Goal: Task Accomplishment & Management: Use online tool/utility

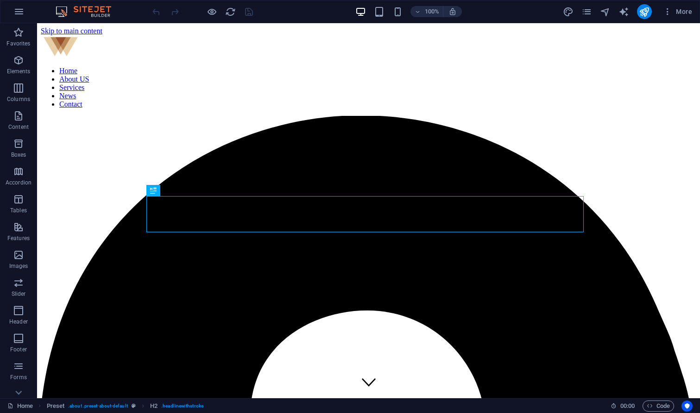
scroll to position [220, 0]
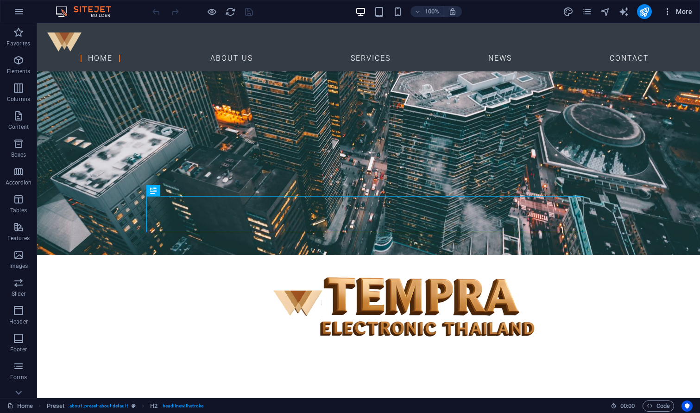
click at [684, 13] on span "More" at bounding box center [677, 11] width 29 height 9
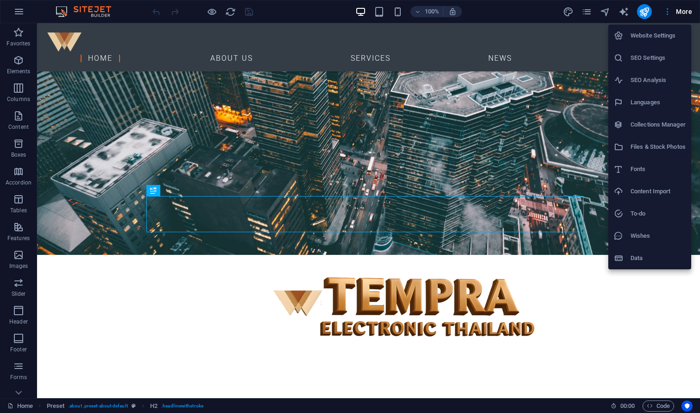
click at [586, 9] on div at bounding box center [350, 206] width 700 height 413
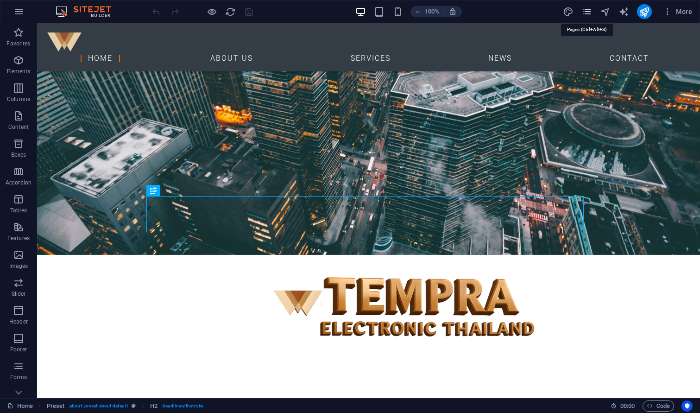
click at [587, 13] on icon "pages" at bounding box center [587, 11] width 11 height 11
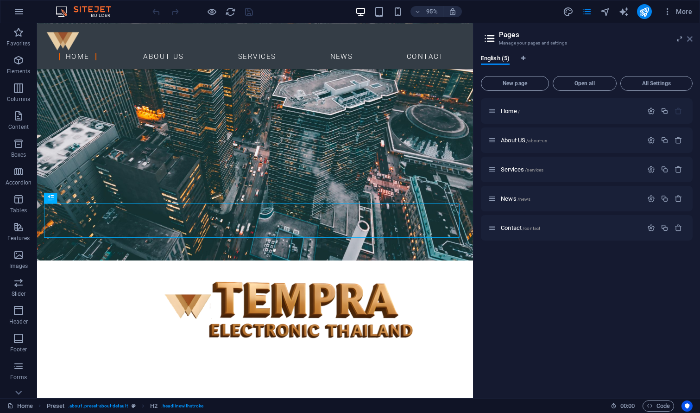
click at [688, 37] on icon at bounding box center [690, 38] width 6 height 7
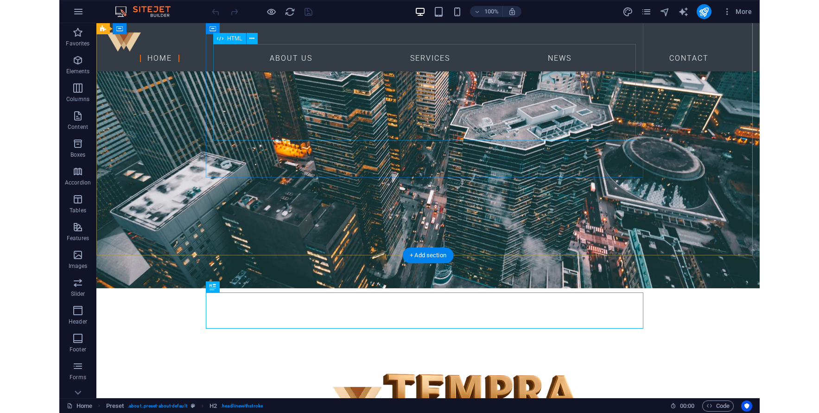
scroll to position [0, 0]
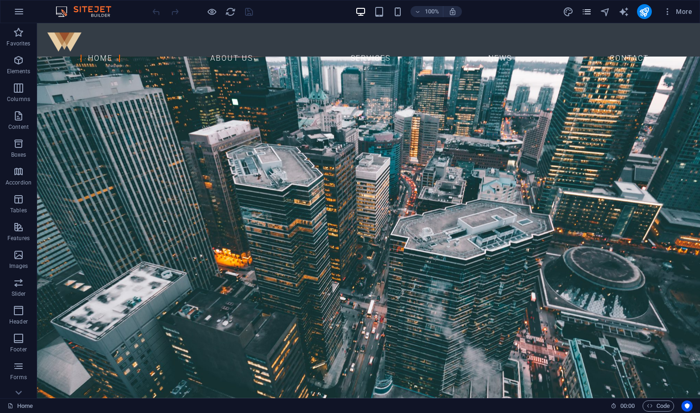
click at [593, 17] on span "pages" at bounding box center [587, 11] width 11 height 11
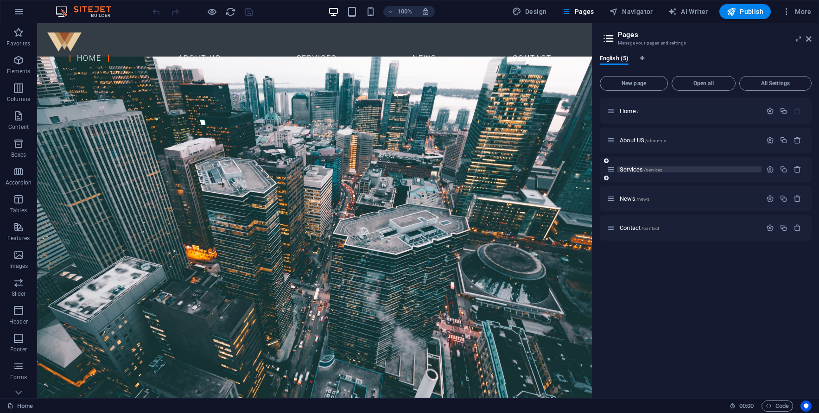
click at [698, 168] on p "Services /services" at bounding box center [689, 169] width 139 height 6
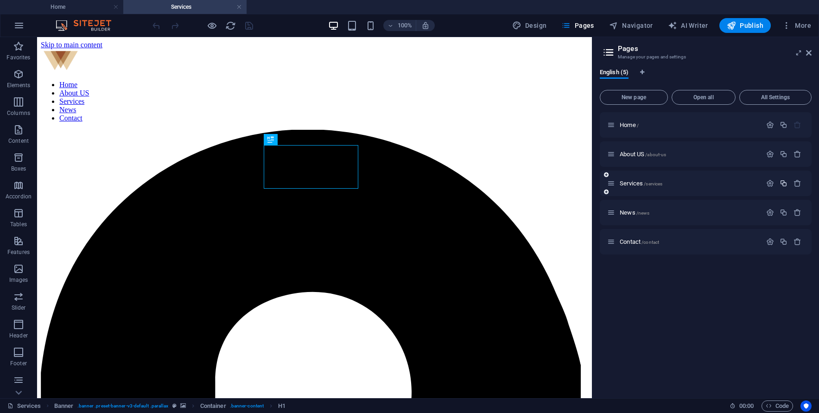
click at [700, 183] on icon "button" at bounding box center [784, 183] width 8 height 8
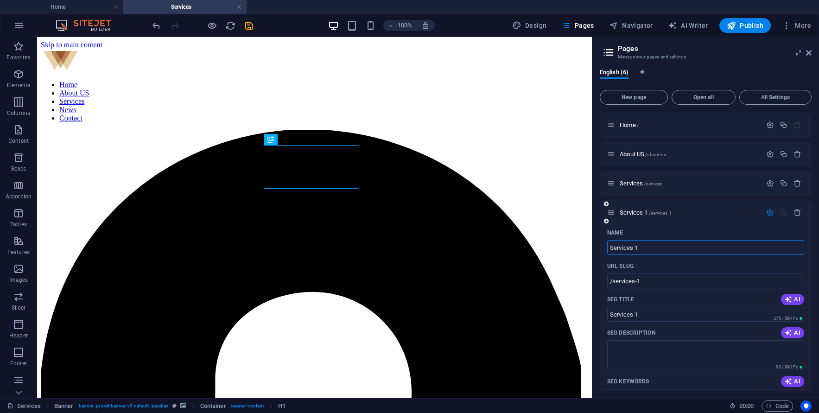
click at [634, 247] on input "Services 1" at bounding box center [705, 247] width 197 height 15
paste input "BOI & Innovation Project"
type input "BOI & Innovation Project"
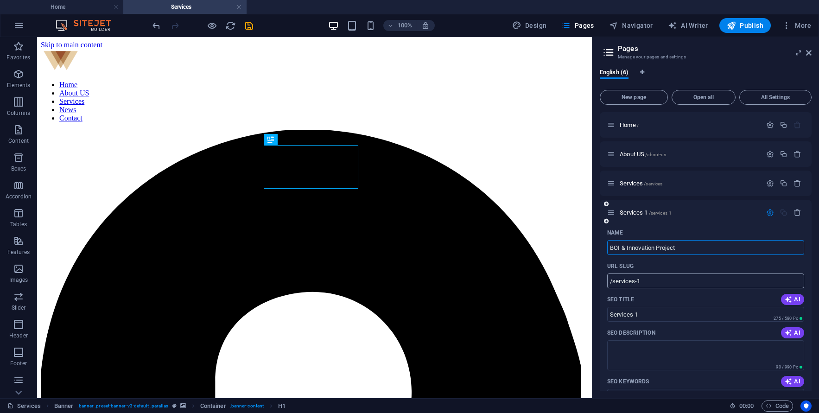
drag, startPoint x: 649, startPoint y: 281, endPoint x: 626, endPoint y: 284, distance: 23.8
click at [626, 284] on input "/services-1" at bounding box center [705, 280] width 197 height 15
type input "/boi-innovation-project"
type input "BOI & Innovation Project"
click at [700, 214] on icon "button" at bounding box center [770, 213] width 8 height 8
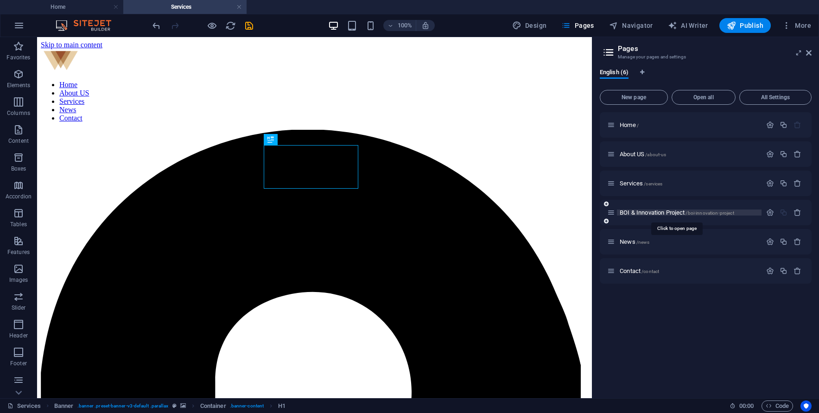
click at [687, 212] on span "/boi-innovation-project" at bounding box center [709, 212] width 48 height 5
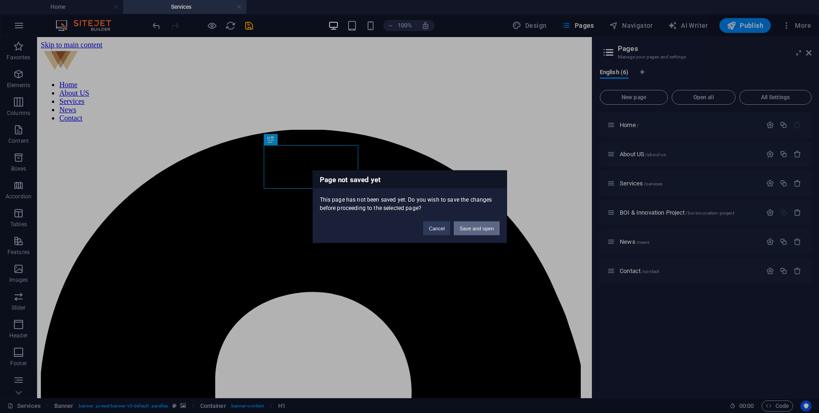
click at [467, 229] on button "Save and open" at bounding box center [476, 228] width 45 height 14
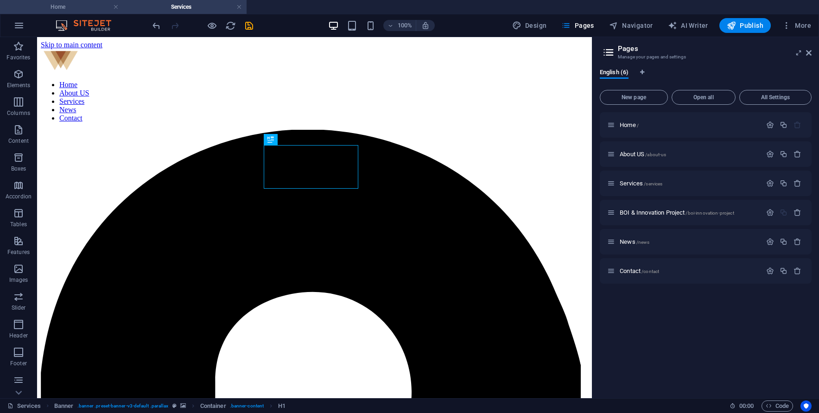
click at [83, 7] on h4 "Home" at bounding box center [61, 7] width 123 height 10
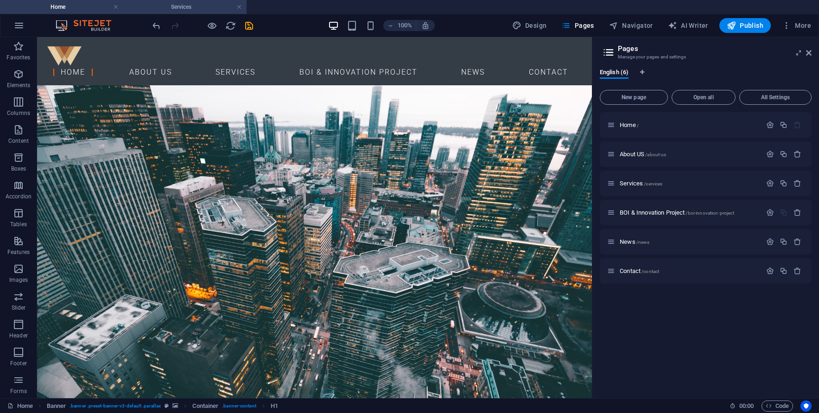
click at [204, 6] on h4 "Services" at bounding box center [184, 7] width 123 height 10
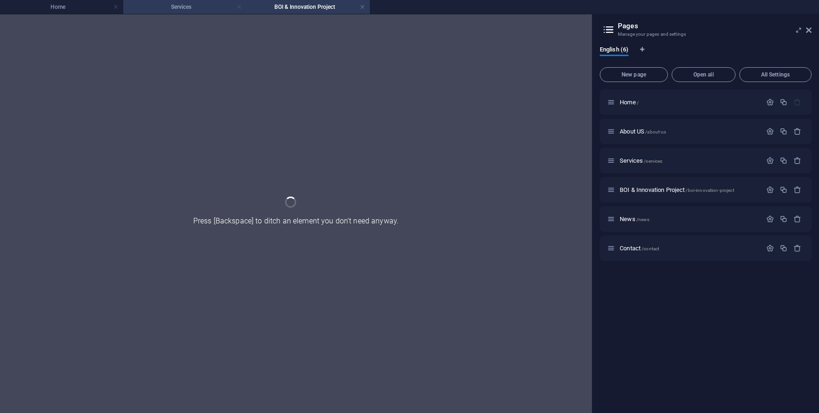
click at [239, 7] on link at bounding box center [239, 7] width 6 height 9
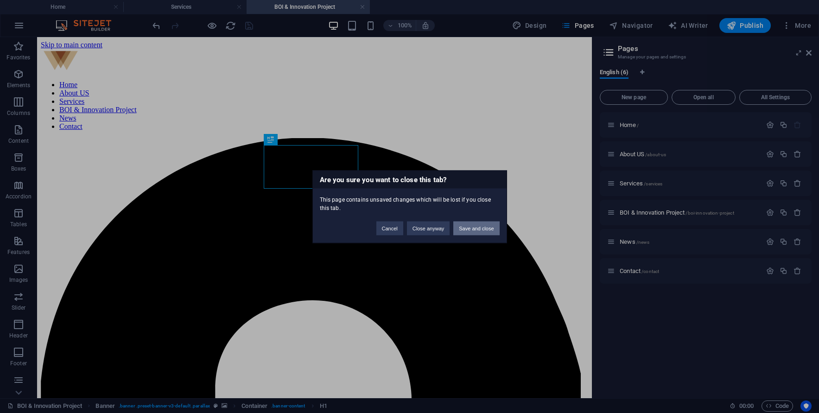
click at [473, 228] on button "Save and close" at bounding box center [476, 228] width 46 height 14
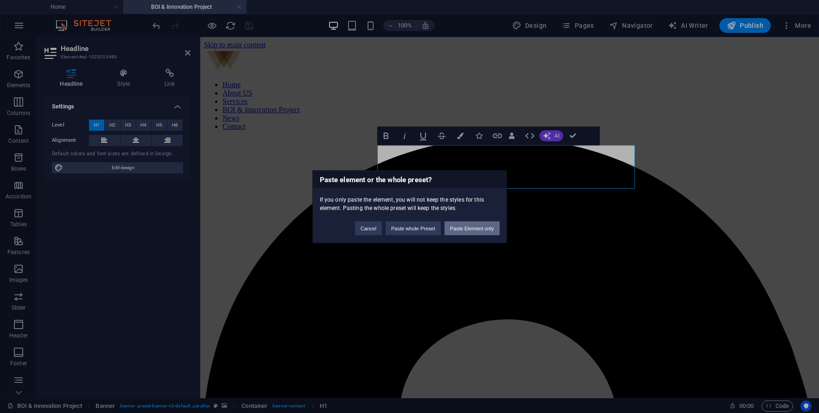
click at [486, 230] on button "Paste Element only" at bounding box center [471, 228] width 55 height 14
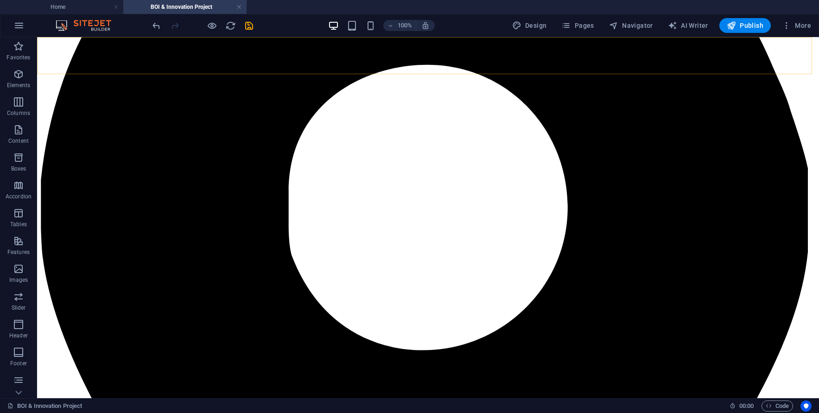
scroll to position [278, 0]
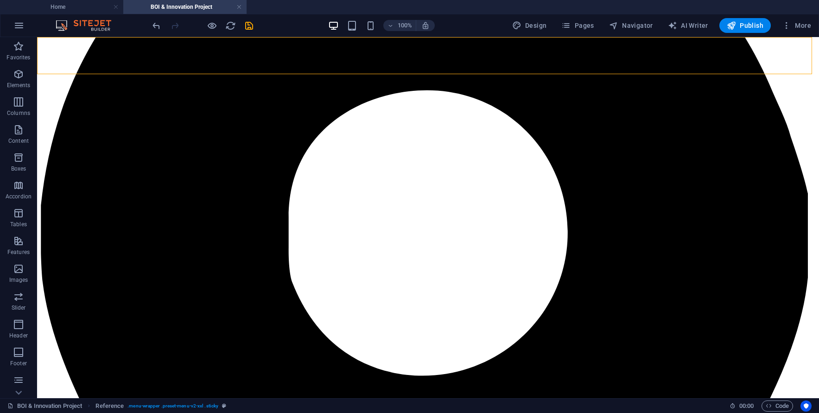
click at [592, 26] on span "Pages" at bounding box center [577, 25] width 32 height 9
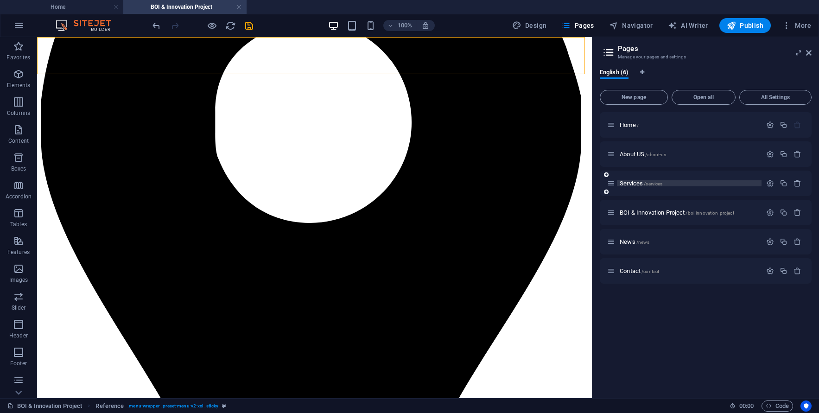
click at [638, 180] on span "Services /services" at bounding box center [641, 183] width 43 height 7
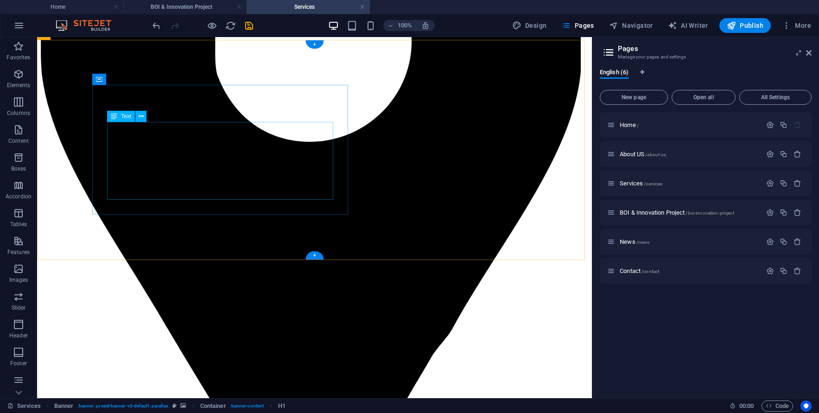
scroll to position [463, 0]
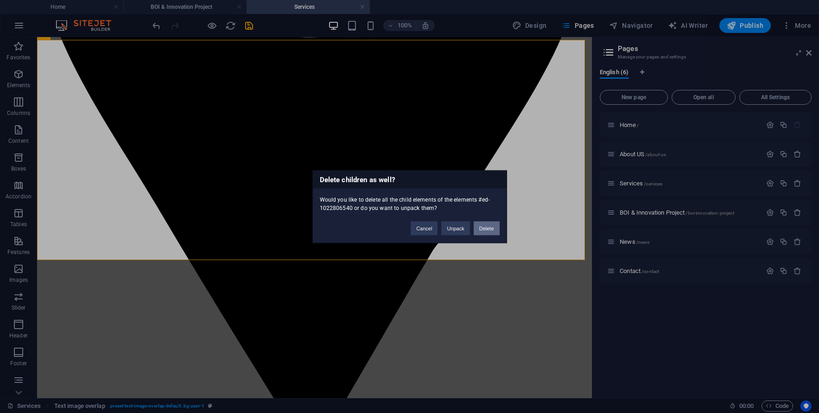
click at [487, 225] on button "Delete" at bounding box center [487, 228] width 26 height 14
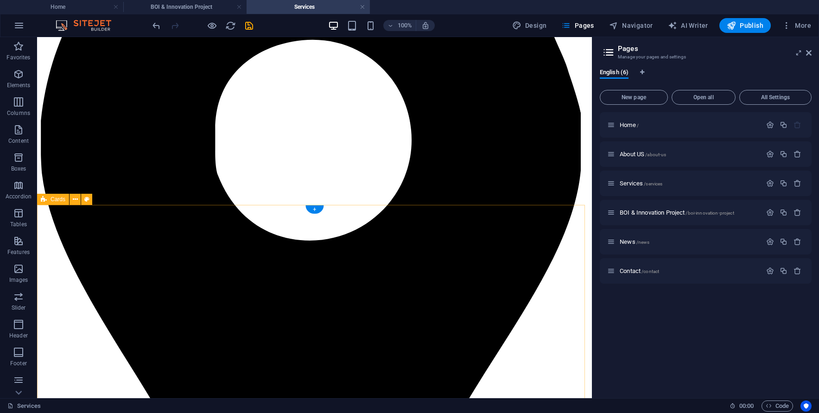
scroll to position [238, 0]
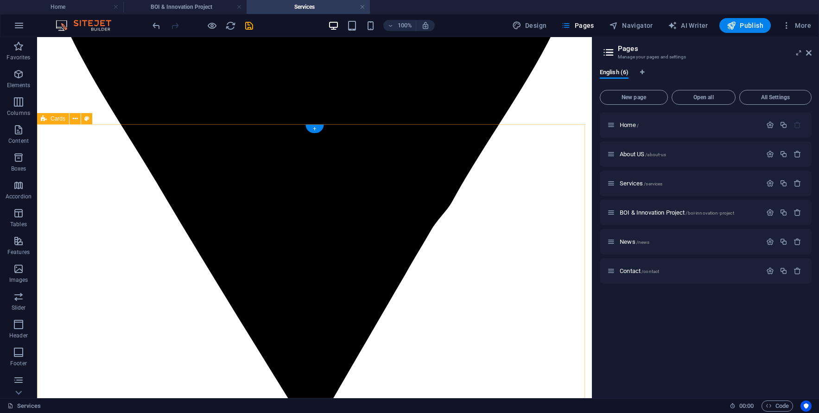
scroll to position [331, 0]
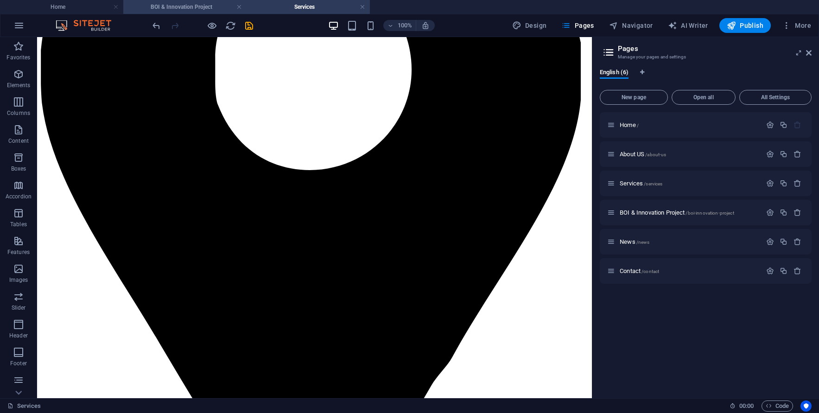
click at [182, 13] on li "BOI & Innovation Project" at bounding box center [184, 7] width 123 height 14
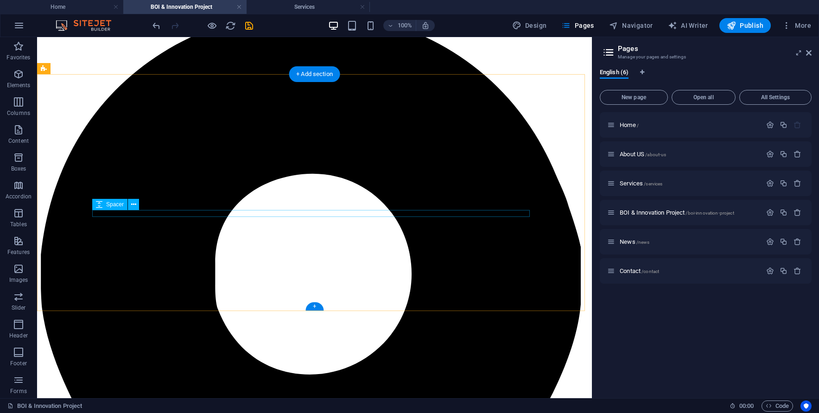
scroll to position [185, 0]
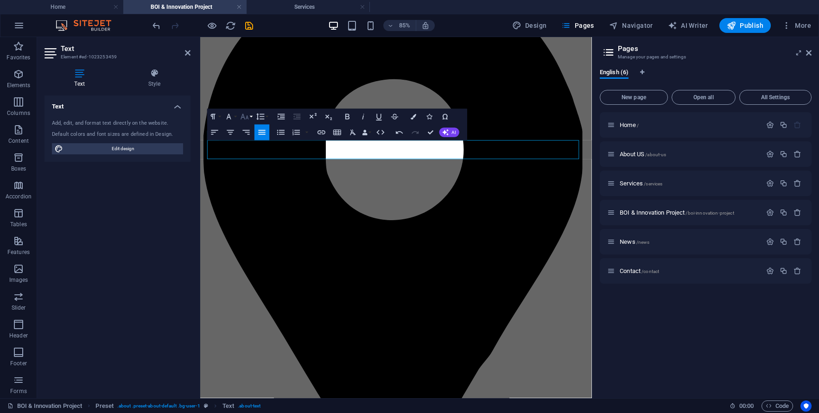
click at [242, 116] on icon "button" at bounding box center [244, 116] width 9 height 9
click at [247, 203] on link "18" at bounding box center [248, 203] width 28 height 12
click at [419, 116] on button "Colors" at bounding box center [413, 117] width 15 height 16
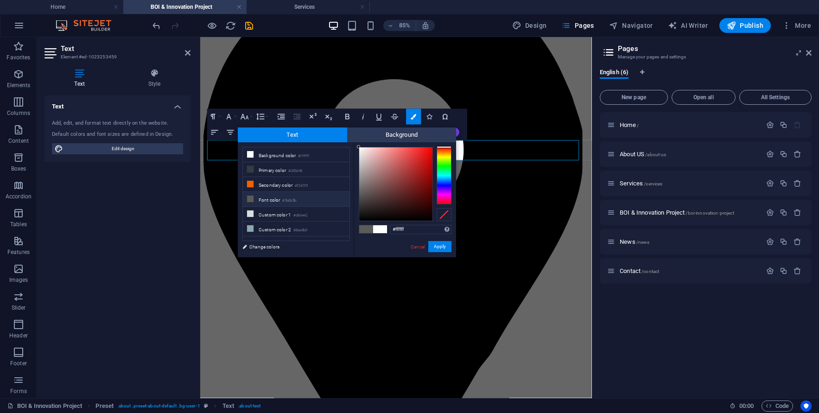
click at [271, 202] on li "Font color #5a5c5b" at bounding box center [296, 199] width 107 height 15
type input "#5a5c5b"
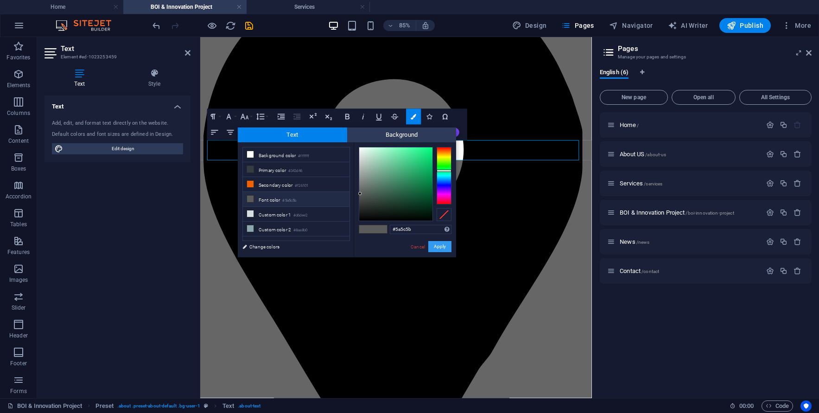
click at [436, 248] on button "Apply" at bounding box center [439, 246] width 23 height 11
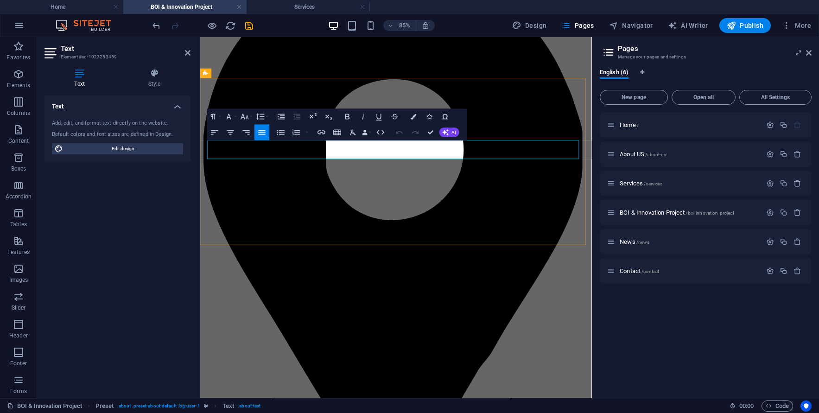
click at [409, 117] on button "Colors" at bounding box center [413, 117] width 15 height 16
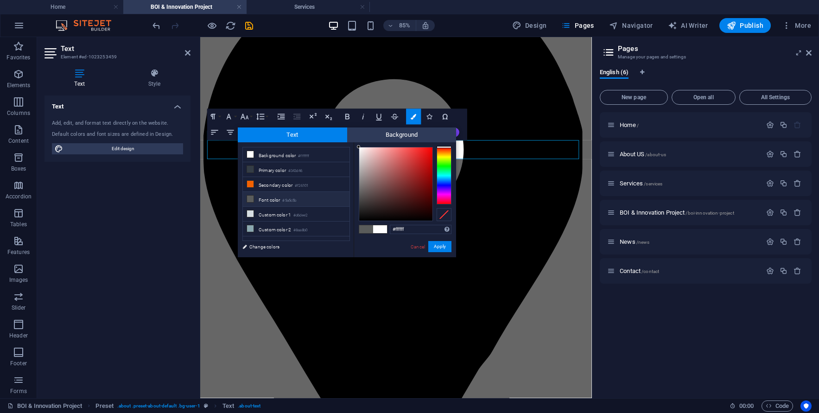
click at [285, 199] on small "#5a5c5b" at bounding box center [289, 200] width 14 height 6
type input "#5a5c5b"
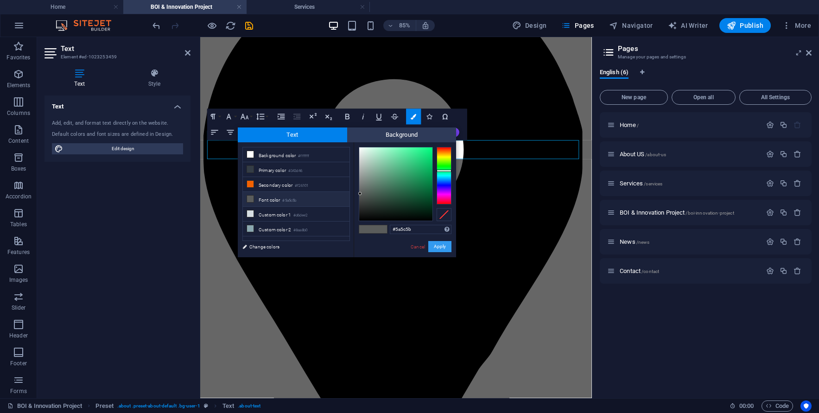
click at [445, 249] on button "Apply" at bounding box center [439, 246] width 23 height 11
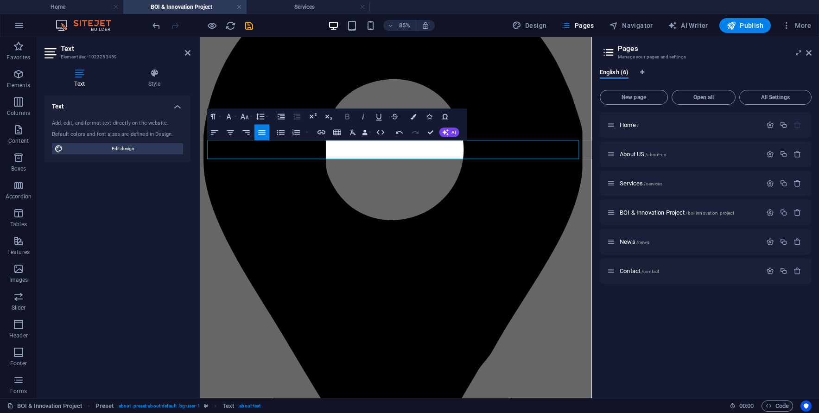
click at [347, 116] on icon "button" at bounding box center [347, 116] width 9 height 9
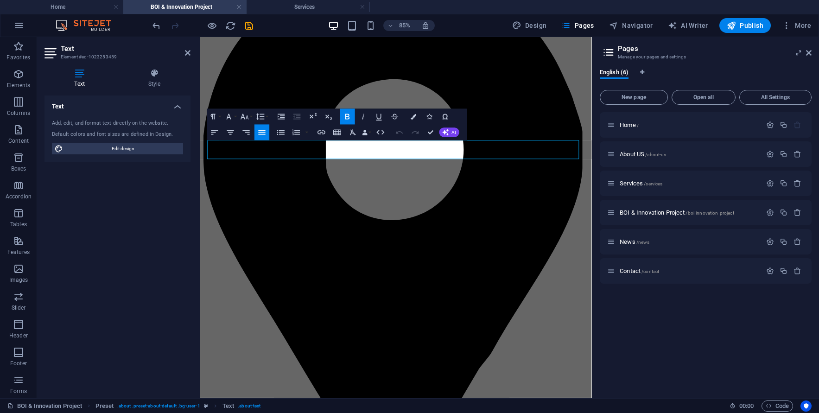
click at [191, 154] on div "Text Style Text Add, edit, and format text directly on the website. Default col…" at bounding box center [117, 229] width 161 height 337
click at [248, 118] on icon "button" at bounding box center [244, 116] width 9 height 9
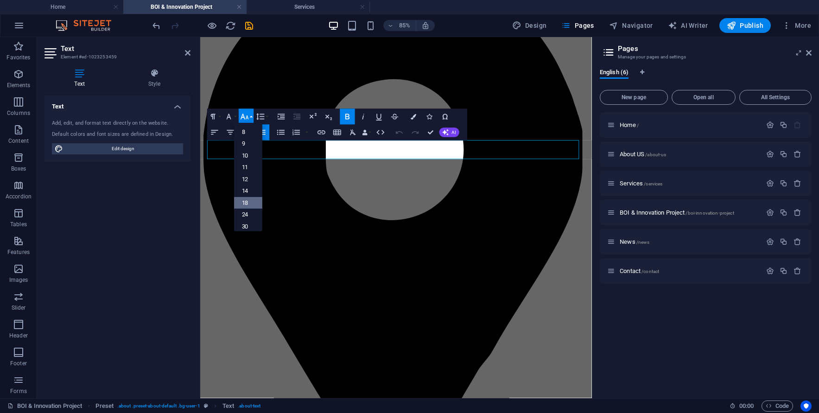
click at [247, 197] on link "18" at bounding box center [248, 203] width 28 height 12
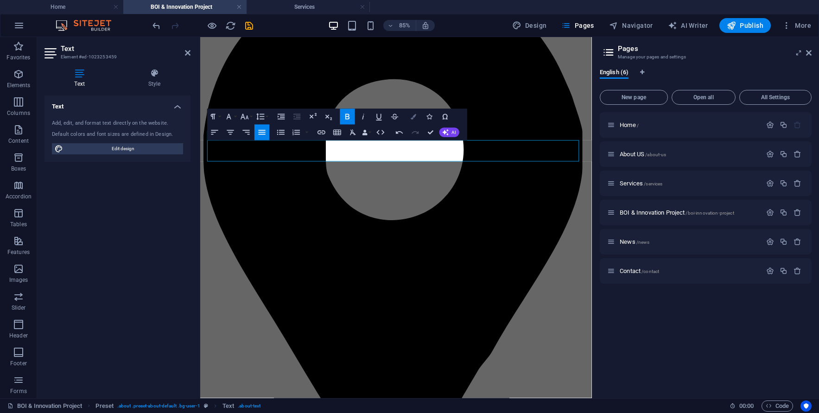
click at [412, 118] on icon "button" at bounding box center [414, 117] width 6 height 6
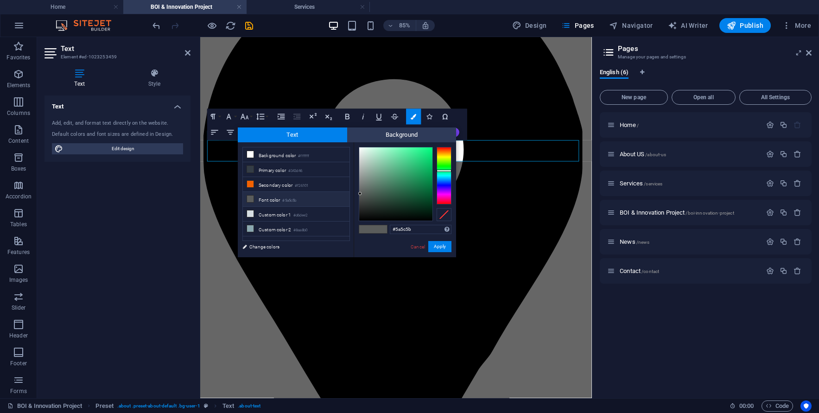
click at [276, 200] on li "Font color #5a5c5b" at bounding box center [296, 199] width 107 height 15
click at [281, 173] on li "Primary color #343d46" at bounding box center [296, 169] width 107 height 15
type input "#343d46"
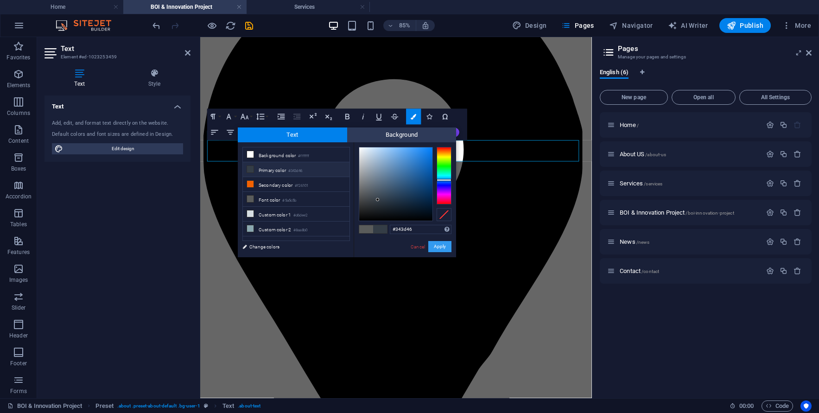
click at [441, 247] on button "Apply" at bounding box center [439, 246] width 23 height 11
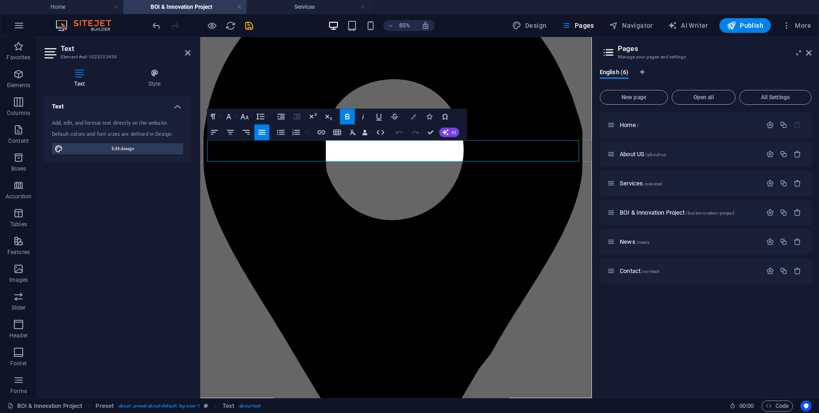
click at [418, 112] on button "Colors" at bounding box center [413, 117] width 15 height 16
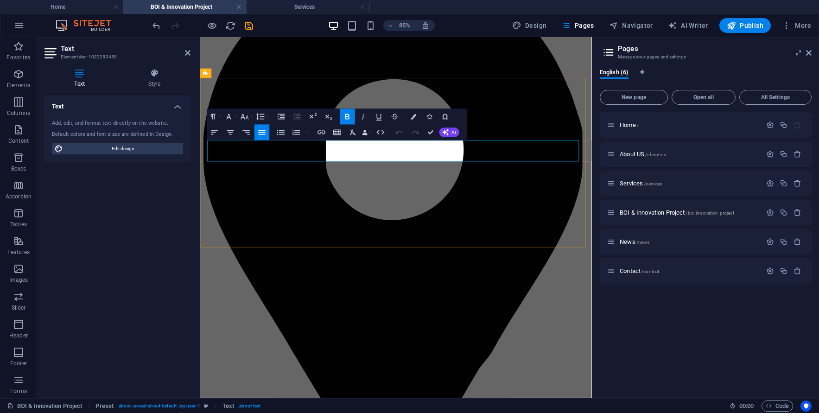
click at [414, 121] on button "Colors" at bounding box center [413, 117] width 15 height 16
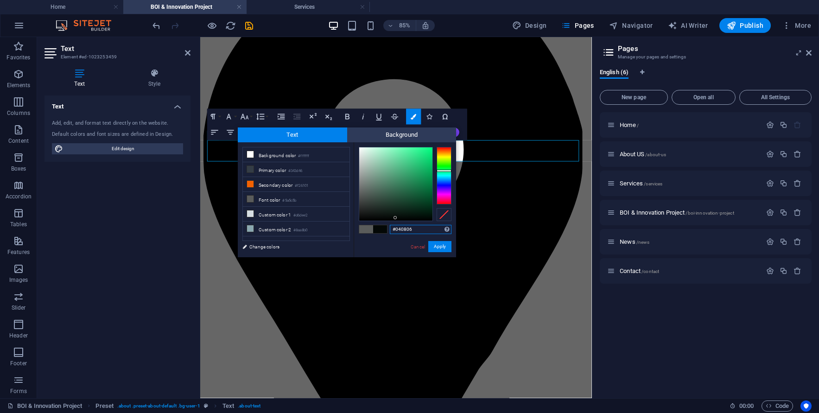
type input "#000000"
drag, startPoint x: 378, startPoint y: 209, endPoint x: 421, endPoint y: 233, distance: 49.2
click at [421, 233] on div "#000000 Supported formats #0852ed rgb(8, 82, 237) rgba(8, 82, 237, 90%) hsv(221…" at bounding box center [405, 266] width 102 height 249
click at [445, 249] on button "Apply" at bounding box center [439, 246] width 23 height 11
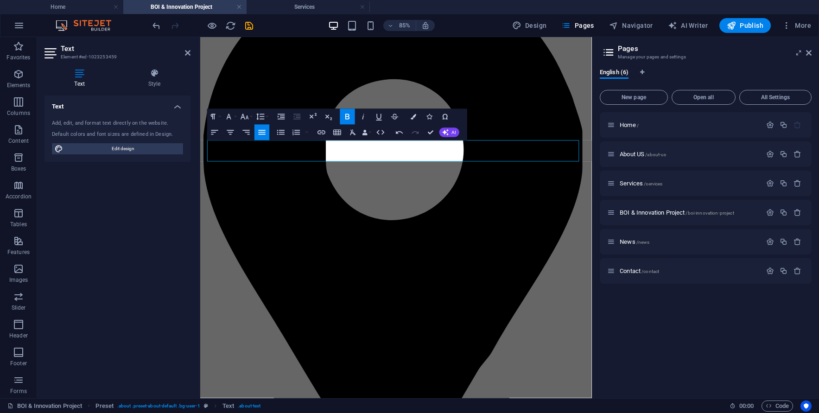
click at [336, 225] on div "H1 Banner Banner Container Reference H2 Preset H2 Text Spacer Button Text image…" at bounding box center [396, 217] width 392 height 361
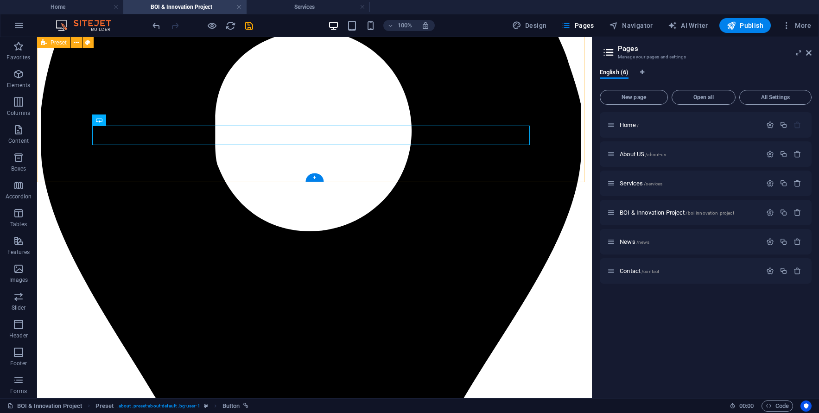
scroll to position [278, 0]
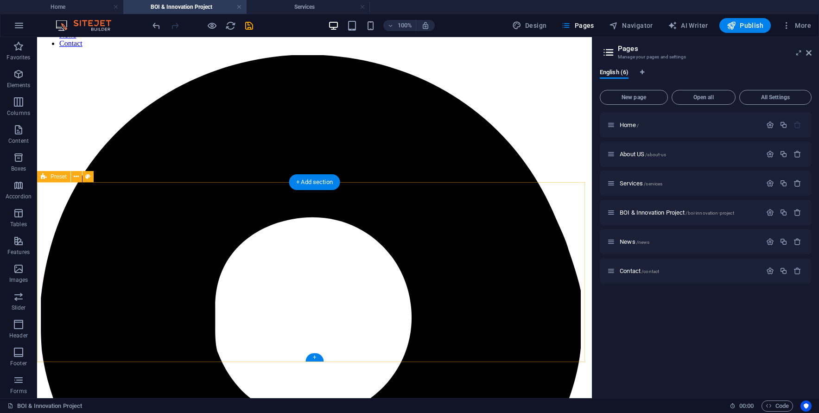
scroll to position [93, 0]
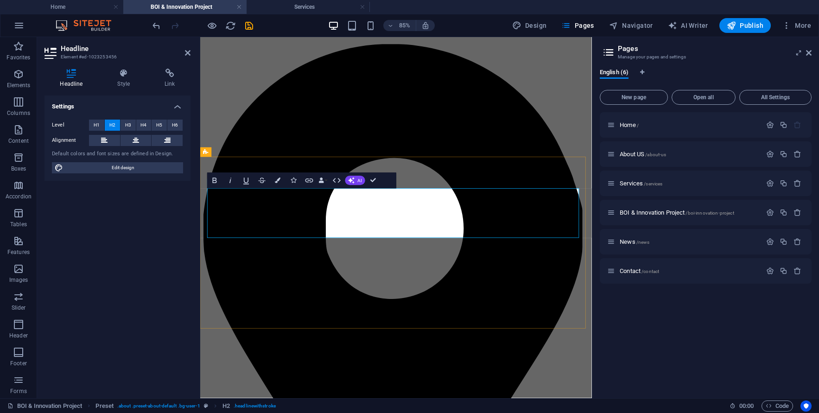
drag, startPoint x: 491, startPoint y: 263, endPoint x: 492, endPoint y: 255, distance: 7.9
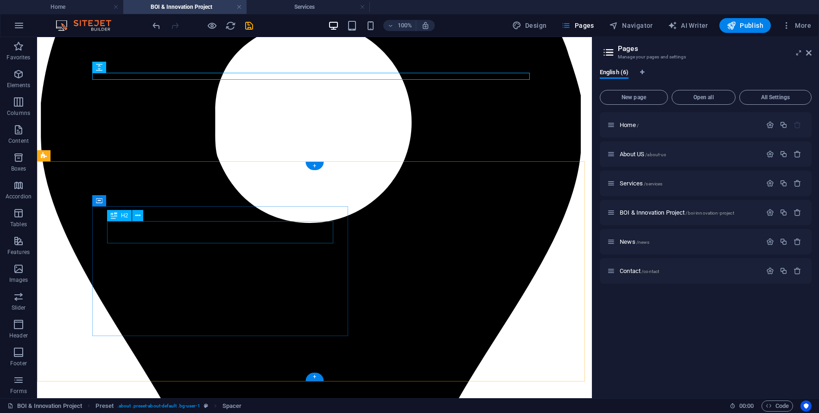
scroll to position [324, 0]
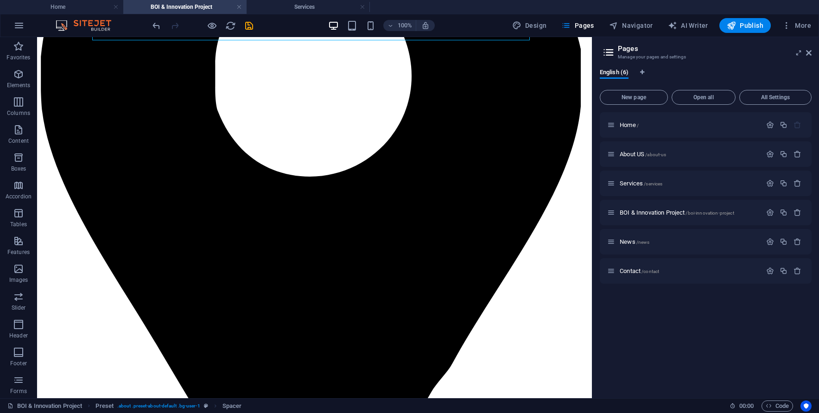
drag, startPoint x: 450, startPoint y: 11, endPoint x: 511, endPoint y: -46, distance: 83.3
click at [511, 0] on html "Tempra Electronic ([GEOGRAPHIC_DATA]) Co Ltd Home BOI & Innovation Project Serv…" at bounding box center [409, 206] width 819 height 413
drag, startPoint x: 480, startPoint y: 114, endPoint x: 467, endPoint y: 72, distance: 43.4
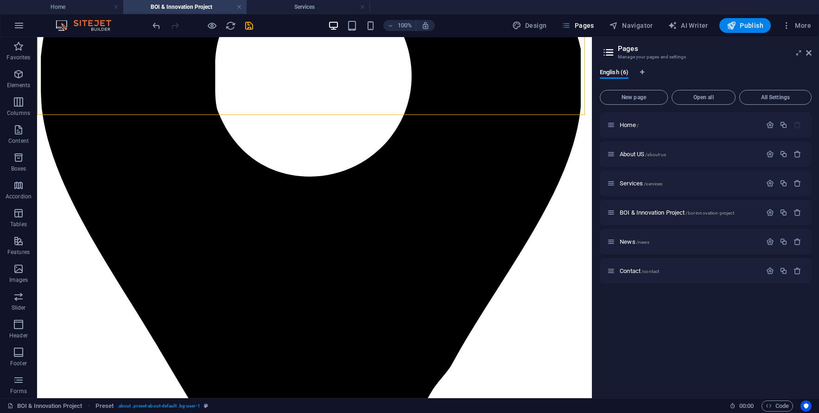
drag, startPoint x: 458, startPoint y: 18, endPoint x: 469, endPoint y: 9, distance: 14.2
click at [469, 37] on div "Home BOI & Innovation Project Services Favorites Elements Columns Content Boxes…" at bounding box center [296, 217] width 592 height 361
click at [463, 1] on div at bounding box center [463, 1] width 0 height 0
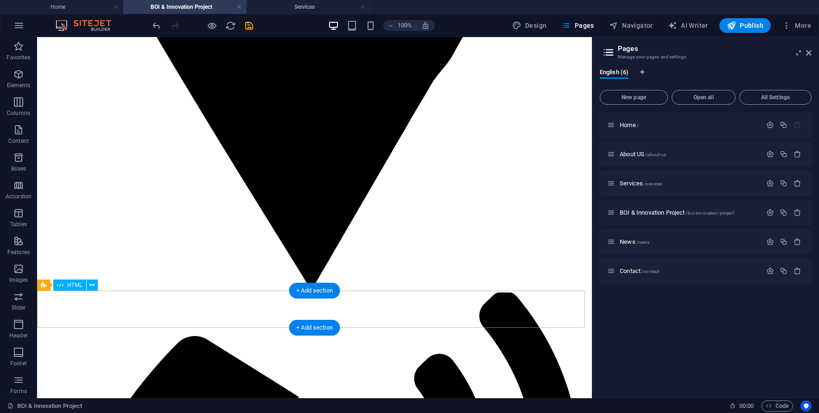
scroll to position [695, 0]
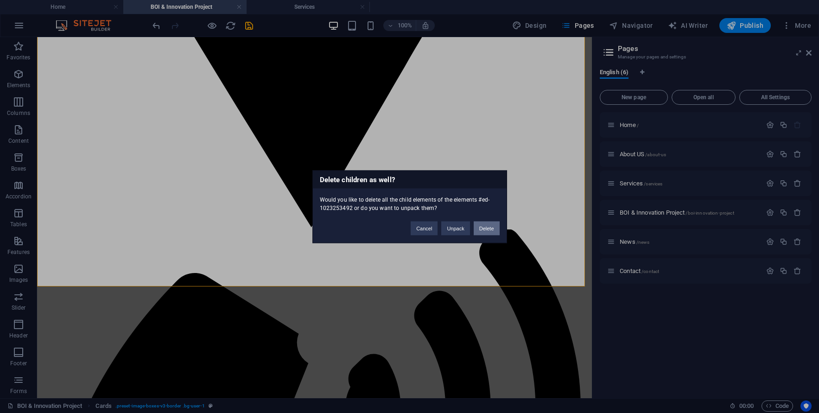
click at [479, 230] on button "Delete" at bounding box center [487, 228] width 26 height 14
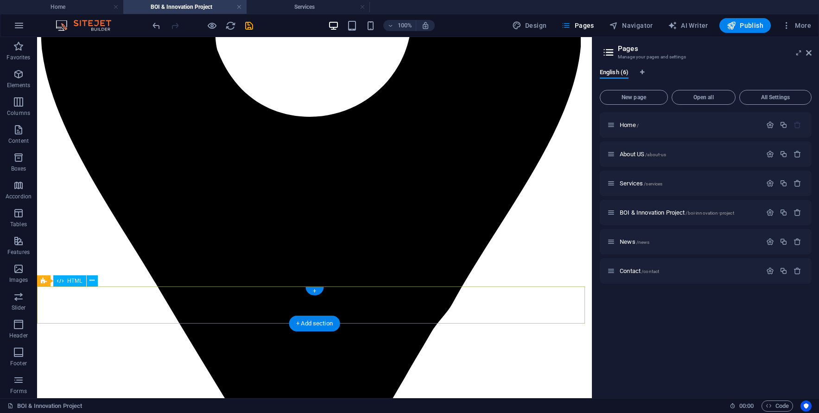
scroll to position [387, 0]
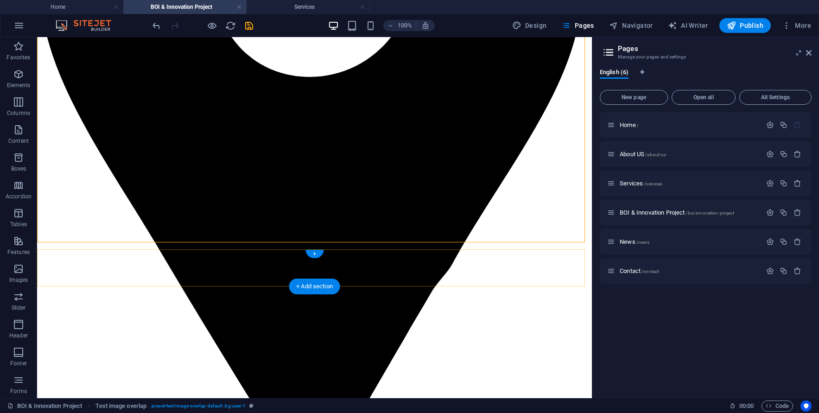
scroll to position [433, 0]
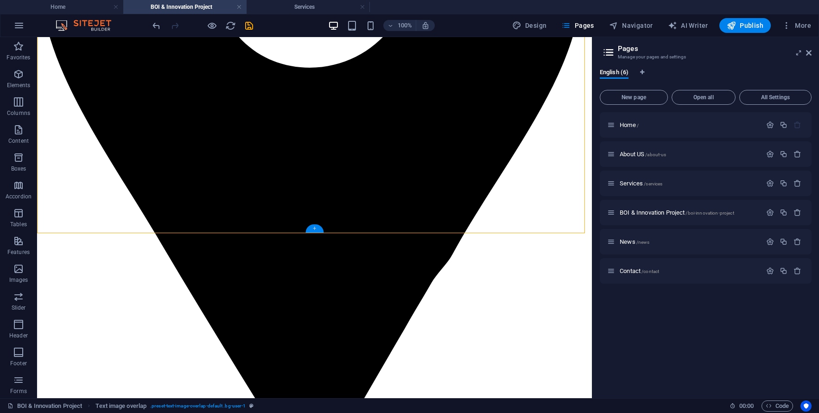
click at [313, 229] on div "+" at bounding box center [314, 228] width 18 height 8
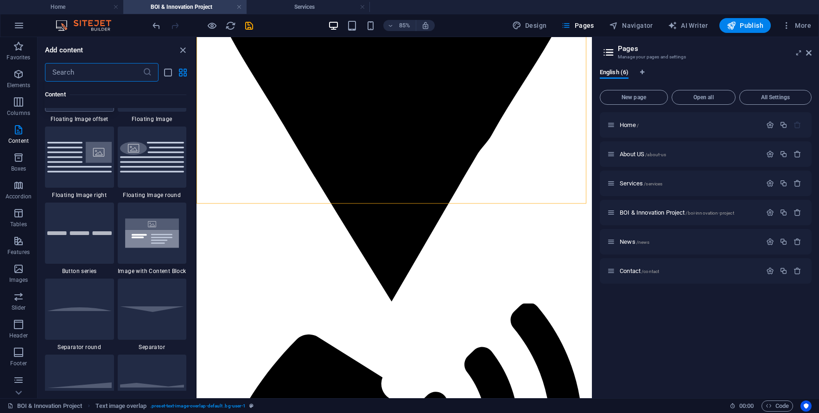
scroll to position [1827, 0]
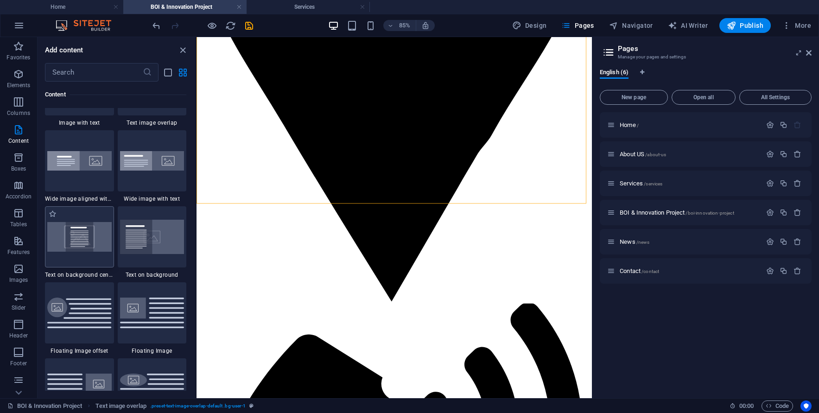
click at [82, 241] on img at bounding box center [79, 236] width 64 height 29
click at [197, 247] on div "Drag here to replace the existing content. Press “Ctrl” if you want to create a…" at bounding box center [394, 217] width 395 height 361
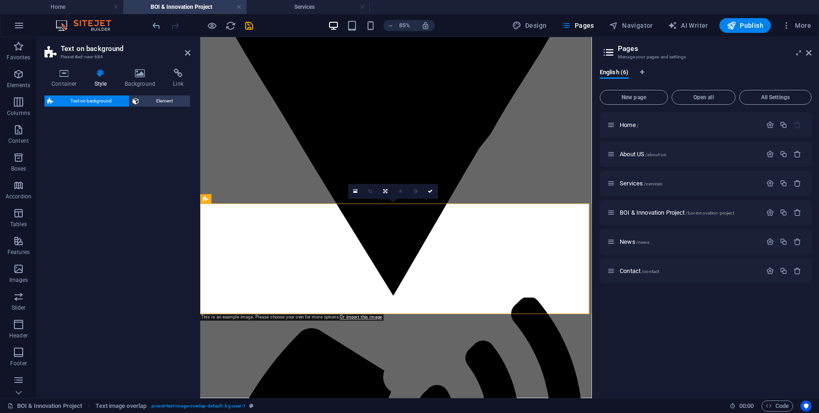
select select "%"
select select "rem"
select select "px"
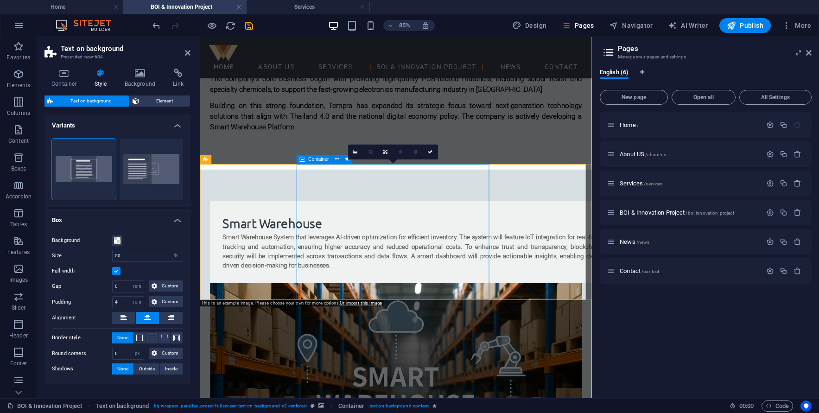
scroll to position [491, 0]
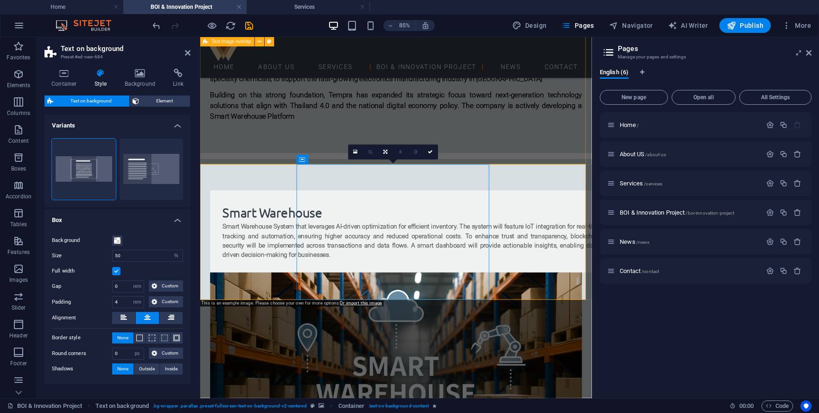
click at [581, 180] on div "Smart Warehouse Smart Warehouse System that leverages AI-driven optimization fo…" at bounding box center [430, 411] width 461 height 463
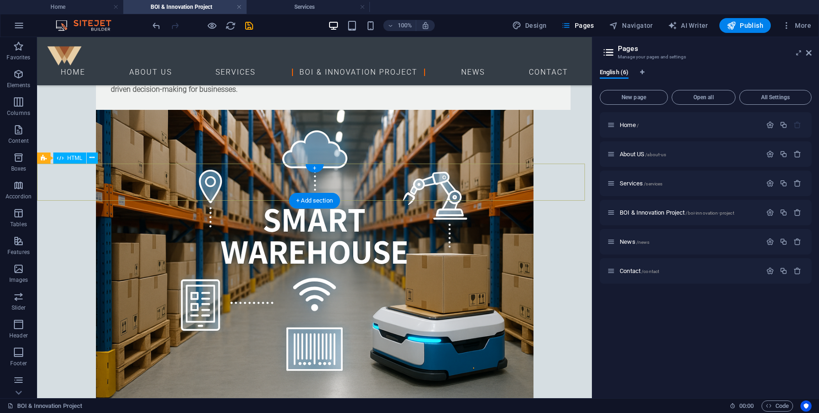
scroll to position [612, 0]
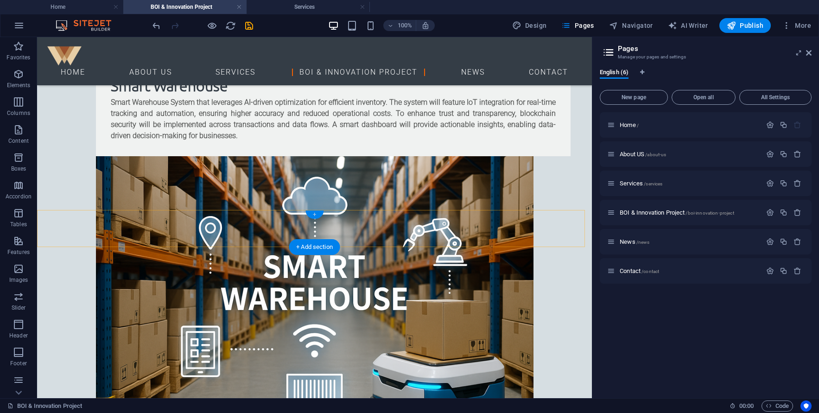
click at [312, 216] on div "+" at bounding box center [314, 214] width 18 height 8
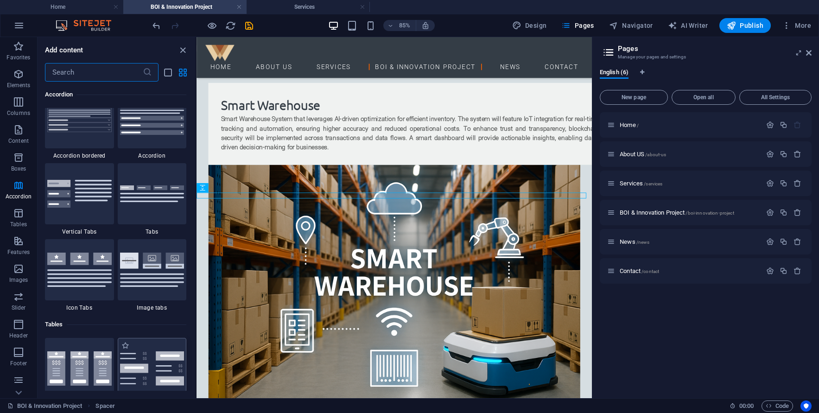
scroll to position [2966, 0]
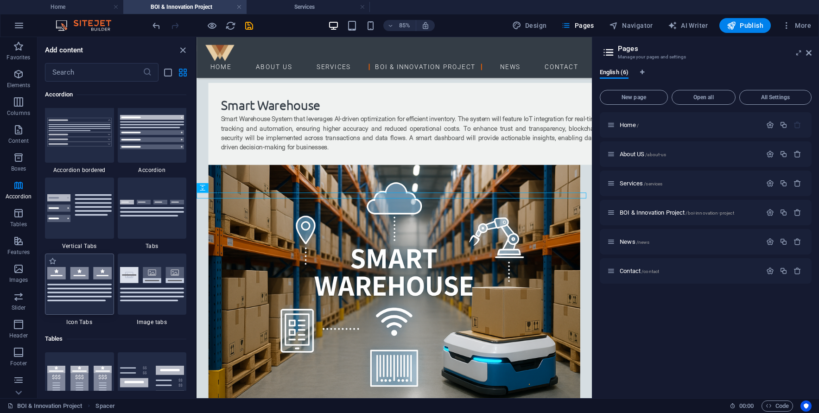
click at [78, 288] on img at bounding box center [79, 284] width 64 height 34
click at [197, 288] on div "Drag here to replace the existing content. Press “Ctrl” if you want to create a…" at bounding box center [394, 217] width 395 height 361
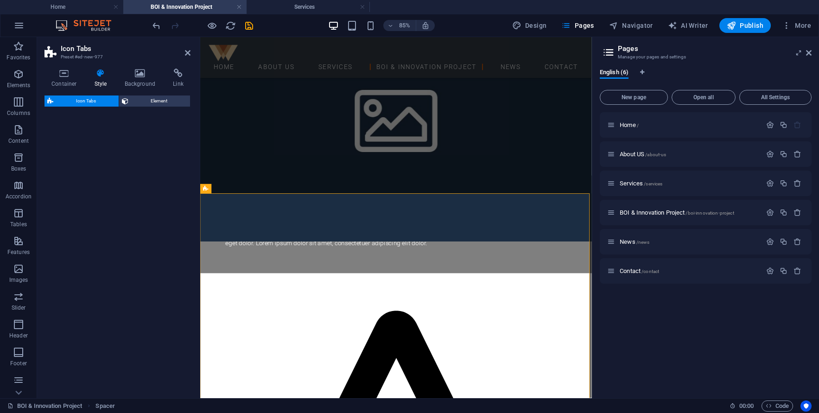
select select "rem"
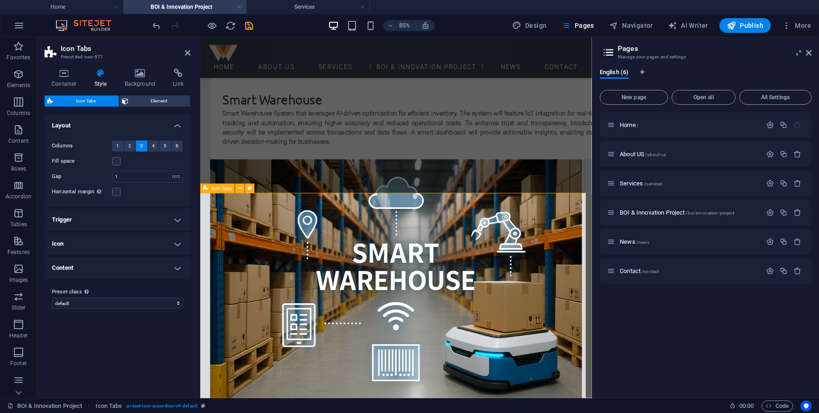
scroll to position [689, 0]
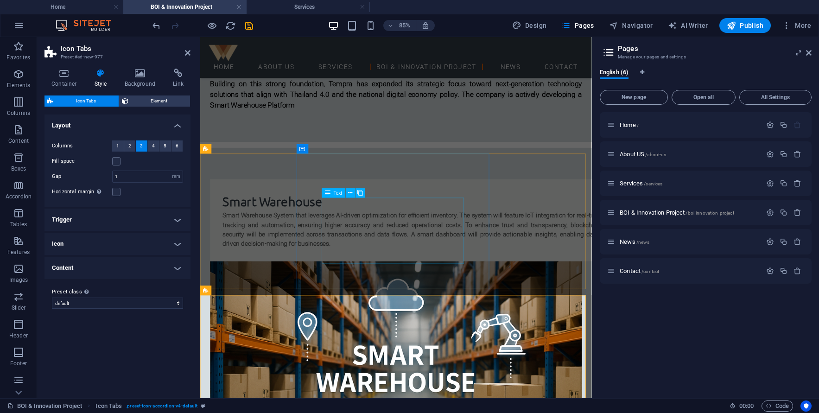
scroll to position [503, 0]
click at [239, 168] on div "Smart Warehouse Smart Warehouse System that leverages AI-driven optimization fo…" at bounding box center [430, 399] width 461 height 463
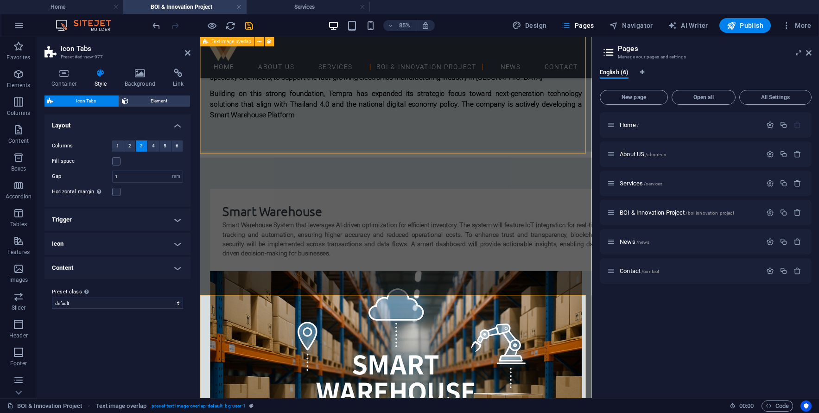
click at [396, 179] on div "Smart Warehouse Smart Warehouse System that leverages AI-driven optimization fo…" at bounding box center [430, 410] width 461 height 463
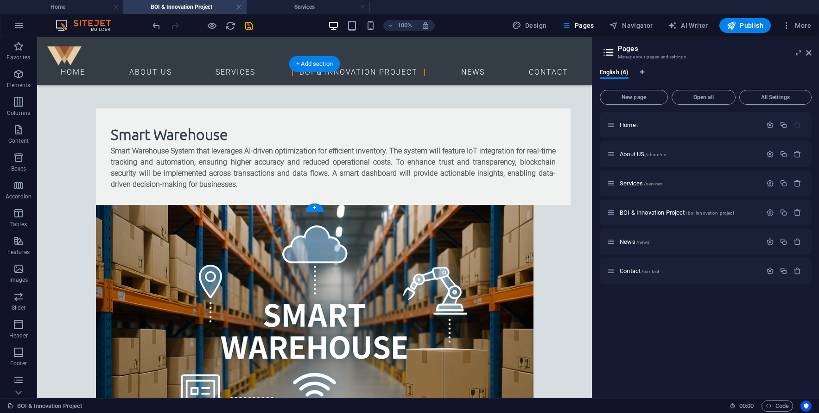
scroll to position [603, 0]
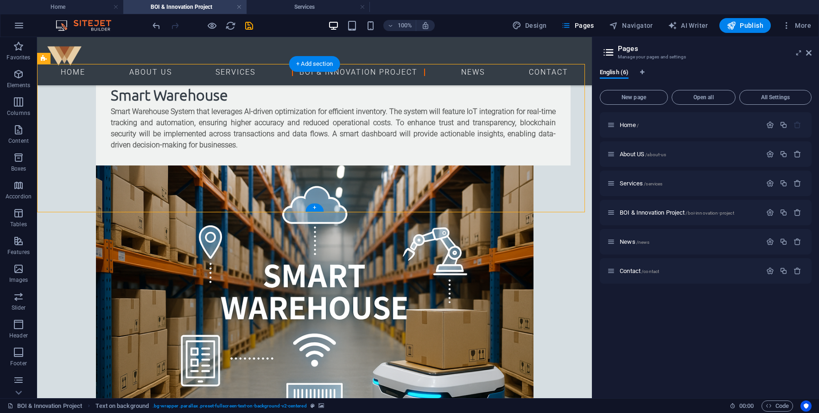
select select "%"
select select "rem"
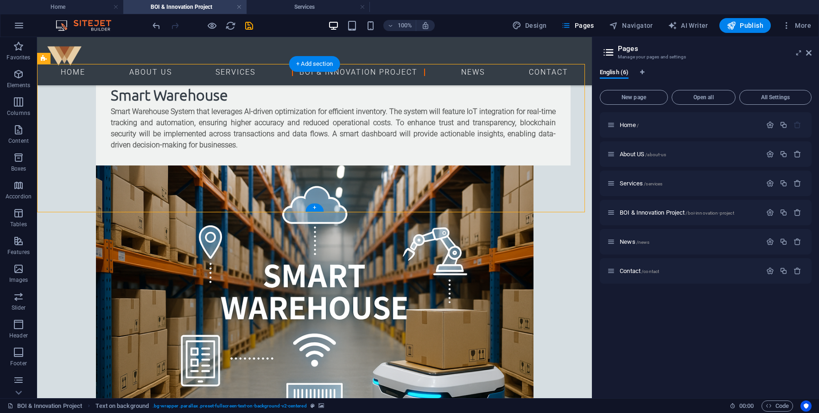
select select "px"
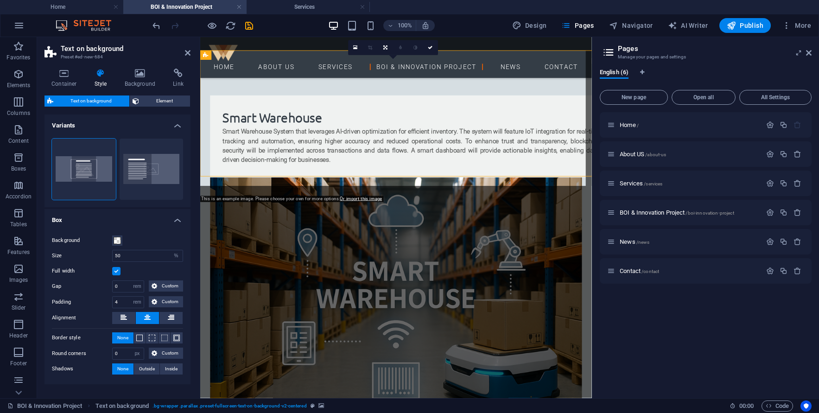
scroll to position [614, 0]
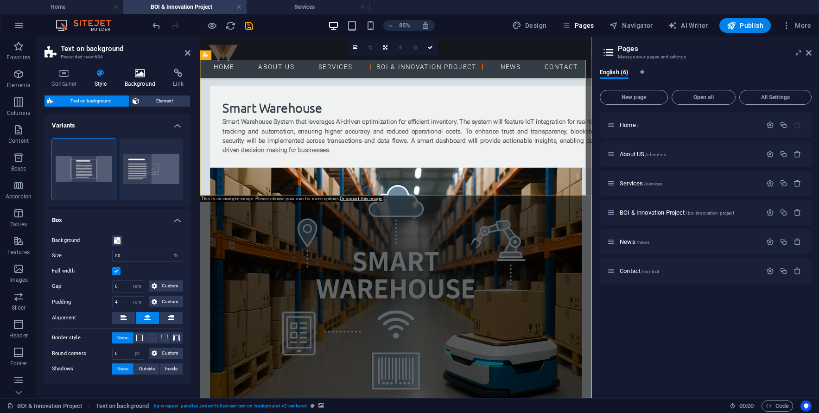
click at [122, 78] on h4 "Background" at bounding box center [142, 78] width 49 height 19
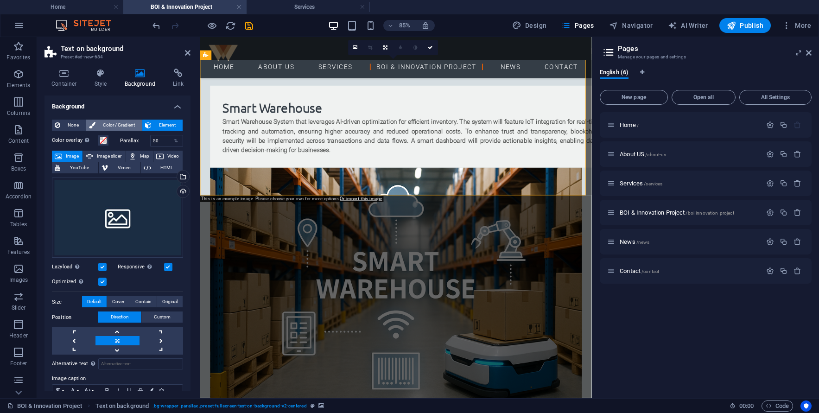
click at [121, 128] on span "Color / Gradient" at bounding box center [118, 125] width 41 height 11
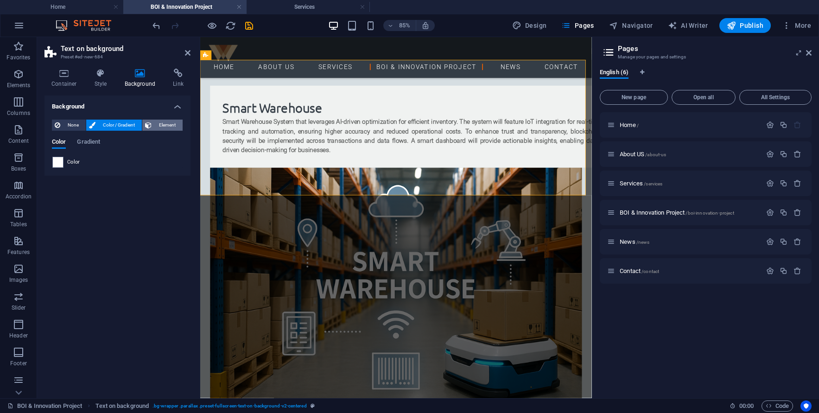
click at [155, 124] on span "Element" at bounding box center [166, 125] width 25 height 11
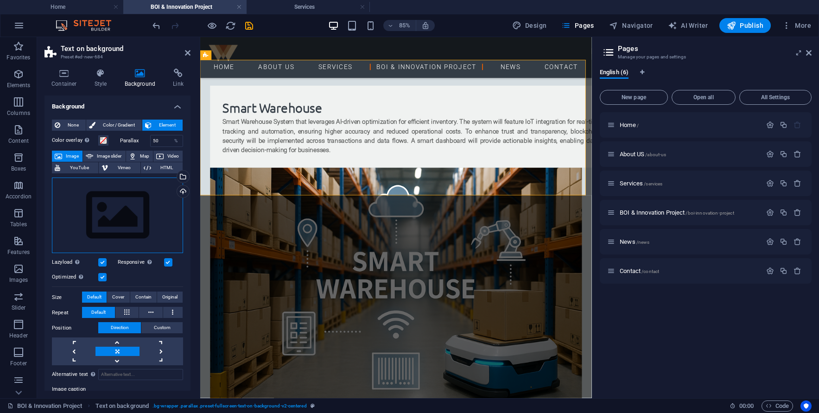
click at [131, 222] on div "Drag files here, click to choose files or select files from Files or our free s…" at bounding box center [117, 216] width 131 height 76
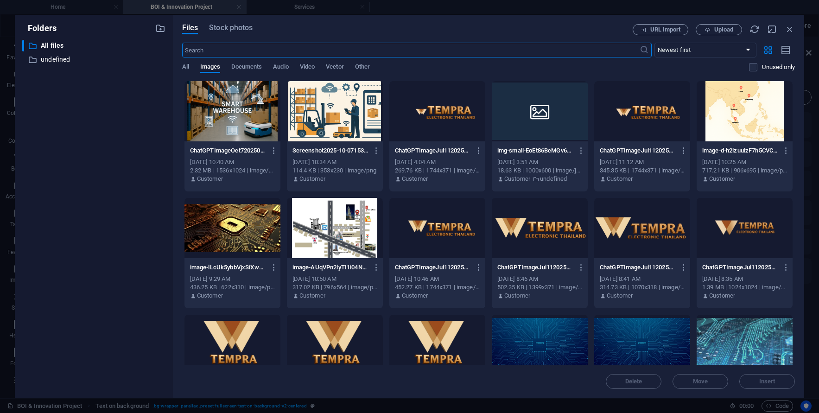
scroll to position [381, 0]
click at [326, 110] on div at bounding box center [335, 111] width 96 height 60
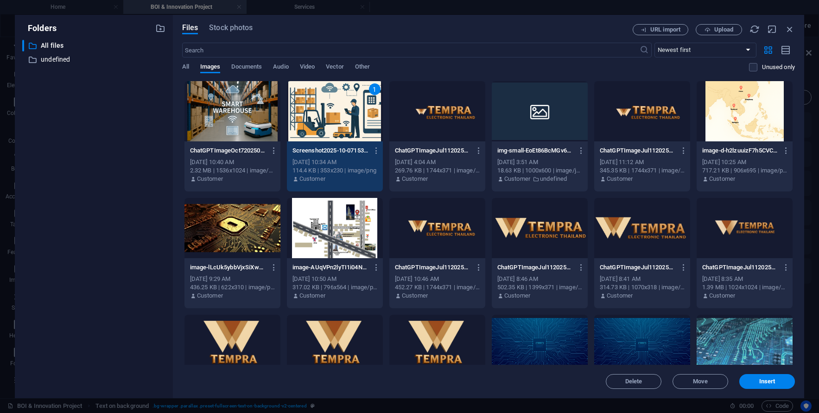
click at [326, 110] on div "1" at bounding box center [335, 111] width 96 height 60
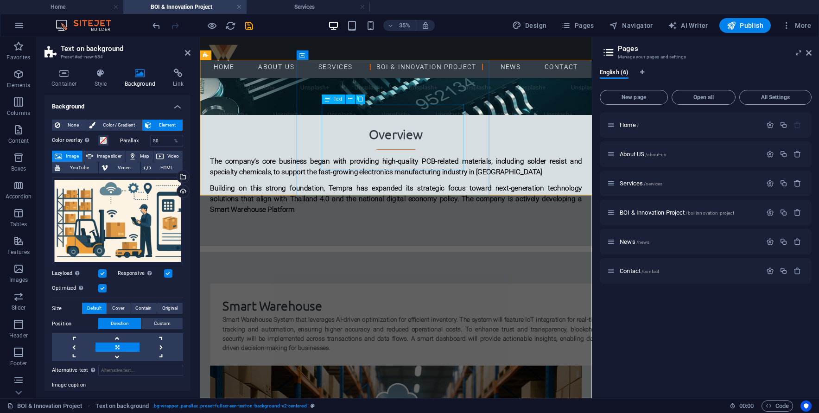
scroll to position [614, 0]
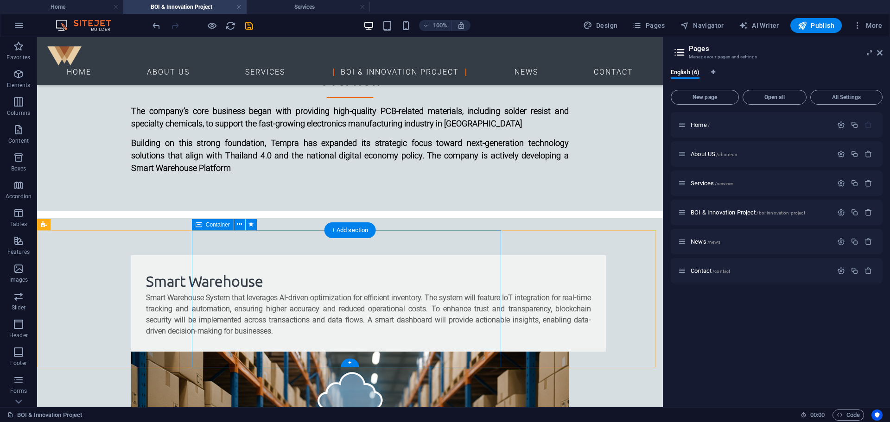
scroll to position [406, 0]
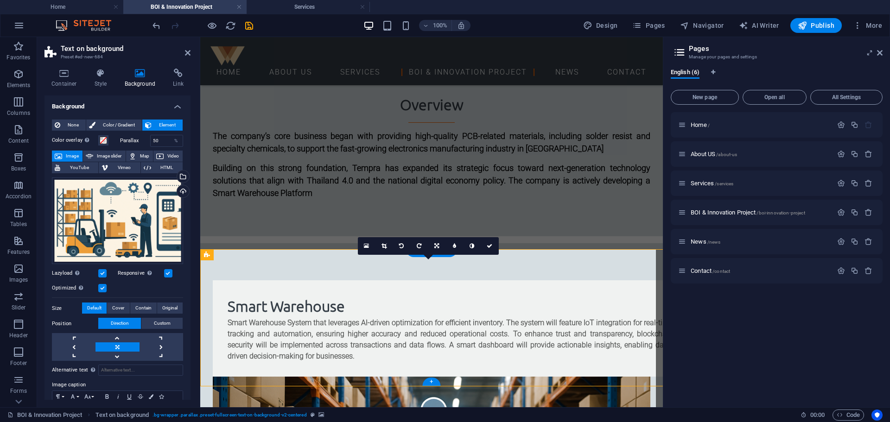
scroll to position [417, 0]
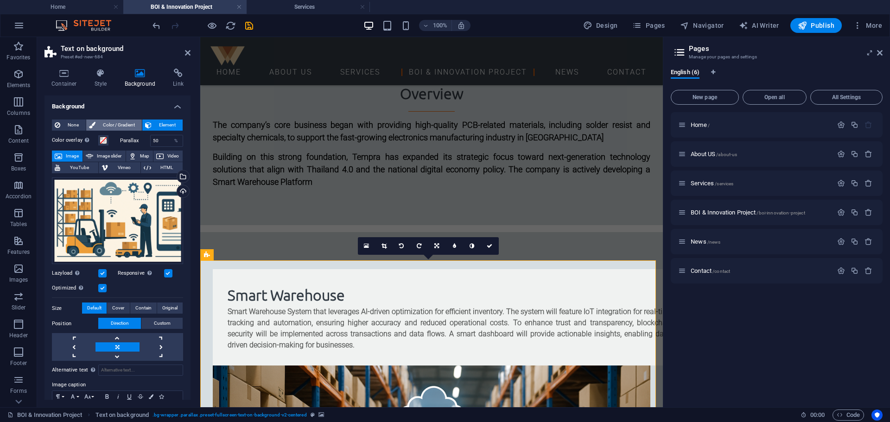
click at [127, 124] on span "Color / Gradient" at bounding box center [118, 125] width 41 height 11
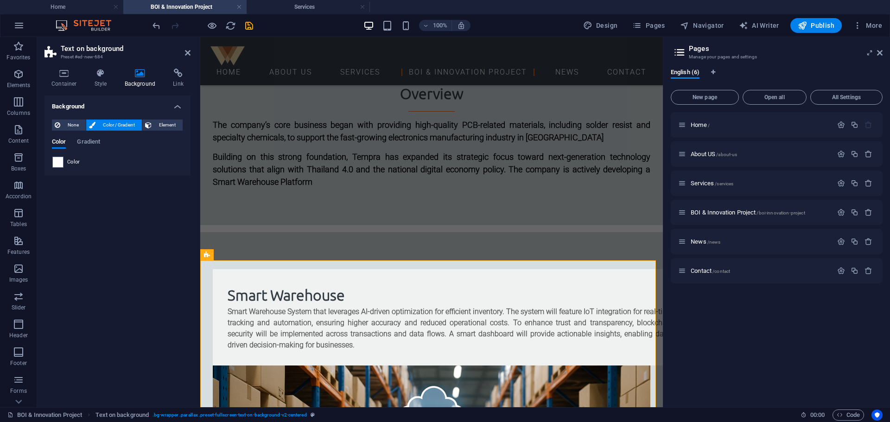
click at [86, 150] on div "Color Gradient" at bounding box center [117, 148] width 131 height 18
click at [63, 174] on div "None Color / Gradient Element Stretch background to full-width Color overlay Pl…" at bounding box center [117, 143] width 146 height 63
click at [62, 161] on span at bounding box center [58, 162] width 10 height 10
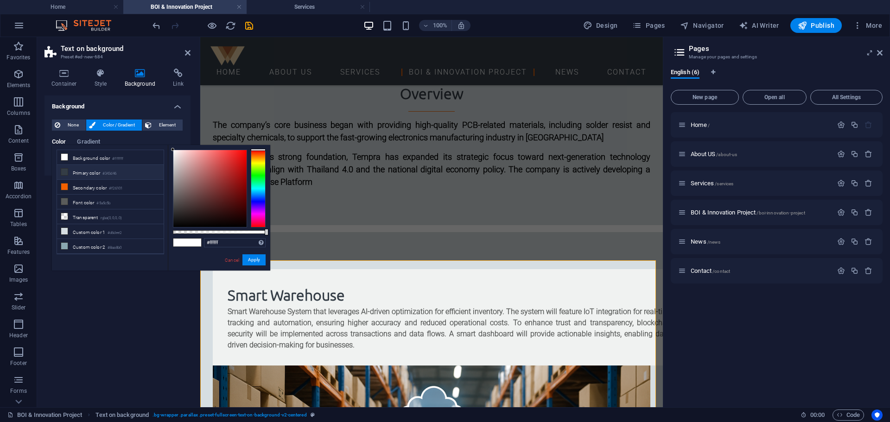
click at [116, 173] on small "#343d46" at bounding box center [109, 174] width 14 height 6
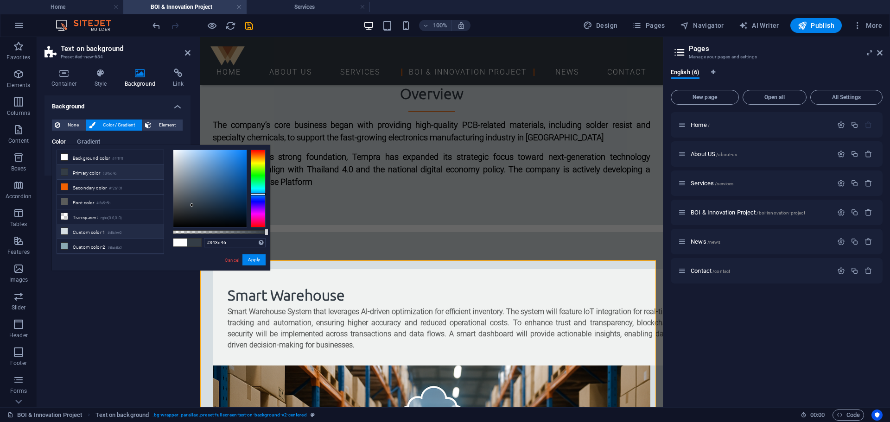
click at [118, 235] on li "Custom color 1 #d6dee2" at bounding box center [110, 231] width 107 height 15
type input "#d6dee2"
click at [254, 266] on div "Cancel Apply" at bounding box center [245, 260] width 42 height 12
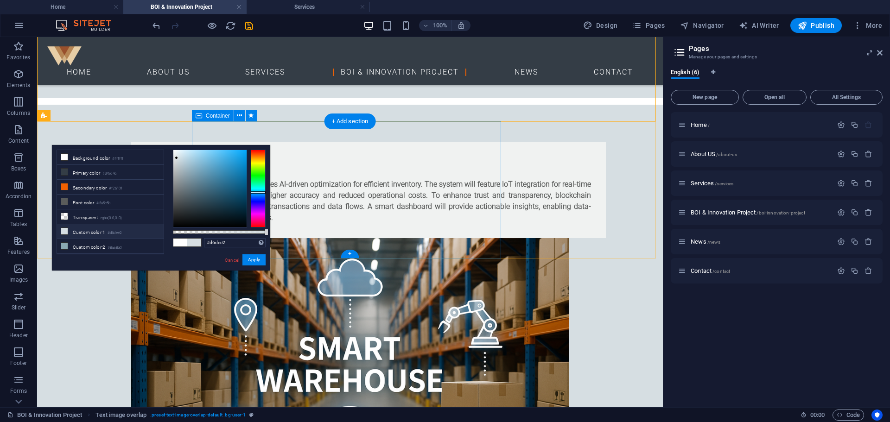
scroll to position [545, 0]
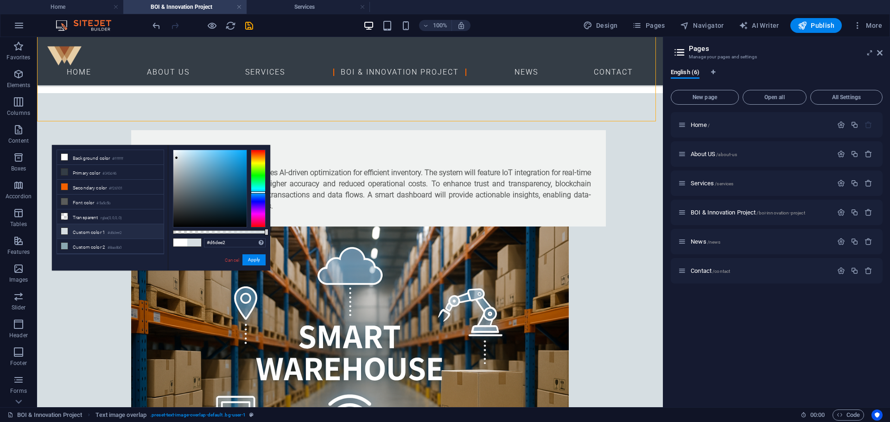
click at [671, 305] on div "Home / About US /about-us Services /services BOI & Innovation Project /boi-inno…" at bounding box center [777, 256] width 212 height 288
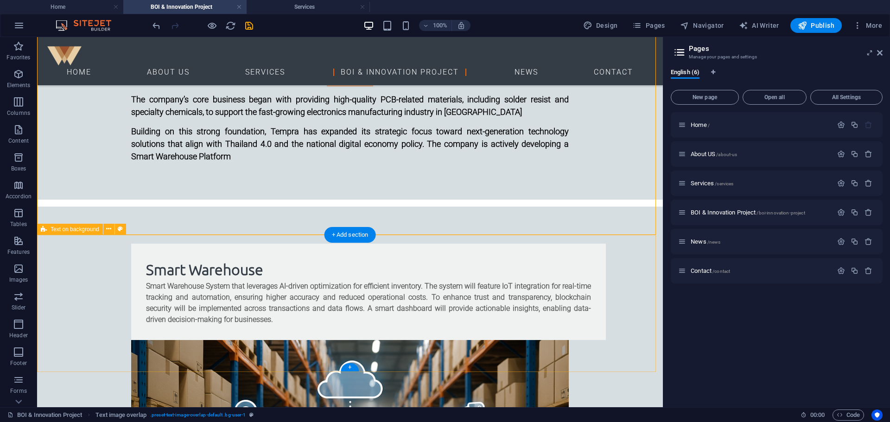
scroll to position [463, 0]
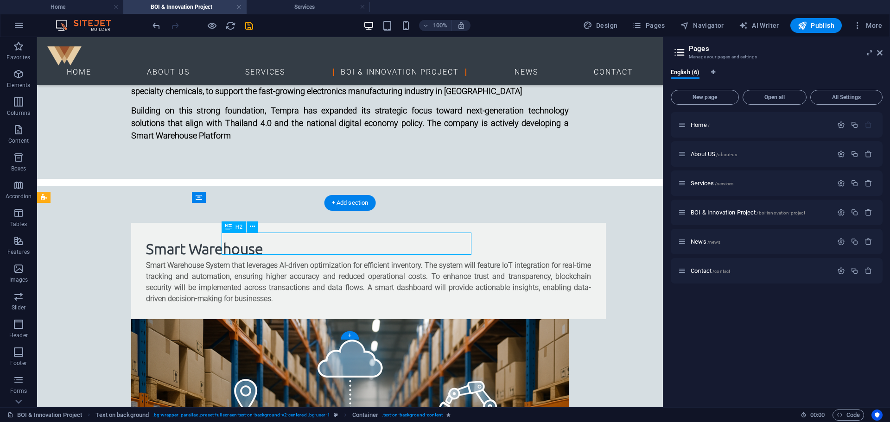
scroll to position [475, 0]
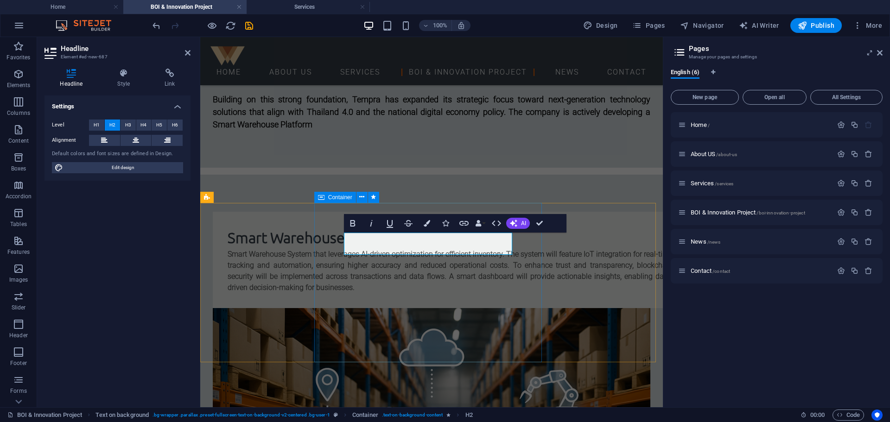
drag, startPoint x: 324, startPoint y: 277, endPoint x: 205, endPoint y: 94, distance: 218.4
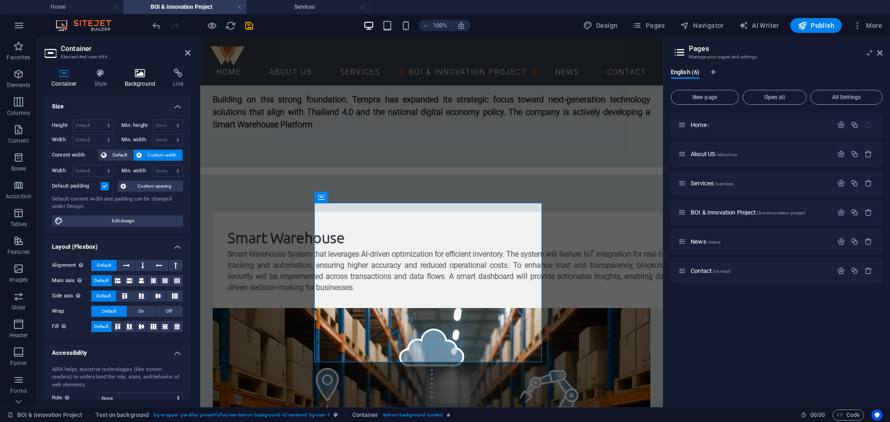
click at [134, 74] on icon at bounding box center [140, 73] width 45 height 9
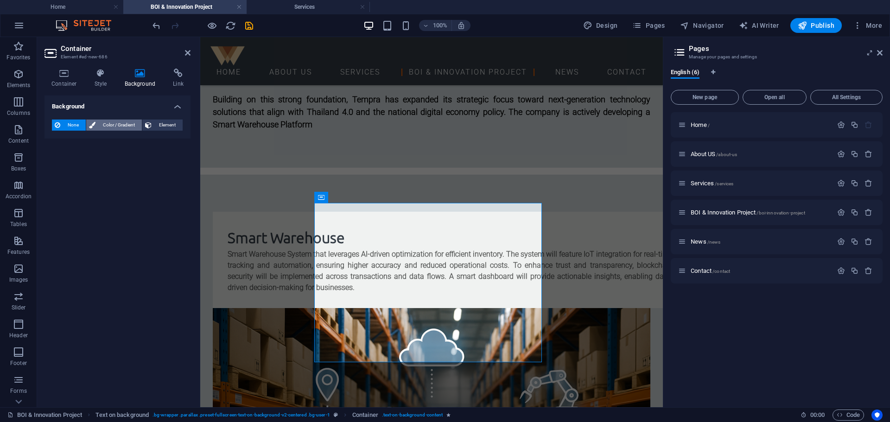
click at [131, 126] on span "Color / Gradient" at bounding box center [118, 125] width 41 height 11
click at [60, 163] on span at bounding box center [58, 162] width 10 height 10
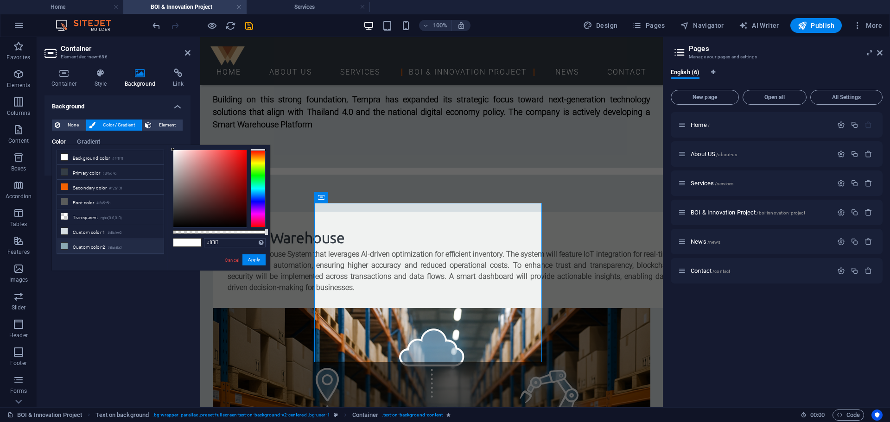
click at [121, 245] on small "#8aa8b0" at bounding box center [115, 248] width 14 height 6
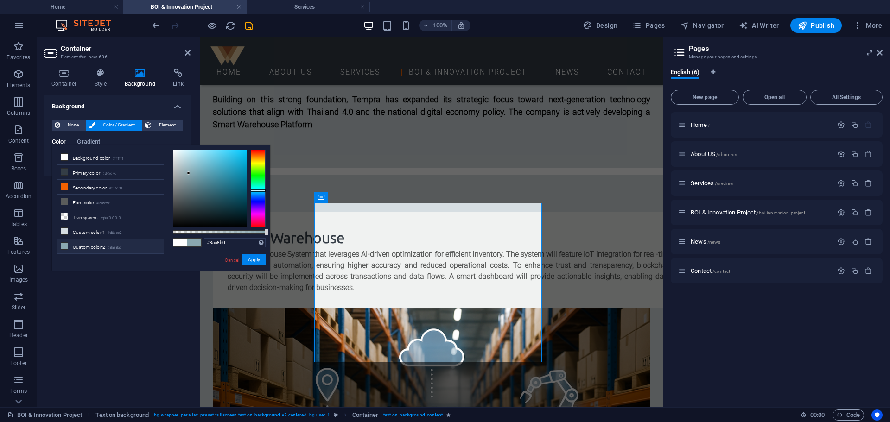
click at [121, 245] on small "#8aa8b0" at bounding box center [115, 248] width 14 height 6
click at [127, 230] on li "Custom color 1 #d6dee2" at bounding box center [110, 231] width 107 height 15
click at [249, 259] on button "Apply" at bounding box center [253, 259] width 23 height 11
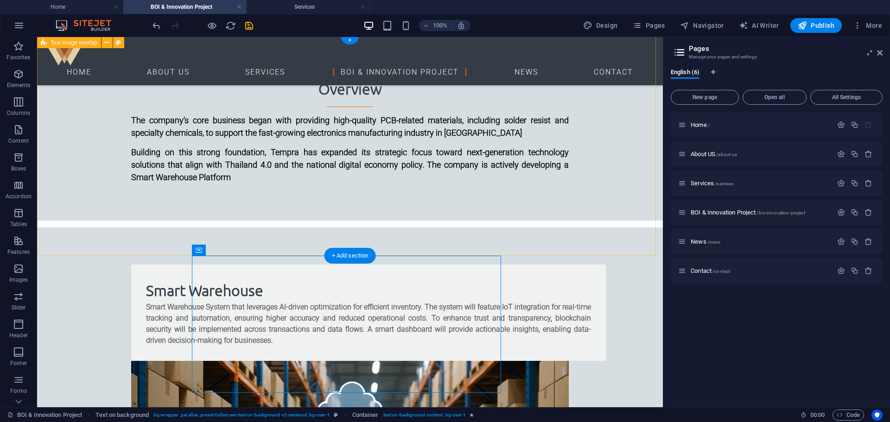
scroll to position [371, 0]
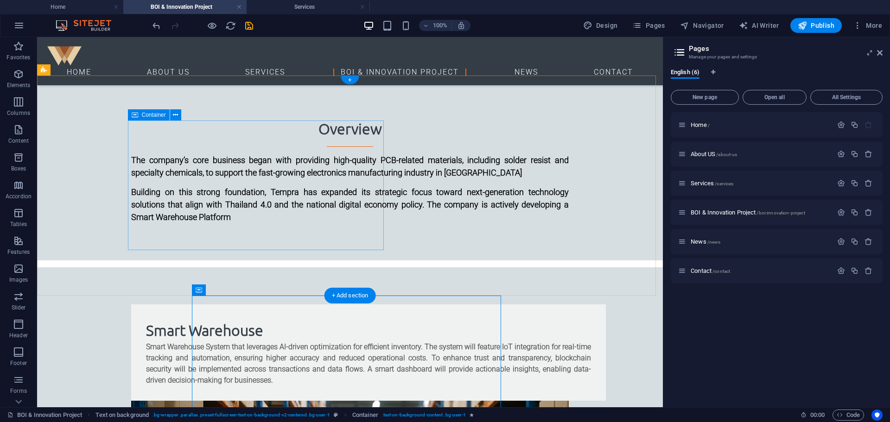
click at [298, 305] on div "Smart Warehouse Smart Warehouse System that leverages AI-driven optimization fo…" at bounding box center [368, 353] width 475 height 96
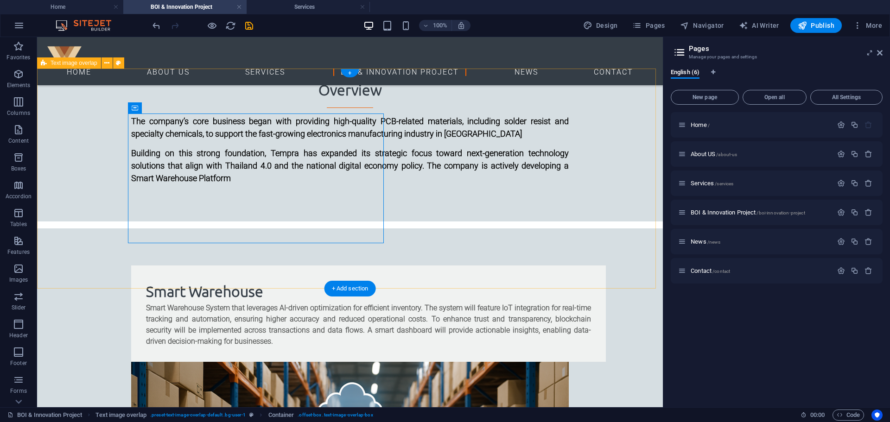
scroll to position [417, 0]
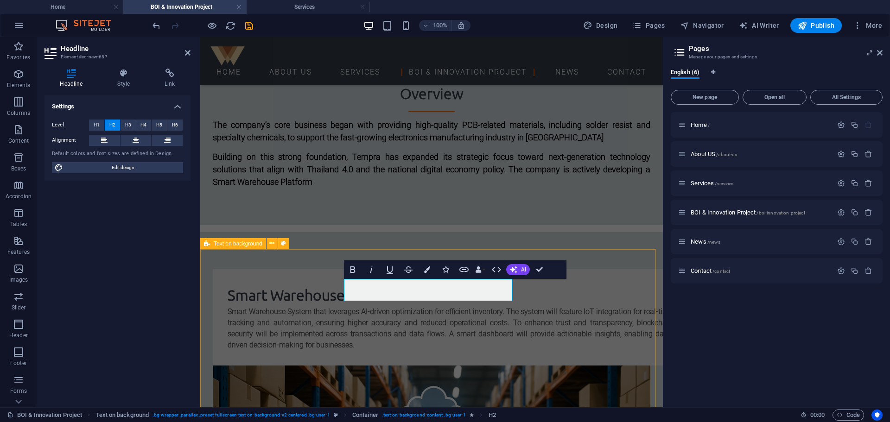
scroll to position [428, 0]
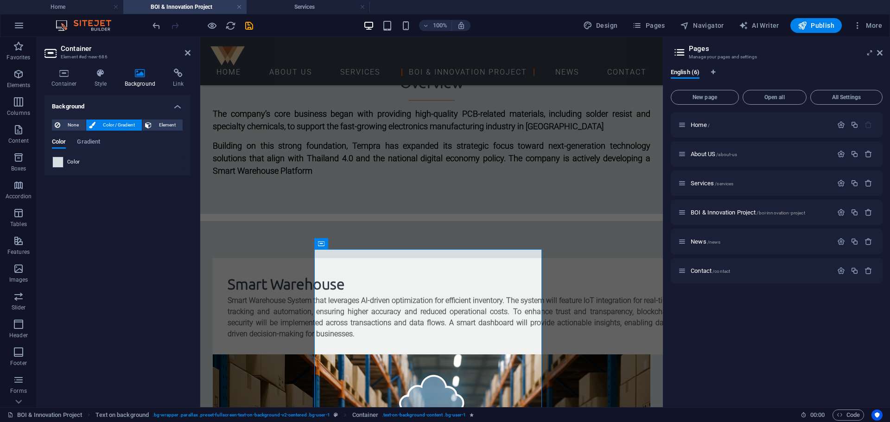
click at [59, 166] on span at bounding box center [58, 162] width 10 height 10
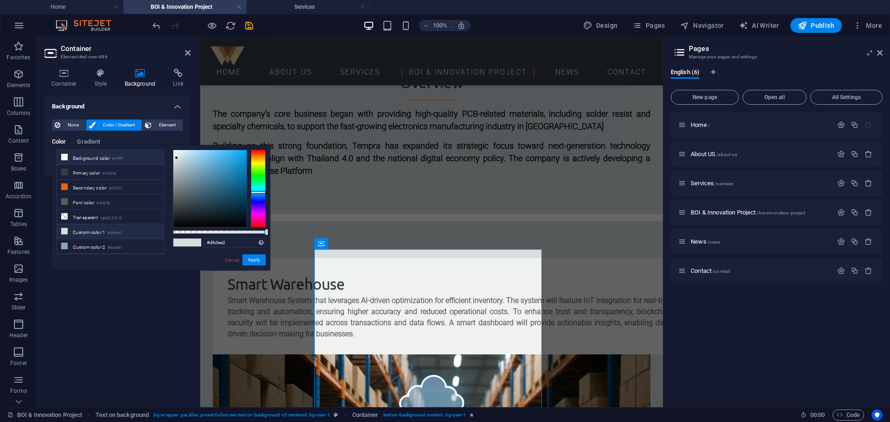
click at [138, 156] on li "Background color #ffffff" at bounding box center [110, 157] width 107 height 15
type input "#ffffff"
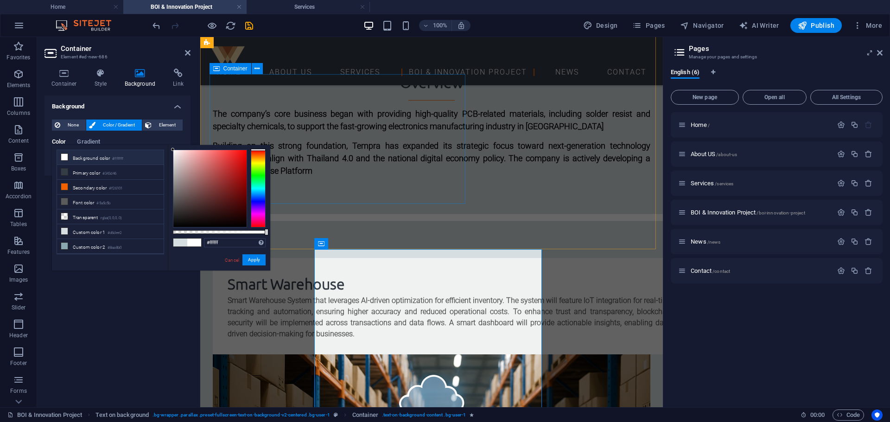
click at [326, 258] on div "Smart Warehouse Smart Warehouse System that leverages AI-driven optimization fo…" at bounding box center [450, 306] width 475 height 96
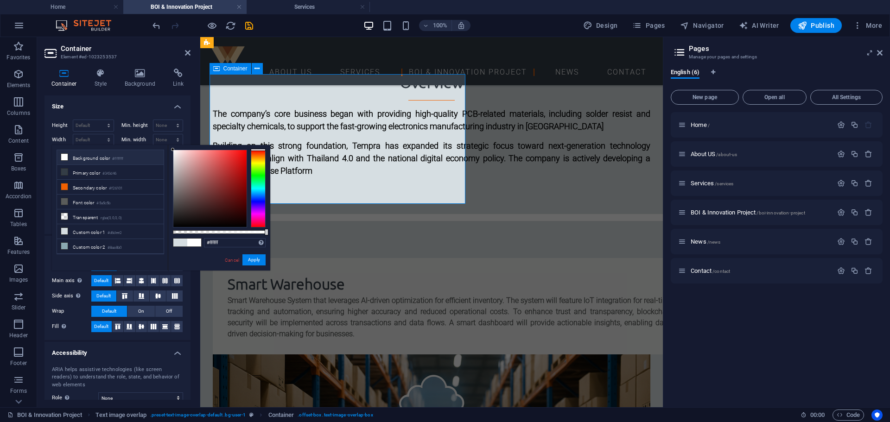
click at [279, 258] on div "Smart Warehouse Smart Warehouse System that leverages AI-driven optimization fo…" at bounding box center [450, 306] width 475 height 96
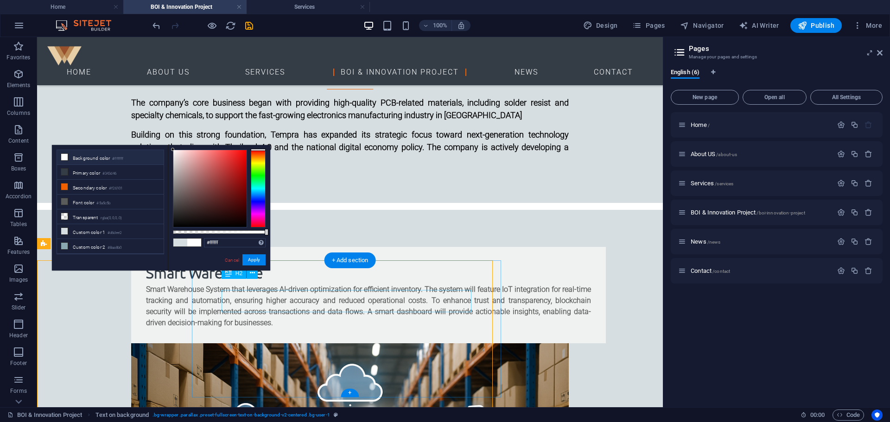
scroll to position [417, 0]
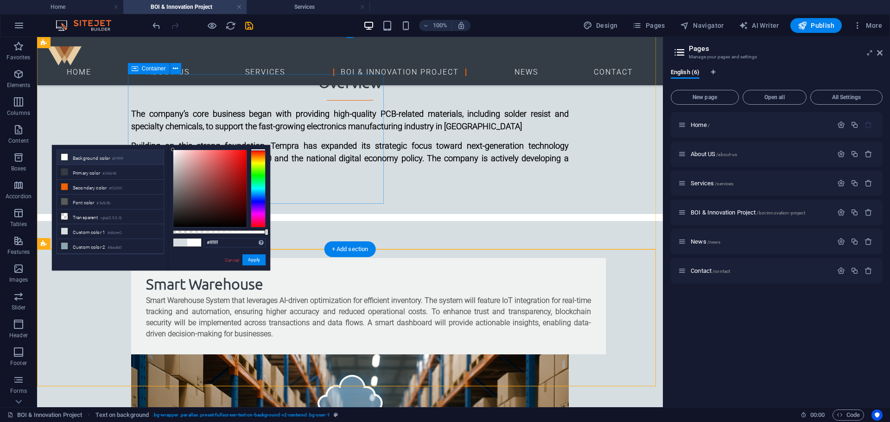
click at [309, 258] on div "Smart Warehouse Smart Warehouse System that leverages AI-driven optimization fo…" at bounding box center [368, 306] width 475 height 96
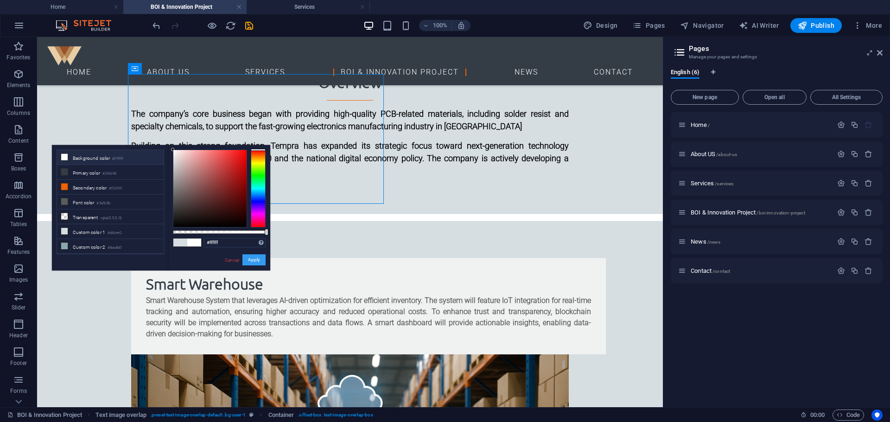
click at [250, 262] on button "Apply" at bounding box center [253, 259] width 23 height 11
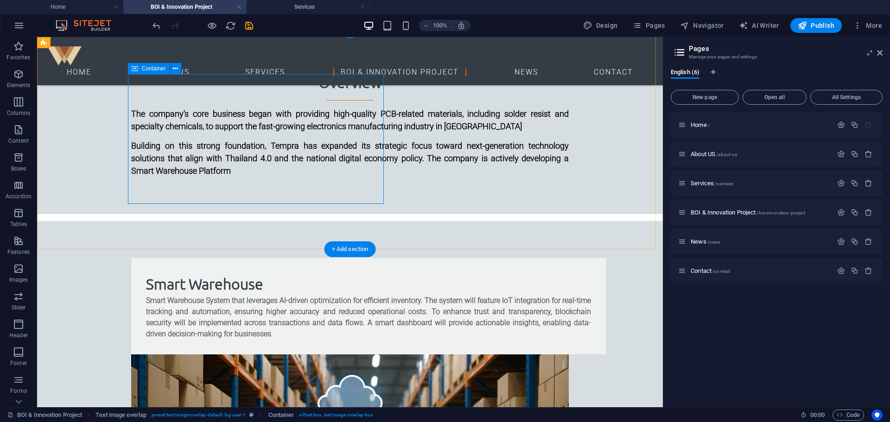
click at [264, 258] on div "Smart Warehouse Smart Warehouse System that leverages AI-driven optimization fo…" at bounding box center [368, 306] width 475 height 96
drag, startPoint x: 264, startPoint y: 197, endPoint x: 99, endPoint y: 196, distance: 164.5
click at [263, 258] on div "Smart Warehouse Smart Warehouse System that leverages AI-driven optimization fo…" at bounding box center [368, 306] width 475 height 96
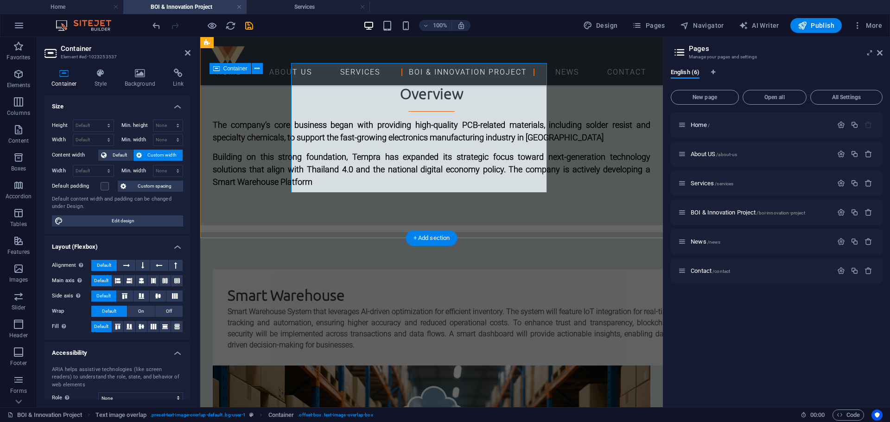
scroll to position [428, 0]
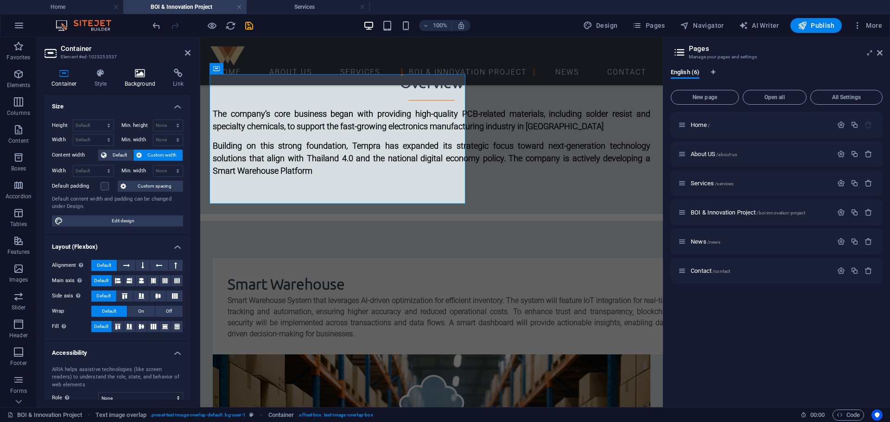
click at [138, 78] on h4 "Background" at bounding box center [142, 78] width 49 height 19
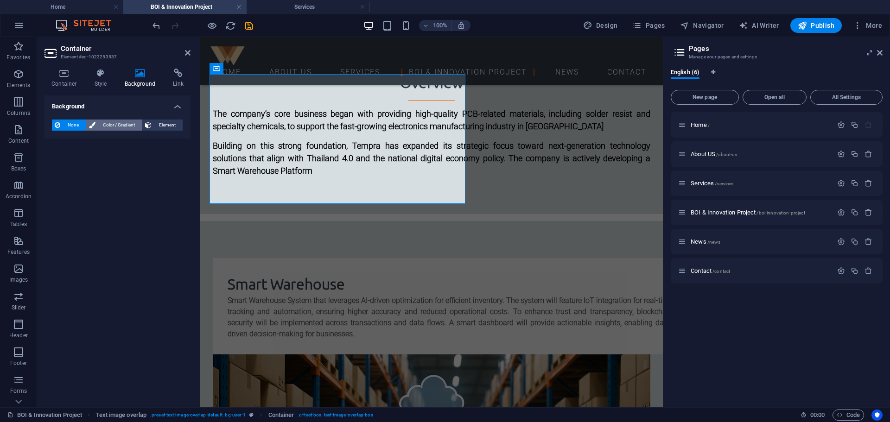
click at [105, 128] on span "Color / Gradient" at bounding box center [118, 125] width 41 height 11
click at [54, 165] on span at bounding box center [58, 162] width 10 height 10
type input "#ffffff"
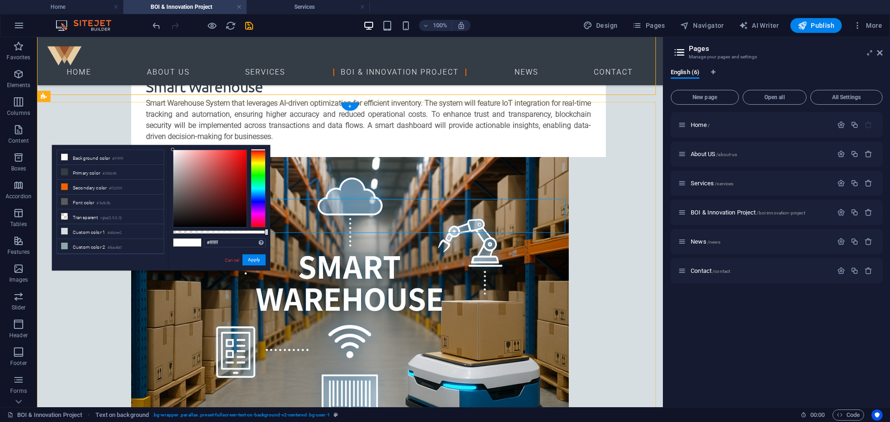
scroll to position [603, 0]
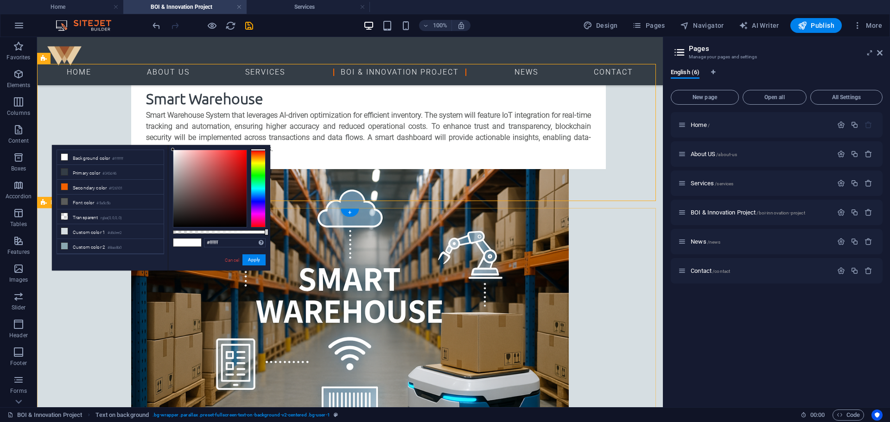
drag, startPoint x: 440, startPoint y: 233, endPoint x: 460, endPoint y: 220, distance: 24.0
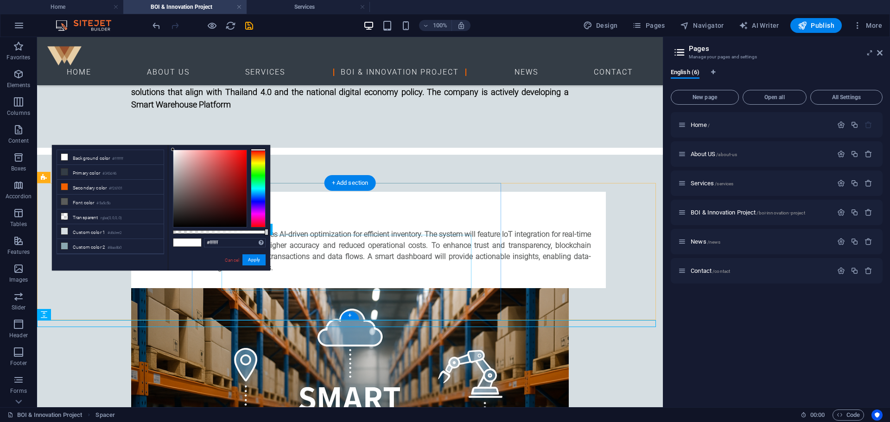
scroll to position [510, 0]
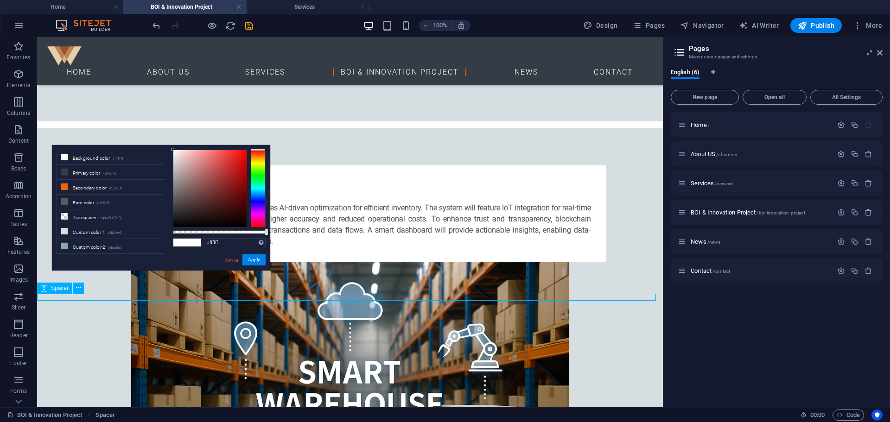
select select "px"
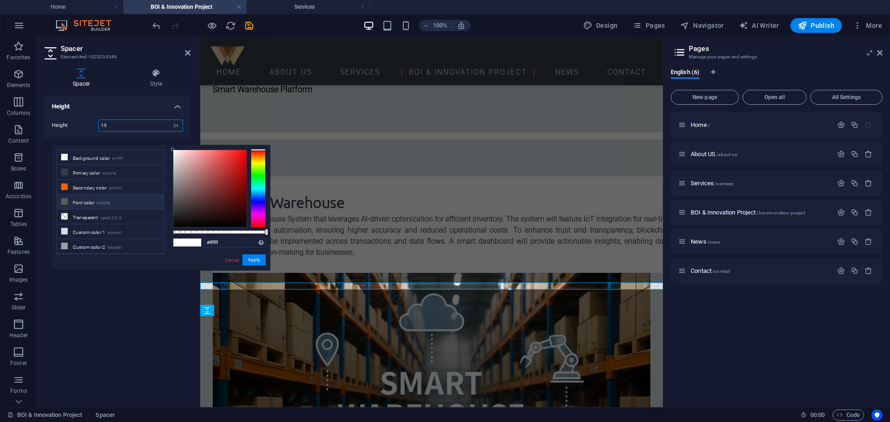
scroll to position [521, 0]
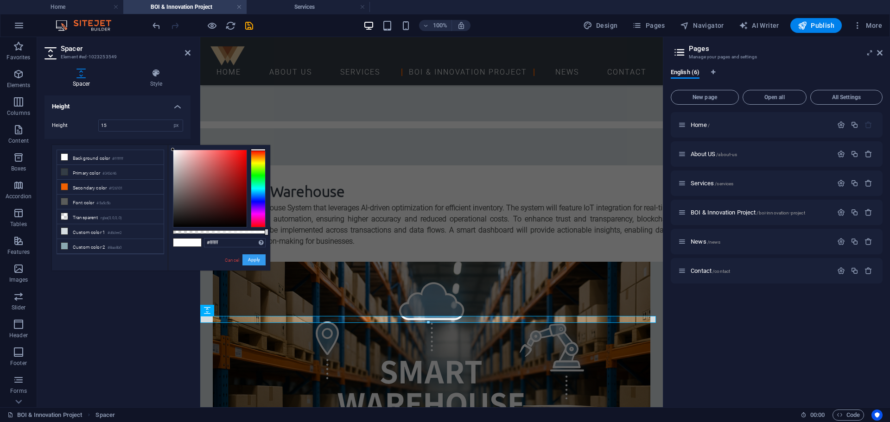
click at [256, 262] on button "Apply" at bounding box center [253, 259] width 23 height 11
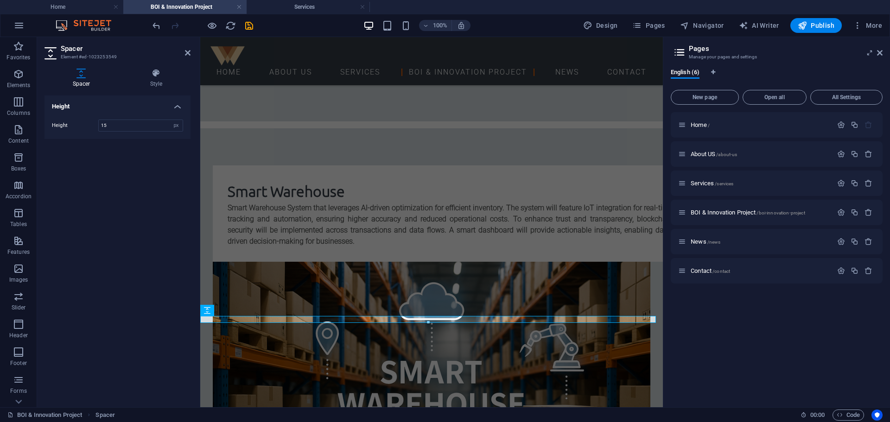
click at [152, 89] on div "Spacer Style Height Height 15 px rem vh vw Preset Element Layout How this eleme…" at bounding box center [117, 234] width 146 height 331
click at [152, 76] on icon at bounding box center [156, 73] width 69 height 9
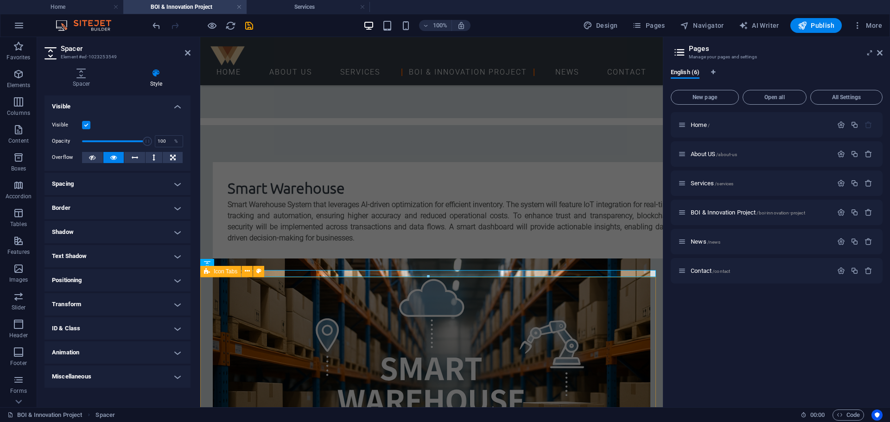
scroll to position [567, 0]
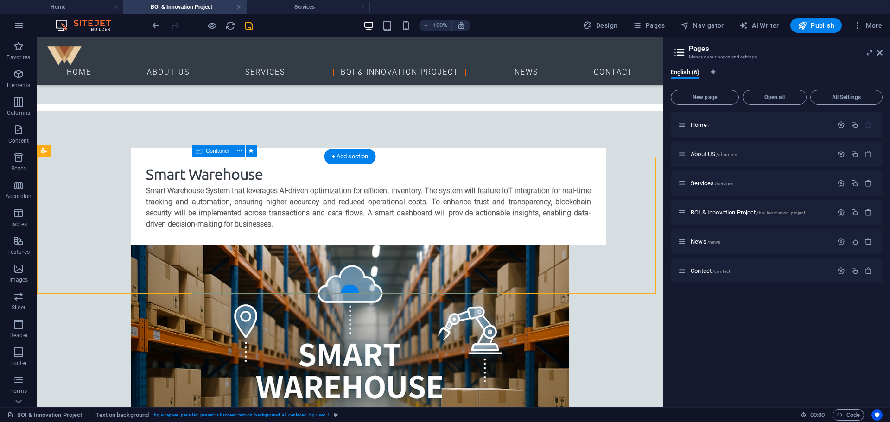
scroll to position [510, 0]
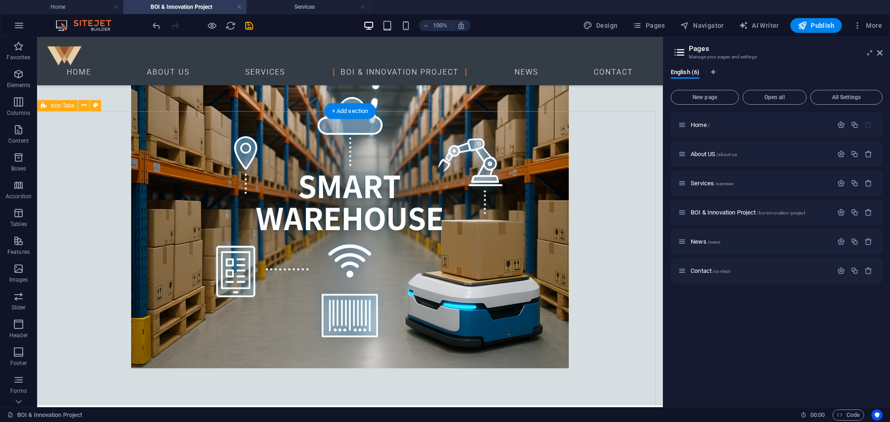
scroll to position [603, 0]
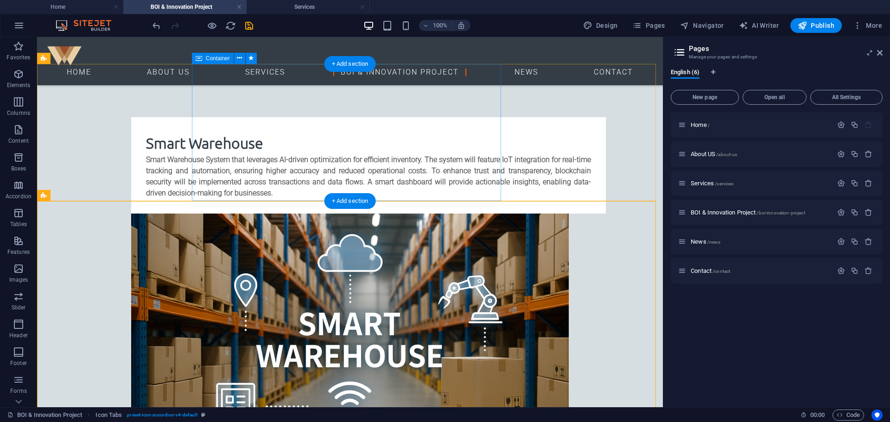
scroll to position [510, 0]
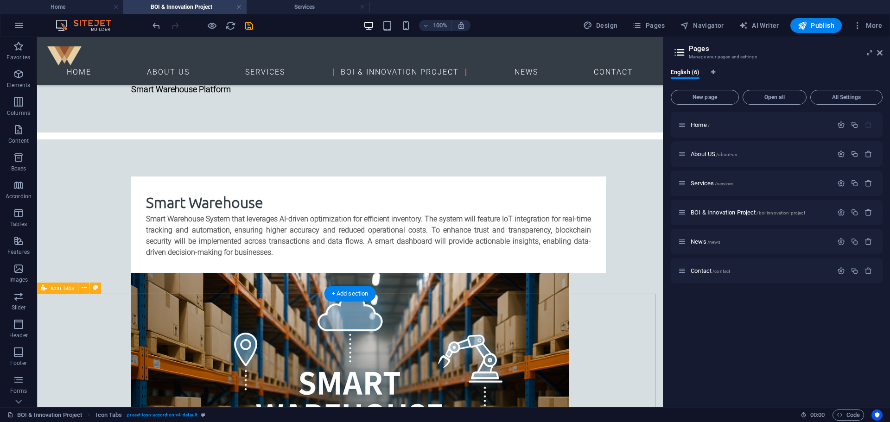
scroll to position [521, 0]
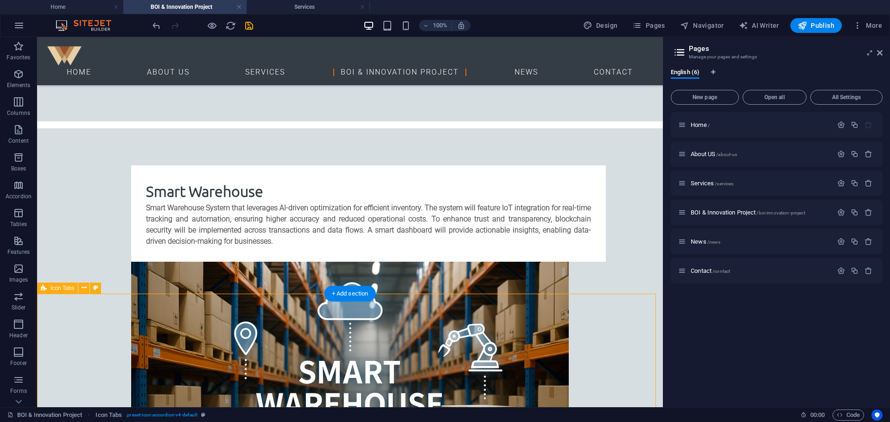
select select "rem"
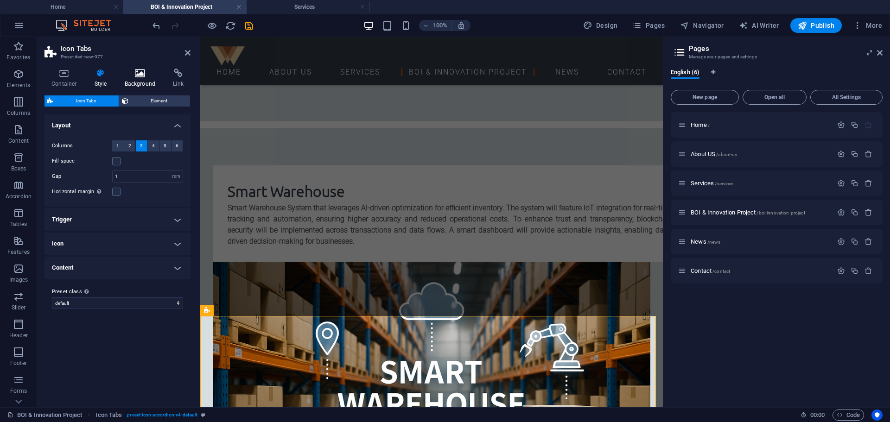
click at [134, 70] on icon at bounding box center [140, 73] width 45 height 9
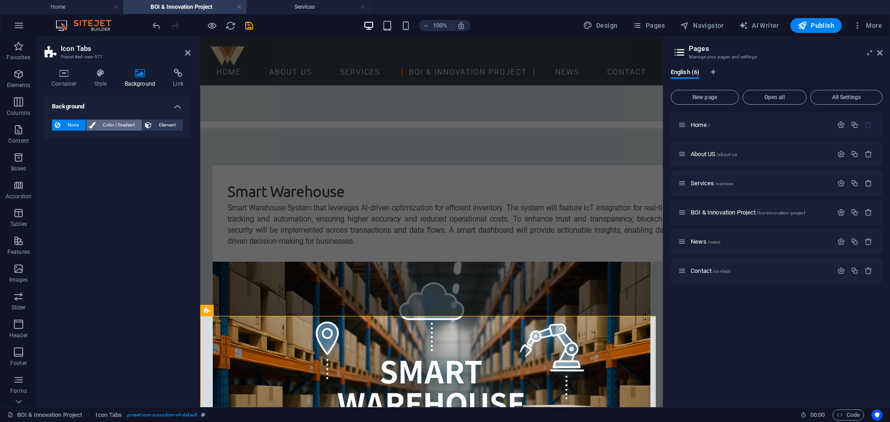
click at [100, 124] on span "Color / Gradient" at bounding box center [118, 125] width 41 height 11
click at [57, 167] on span at bounding box center [58, 162] width 10 height 10
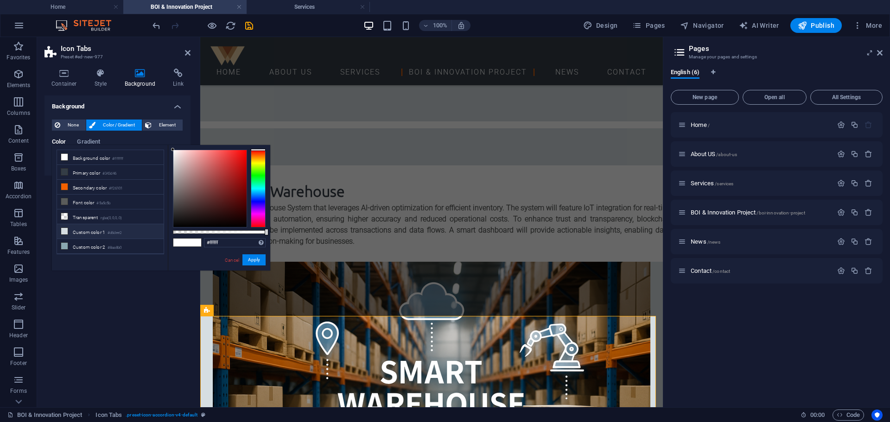
click at [121, 231] on small "#d6dee2" at bounding box center [115, 233] width 14 height 6
type input "#d6dee2"
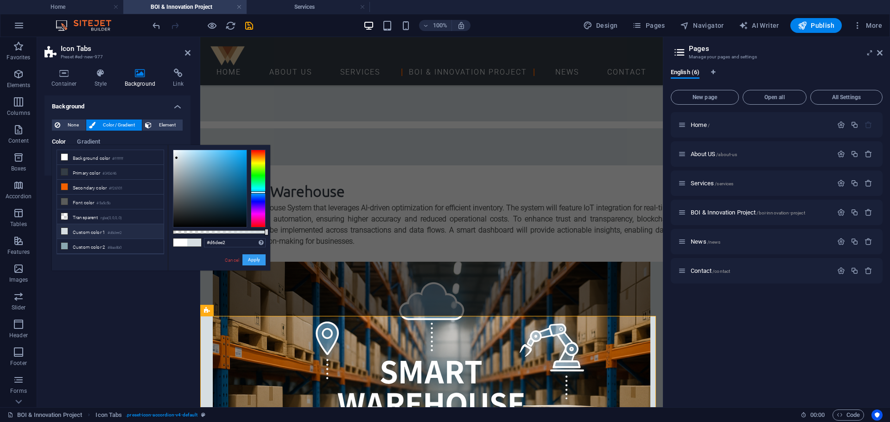
click at [254, 261] on button "Apply" at bounding box center [253, 259] width 23 height 11
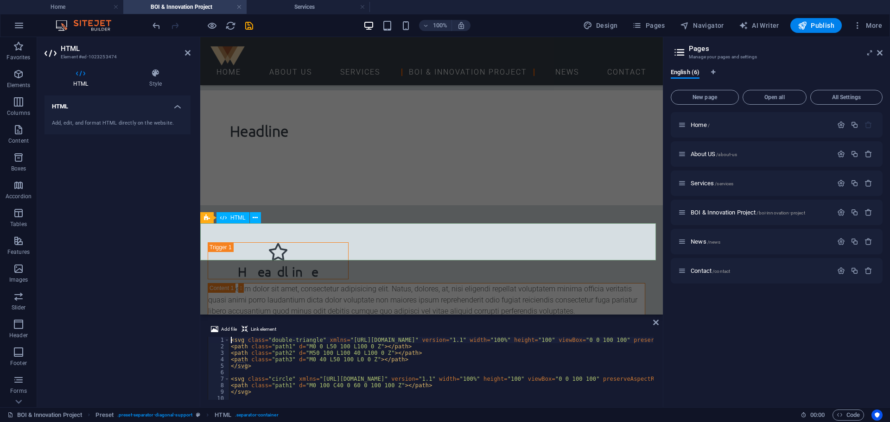
click at [340, 205] on div "Headline Lorem ipsum dolor sit amet, consectetur adipisicing elit. Natus, dolor…" at bounding box center [431, 359] width 463 height 308
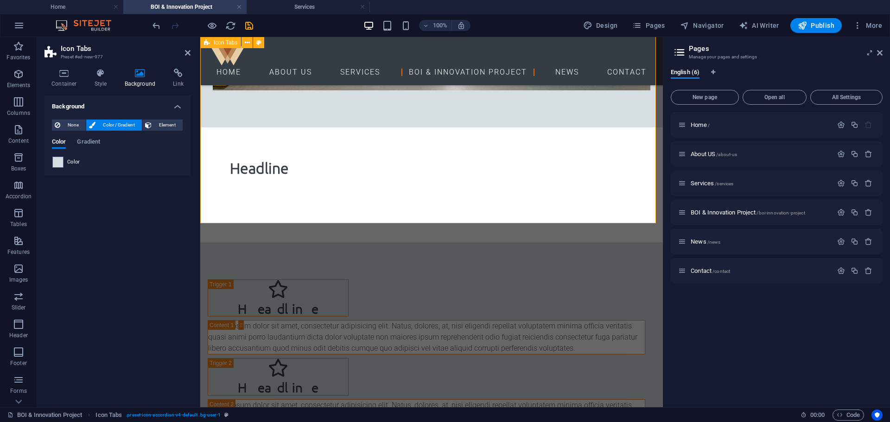
click at [326, 242] on div "Headline Lorem ipsum dolor sit amet, consectetur adipisicing elit. Natus, dolor…" at bounding box center [431, 396] width 463 height 308
click at [185, 57] on link at bounding box center [188, 53] width 6 height 8
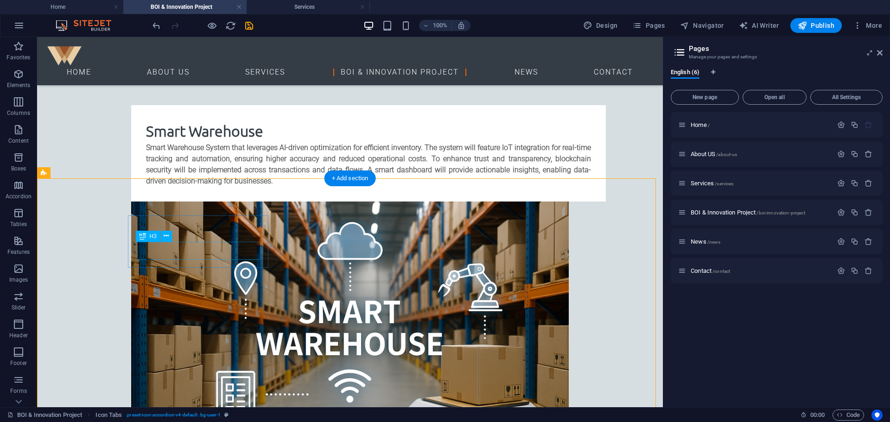
scroll to position [627, 0]
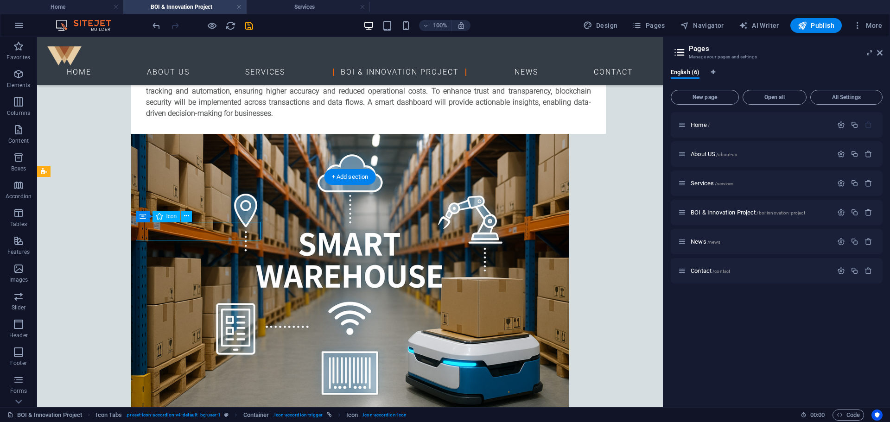
select select "xMidYMid"
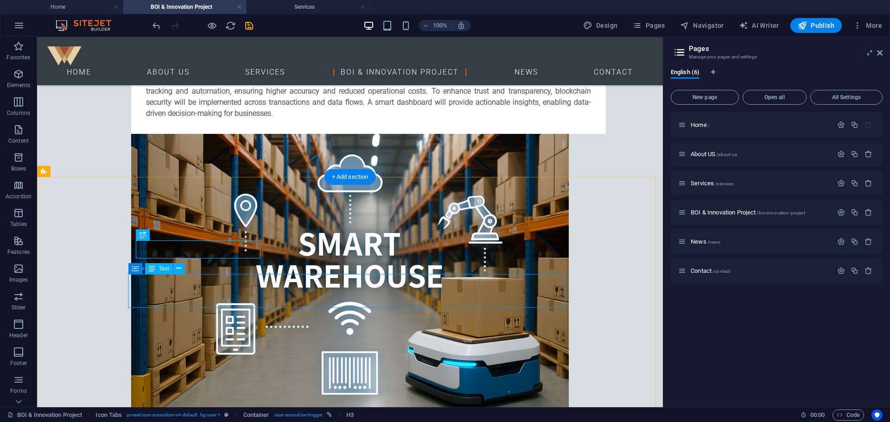
scroll to position [627, 0]
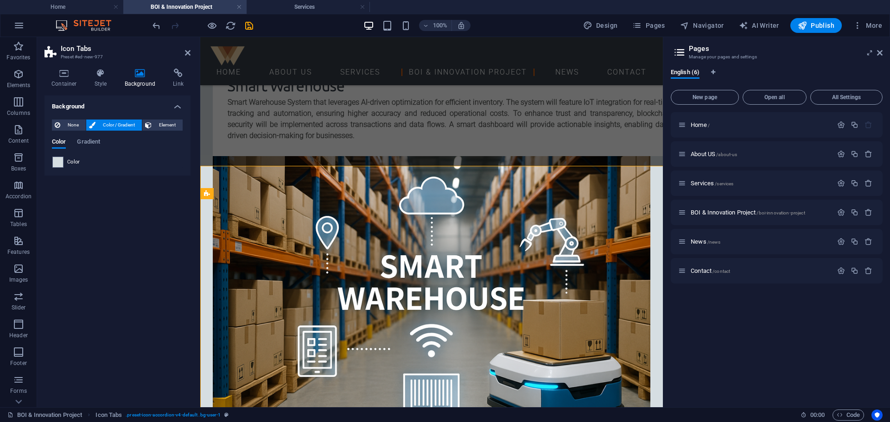
scroll to position [638, 0]
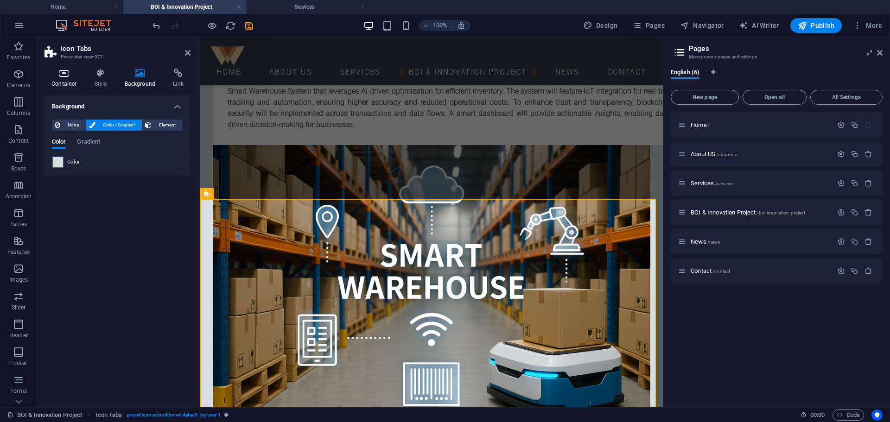
click at [64, 73] on icon at bounding box center [63, 73] width 39 height 9
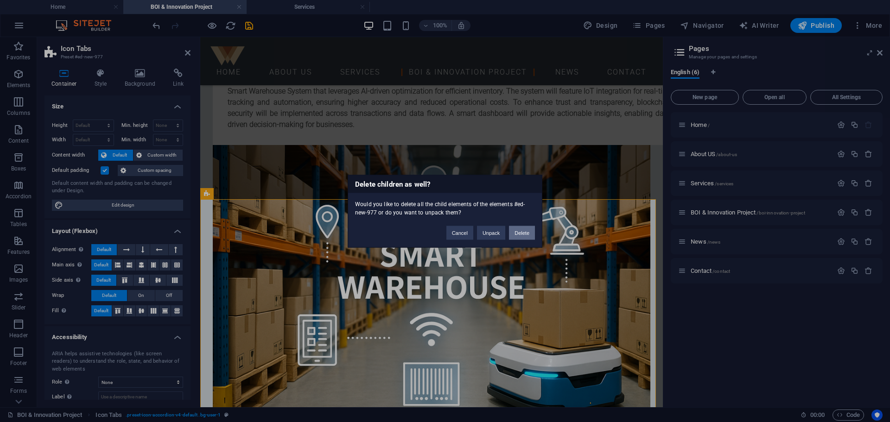
click at [520, 236] on button "Delete" at bounding box center [522, 233] width 26 height 14
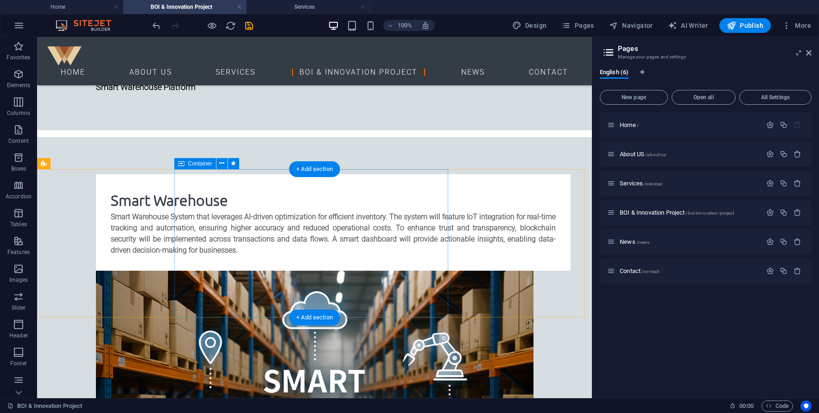
scroll to position [558, 0]
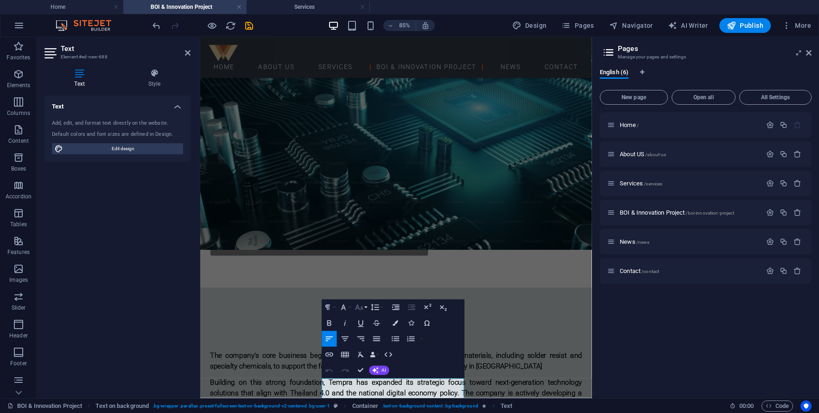
scroll to position [292, 0]
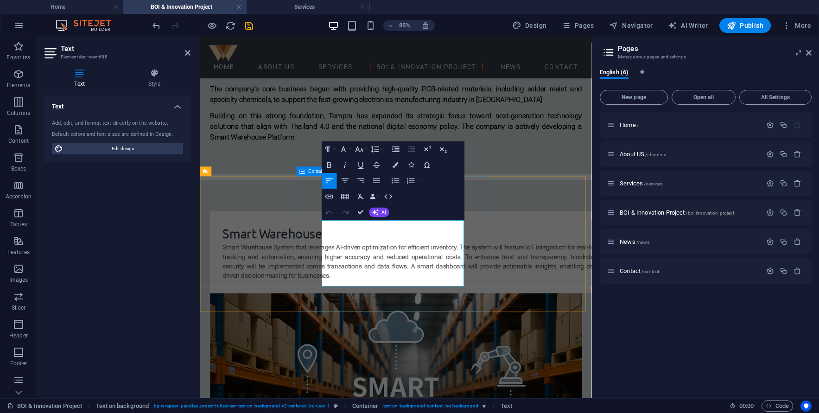
scroll to position [477, 0]
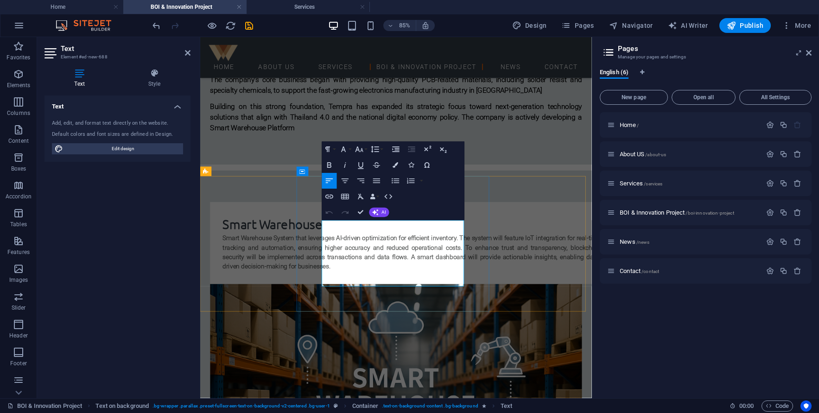
drag, startPoint x: 402, startPoint y: 303, endPoint x: 473, endPoint y: 351, distance: 85.5
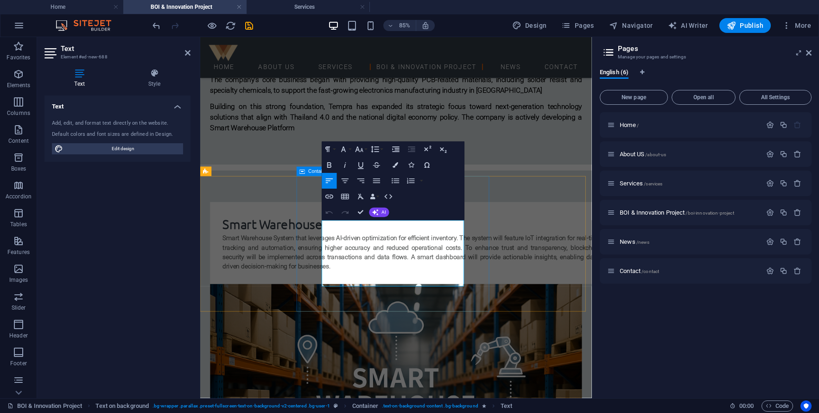
drag, startPoint x: 493, startPoint y: 324, endPoint x: 241, endPoint y: 211, distance: 275.7
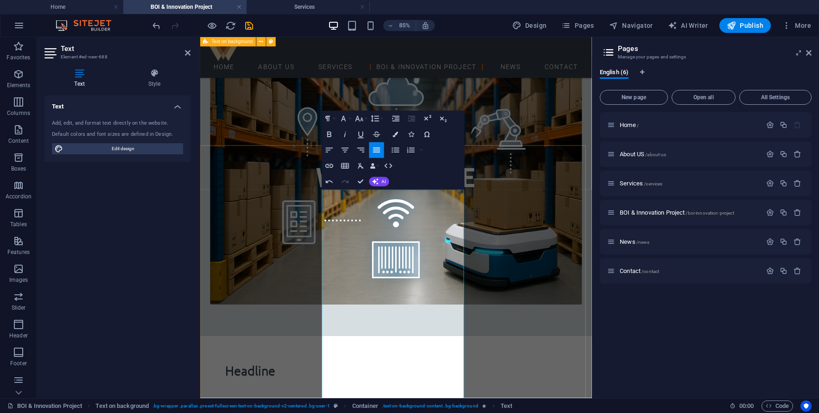
scroll to position [513, 0]
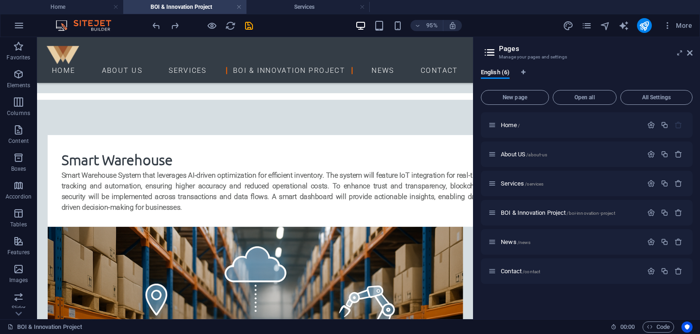
scroll to position [523, 0]
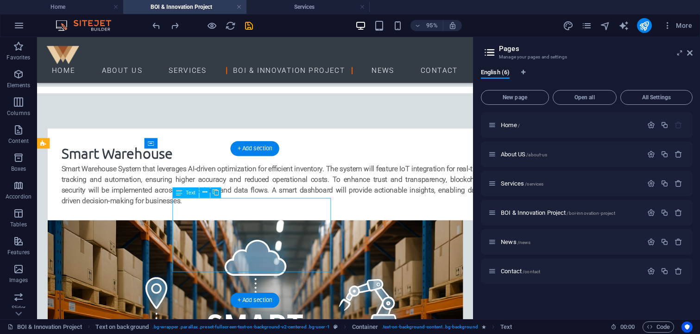
drag, startPoint x: 260, startPoint y: 223, endPoint x: 119, endPoint y: 328, distance: 175.9
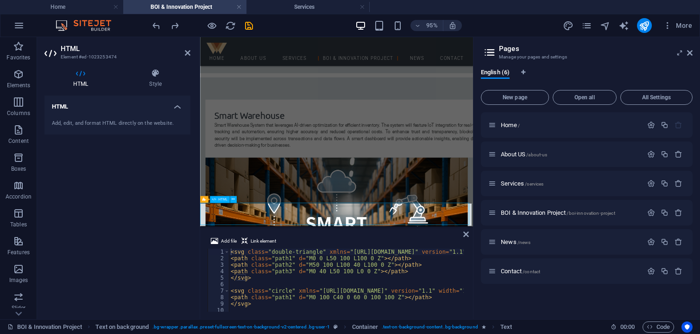
scroll to position [523, 0]
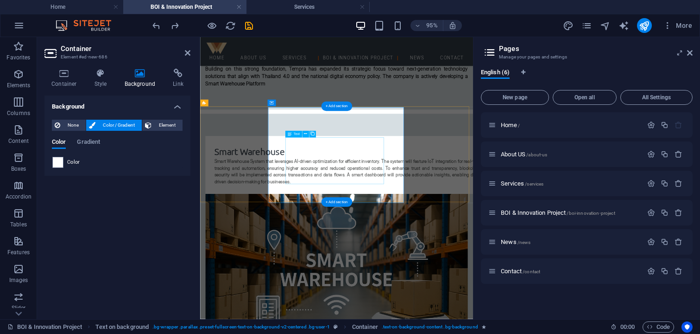
scroll to position [524, 0]
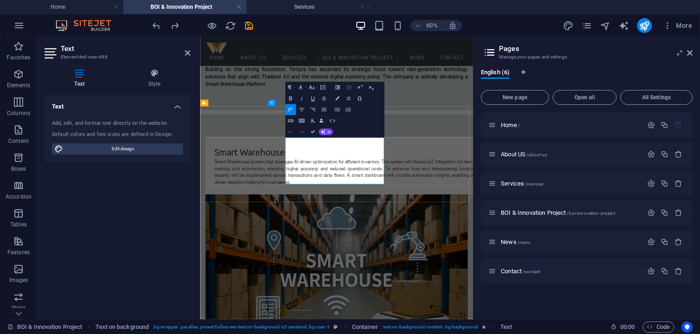
click at [344, 101] on button "Icons" at bounding box center [348, 98] width 11 height 11
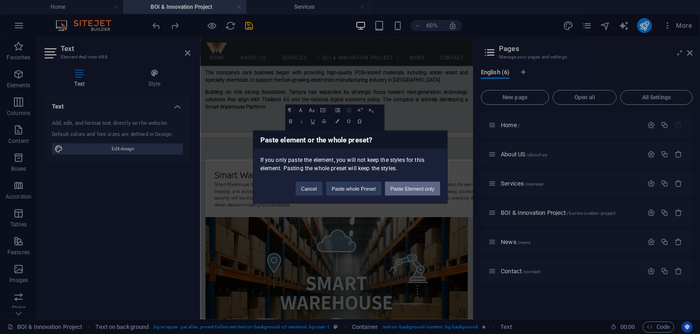
click at [413, 191] on button "Paste Element only" at bounding box center [412, 189] width 55 height 14
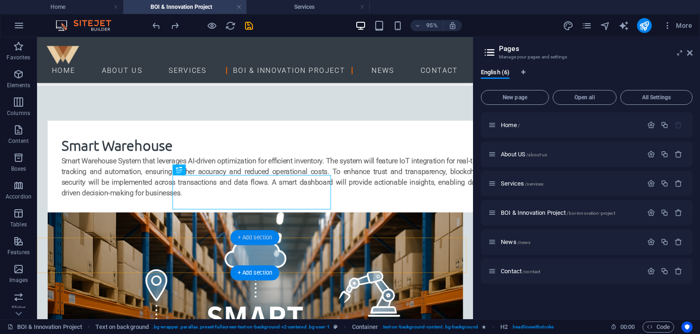
scroll to position [625, 0]
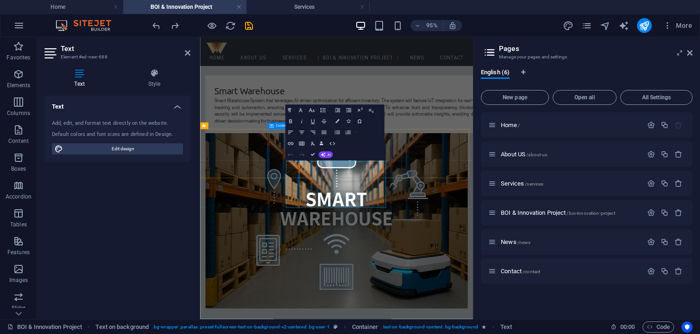
scroll to position [564, 0]
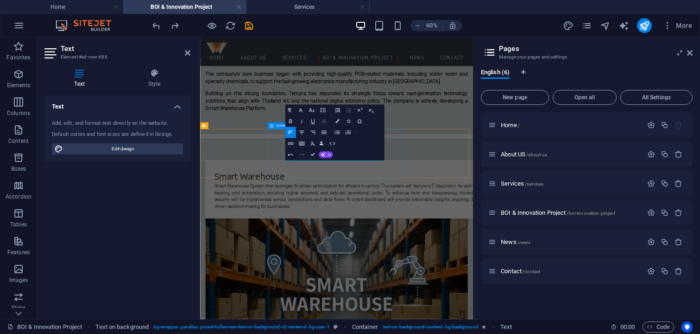
scroll to position [486, 0]
click at [338, 125] on button "Colors" at bounding box center [337, 121] width 11 height 11
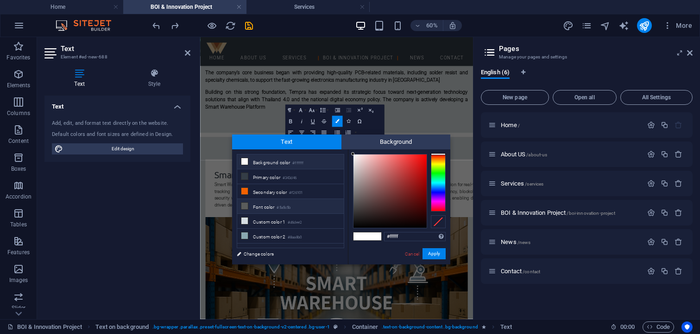
click at [298, 208] on li "Font color #5a5c5b" at bounding box center [290, 206] width 107 height 15
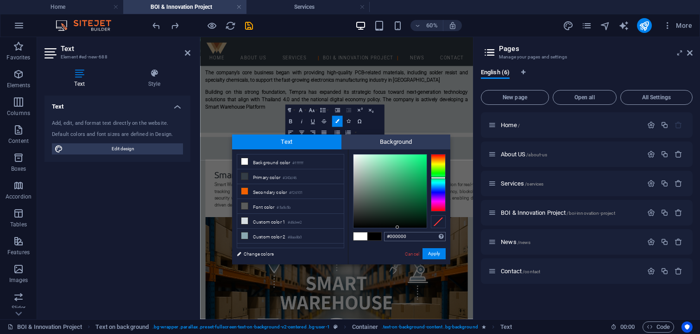
click at [398, 239] on div "#000000 Supported formats #0852ed rgb(8, 82, 237) rgba(8, 82, 237, 90%) hsv(221…" at bounding box center [399, 273] width 102 height 249
type input "#000000"
click at [408, 228] on div at bounding box center [407, 226] width 3 height 3
click at [442, 254] on button "Apply" at bounding box center [434, 253] width 23 height 11
click at [426, 254] on button "Apply" at bounding box center [434, 253] width 23 height 11
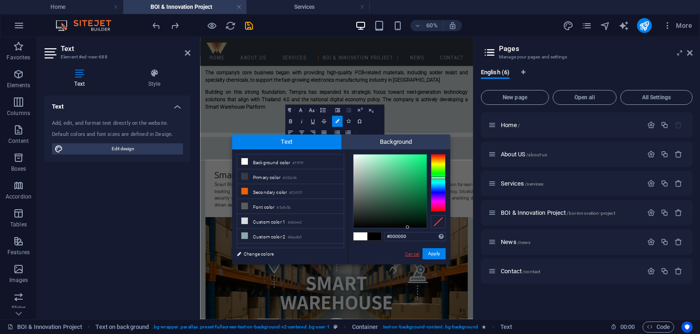
click at [410, 254] on link "Cancel" at bounding box center [412, 253] width 16 height 7
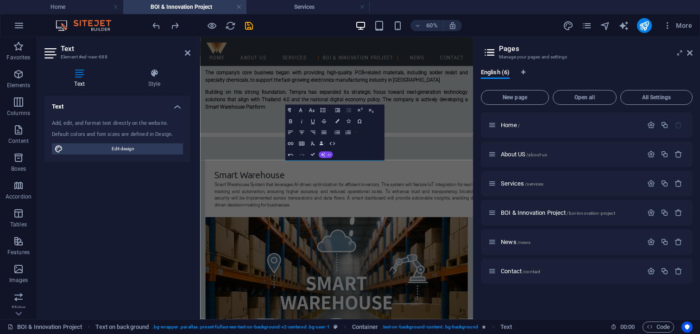
click at [327, 155] on button "AI" at bounding box center [325, 154] width 14 height 6
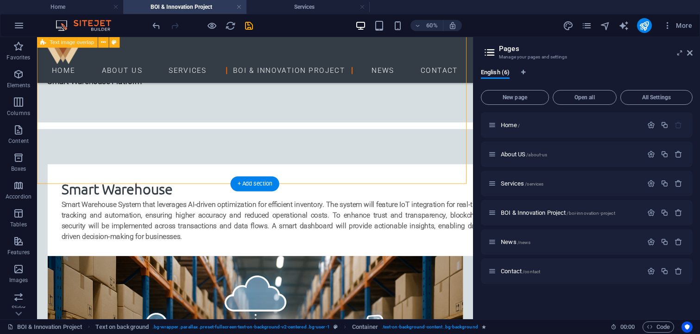
scroll to position [486, 0]
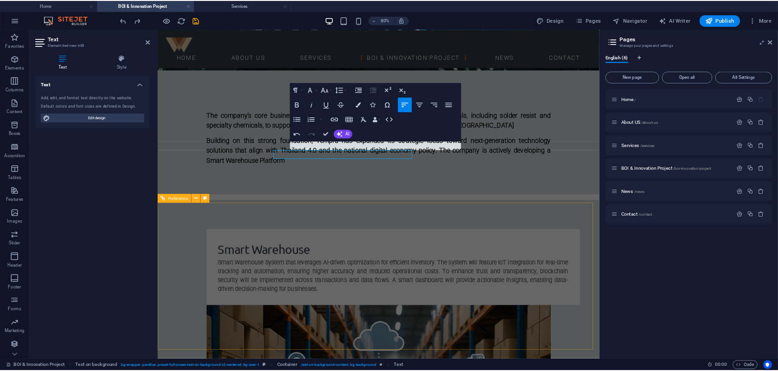
scroll to position [539, 0]
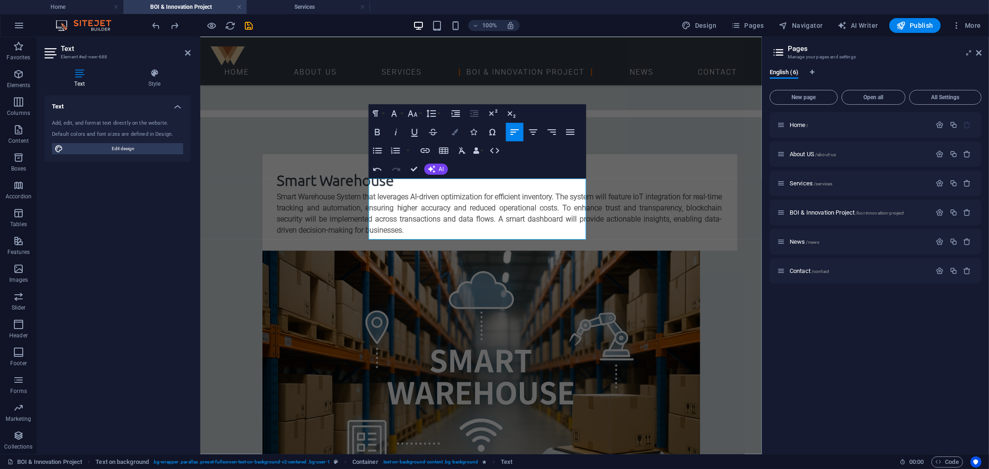
click at [451, 130] on button "Colors" at bounding box center [455, 132] width 18 height 19
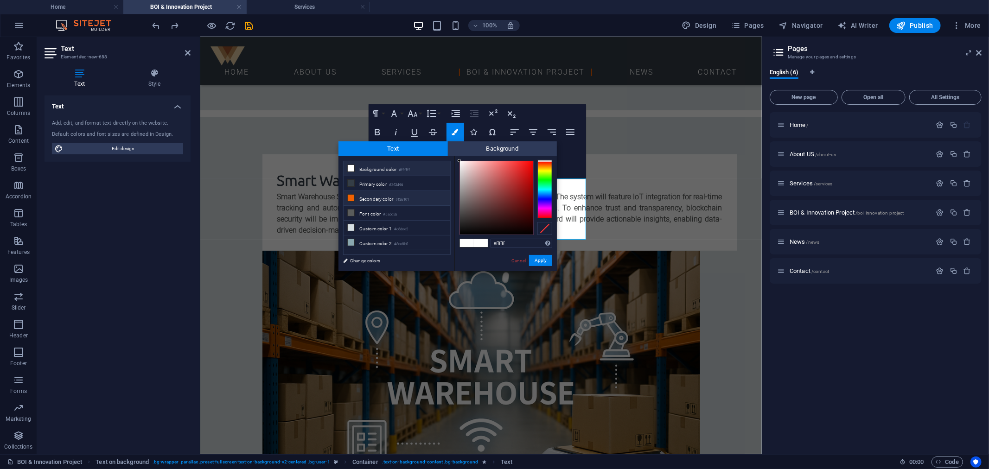
click at [401, 197] on small "#f26101" at bounding box center [401, 200] width 13 height 6
click at [401, 208] on li "Font color #5a5c5b" at bounding box center [396, 213] width 107 height 15
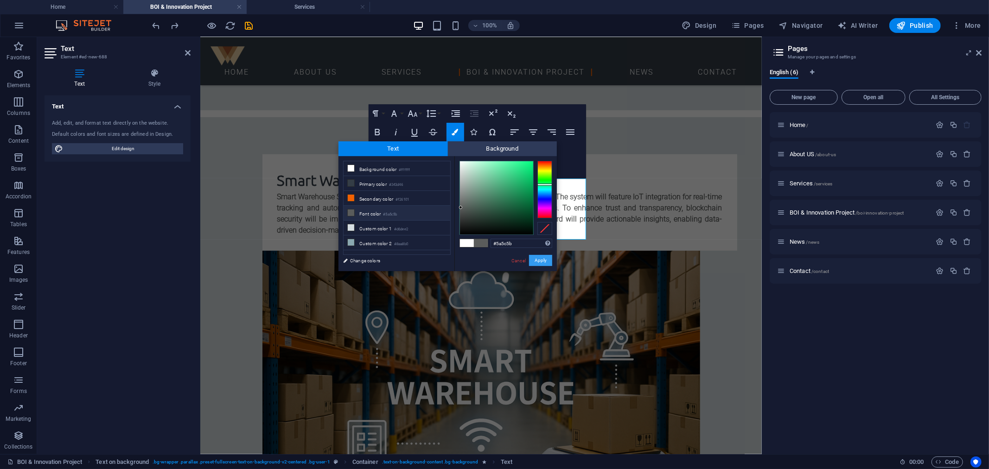
click at [546, 260] on button "Apply" at bounding box center [540, 260] width 23 height 11
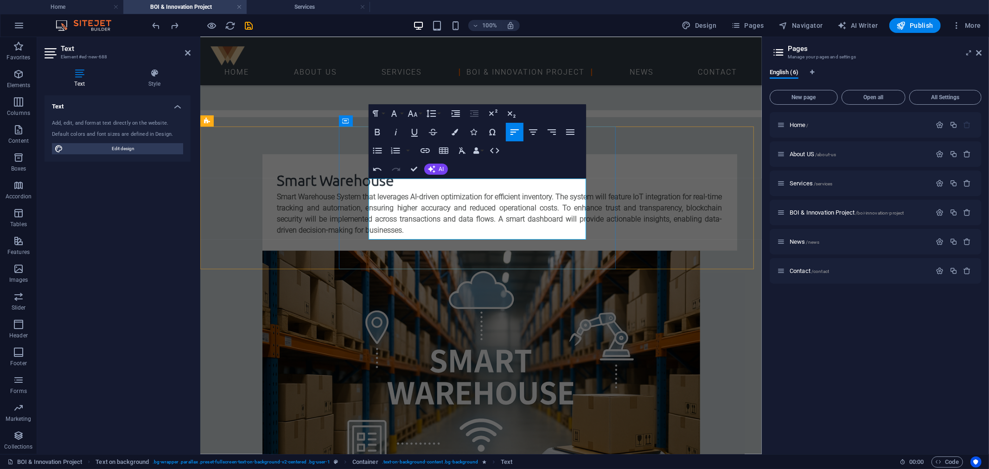
click at [451, 124] on button "Colors" at bounding box center [455, 132] width 18 height 19
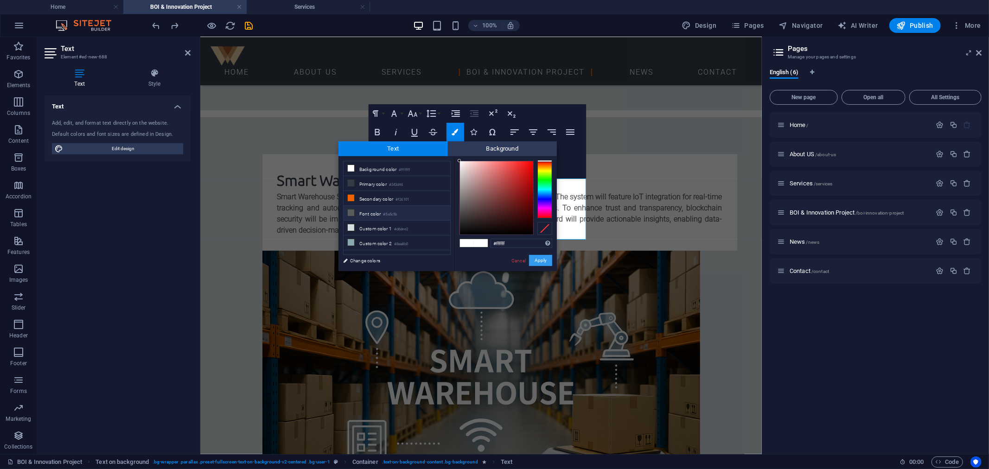
click at [546, 257] on button "Apply" at bounding box center [540, 260] width 23 height 11
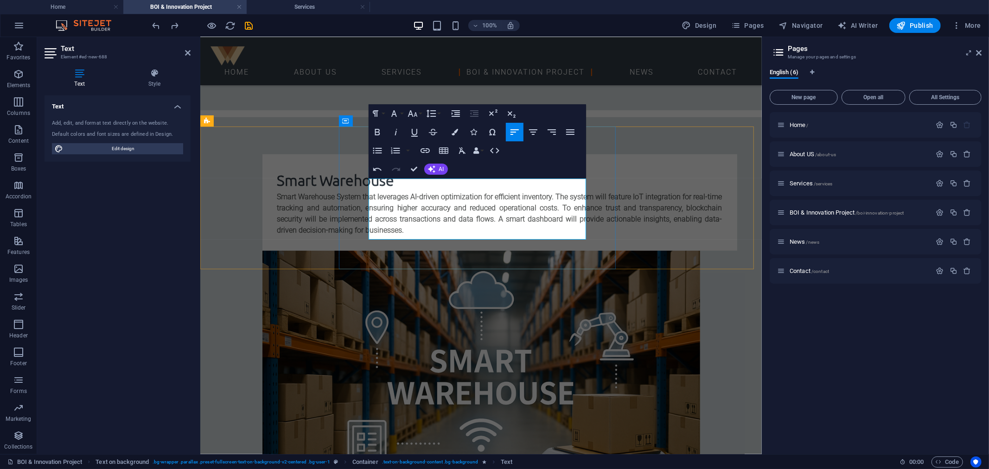
click at [455, 127] on button "Colors" at bounding box center [455, 132] width 18 height 19
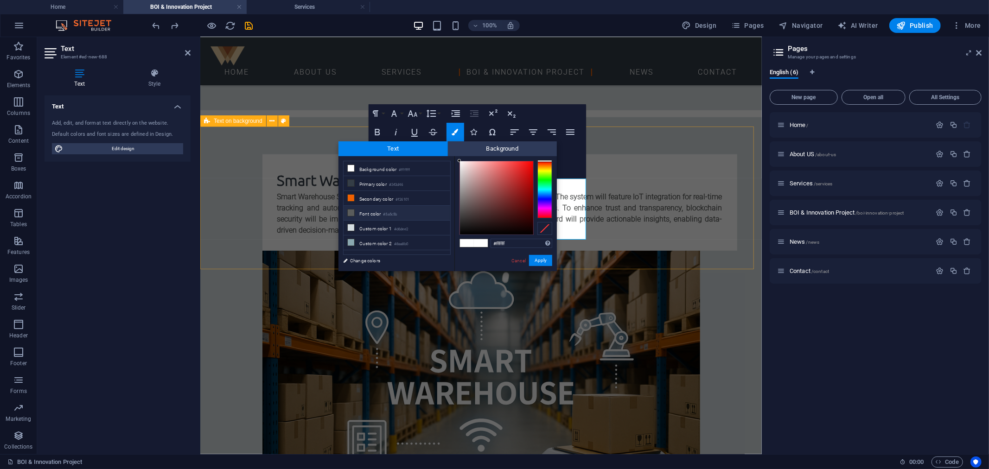
click at [366, 215] on li "Font color #5a5c5b" at bounding box center [396, 213] width 107 height 15
type input "#5a5c5b"
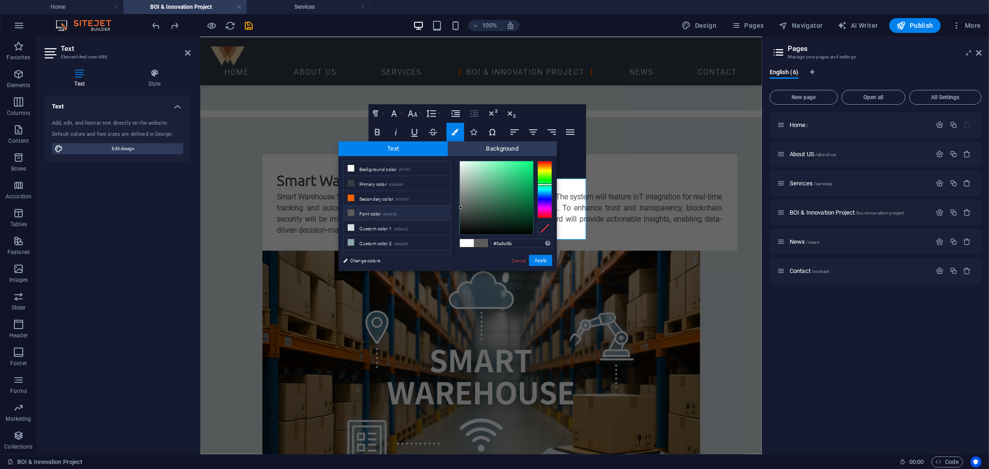
click at [366, 215] on li "Font color #5a5c5b" at bounding box center [396, 213] width 107 height 15
click at [544, 260] on button "Apply" at bounding box center [540, 260] width 23 height 11
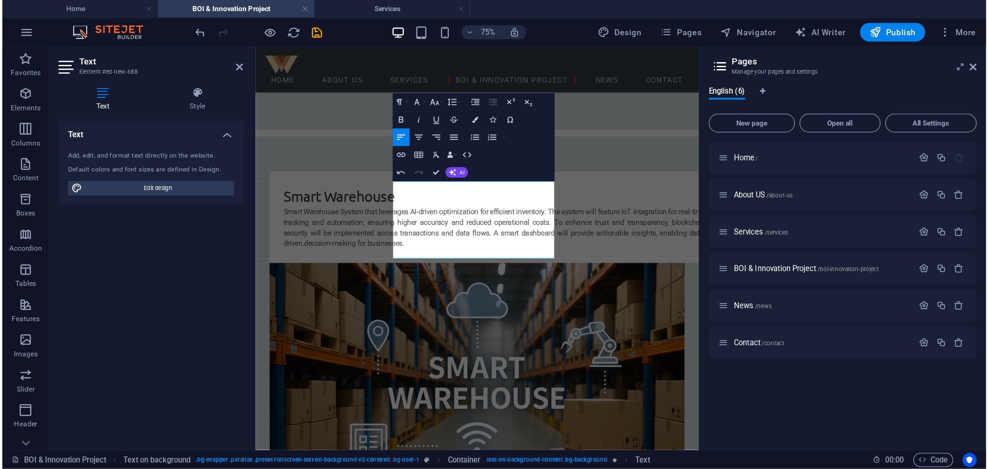
scroll to position [550, 0]
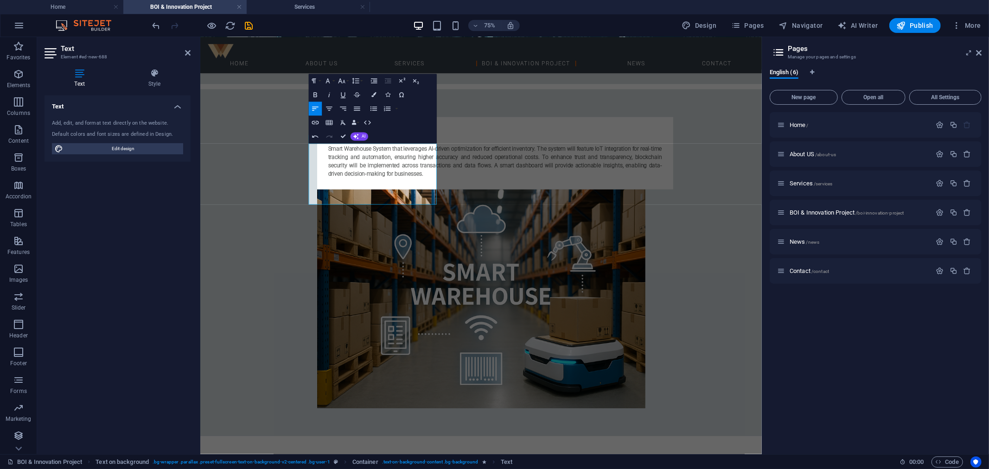
scroll to position [539, 0]
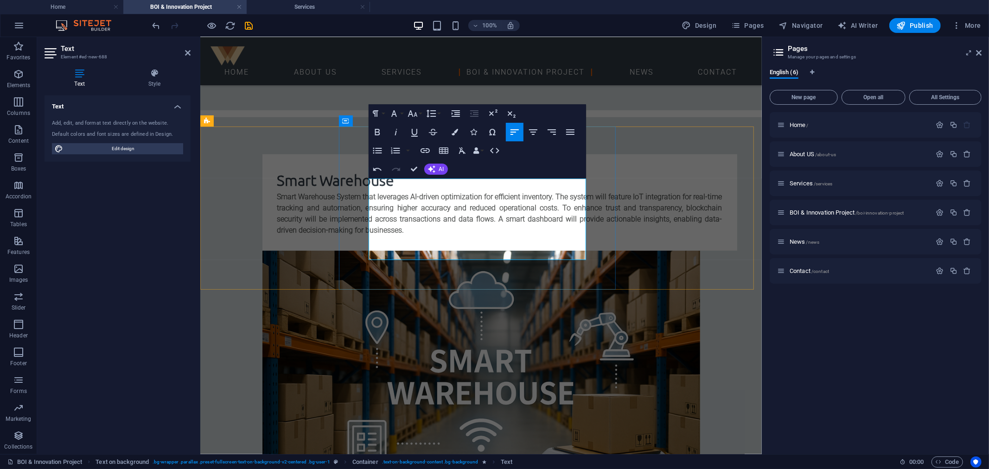
drag, startPoint x: 386, startPoint y: 226, endPoint x: 381, endPoint y: 230, distance: 6.9
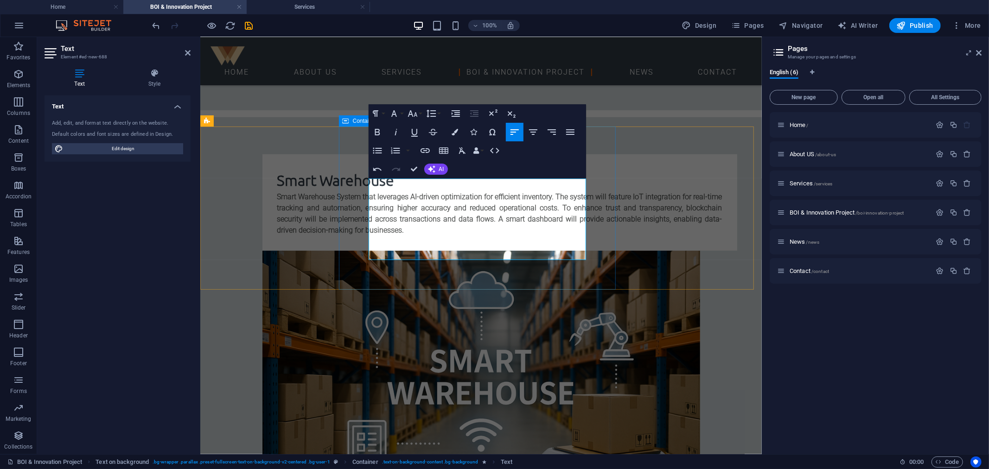
drag, startPoint x: 431, startPoint y: 234, endPoint x: 362, endPoint y: 192, distance: 81.2
click at [437, 109] on button "Line Height" at bounding box center [433, 113] width 18 height 19
click at [449, 145] on link "Single" at bounding box center [444, 146] width 41 height 14
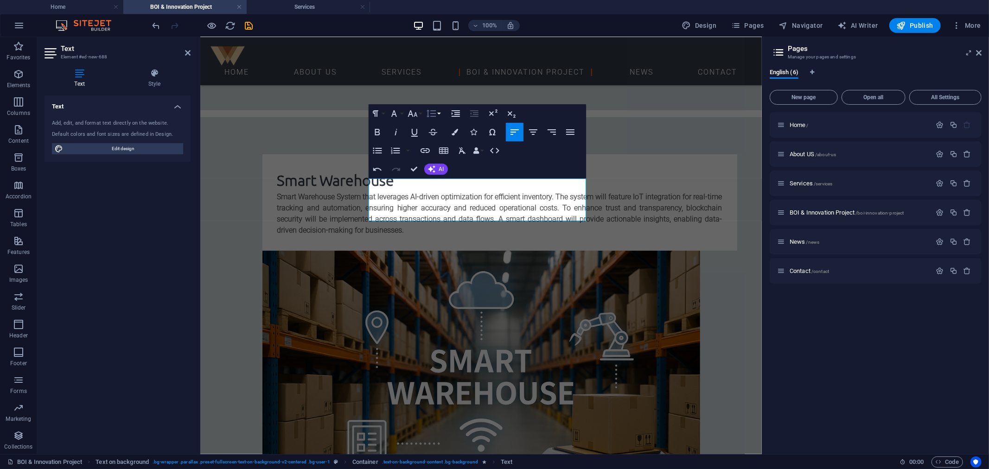
click at [434, 119] on icon "button" at bounding box center [430, 113] width 11 height 11
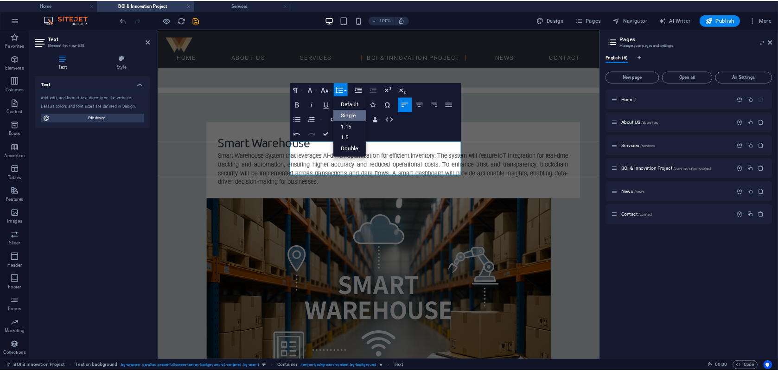
scroll to position [0, 0]
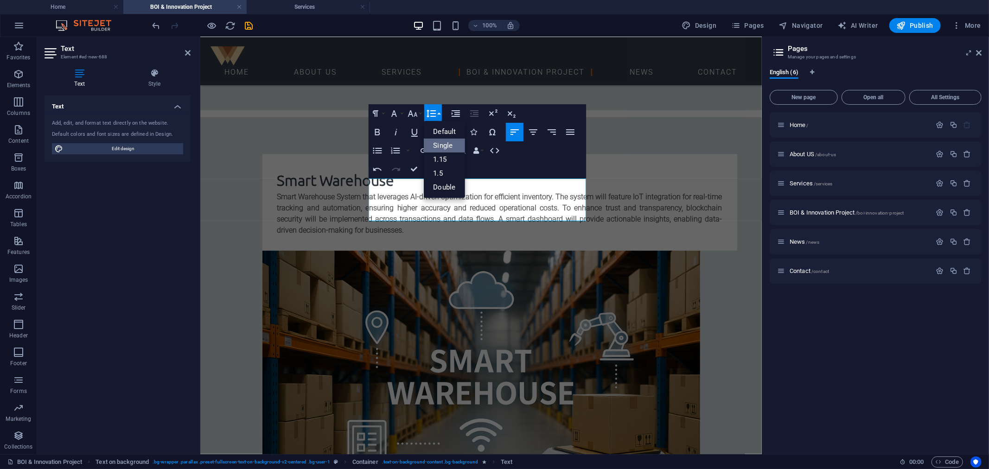
click at [445, 177] on link "1.5" at bounding box center [444, 173] width 41 height 14
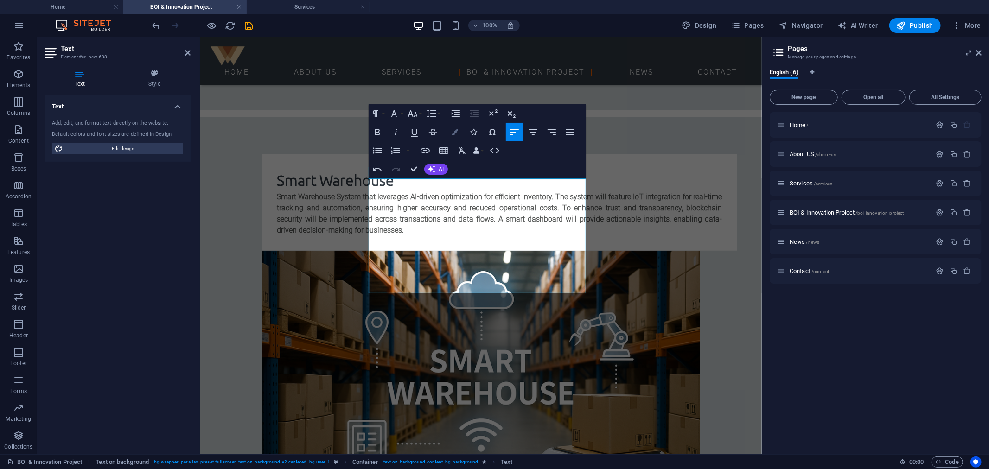
click at [454, 127] on button "Colors" at bounding box center [455, 132] width 18 height 19
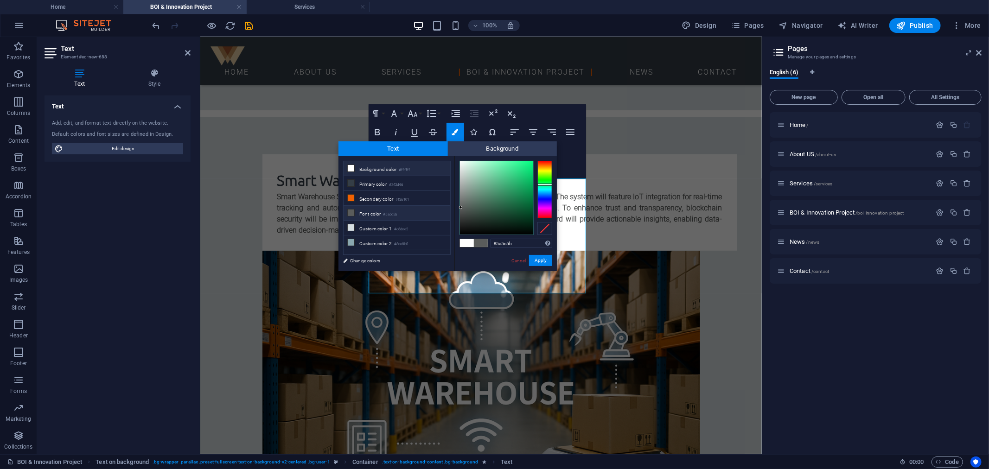
click at [377, 208] on li "Font color #5a5c5b" at bounding box center [396, 213] width 107 height 15
click at [538, 259] on button "Apply" at bounding box center [540, 260] width 23 height 11
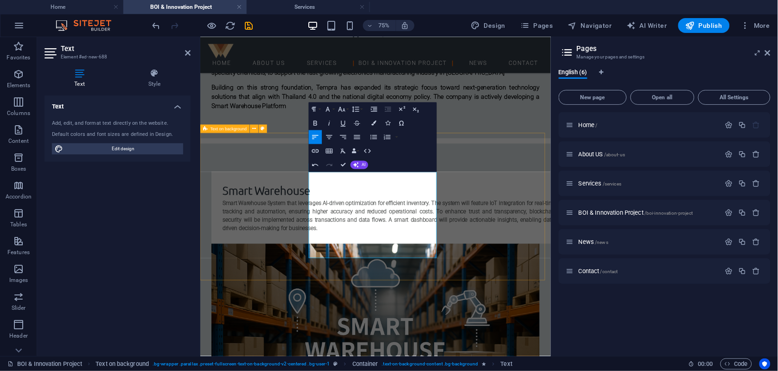
scroll to position [543, 0]
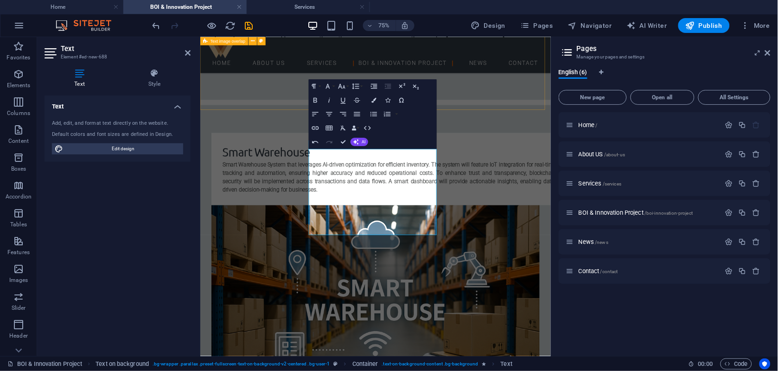
click at [222, 127] on div "Smart Warehouse Smart Warehouse System that leverages AI-driven optimization fo…" at bounding box center [433, 358] width 467 height 463
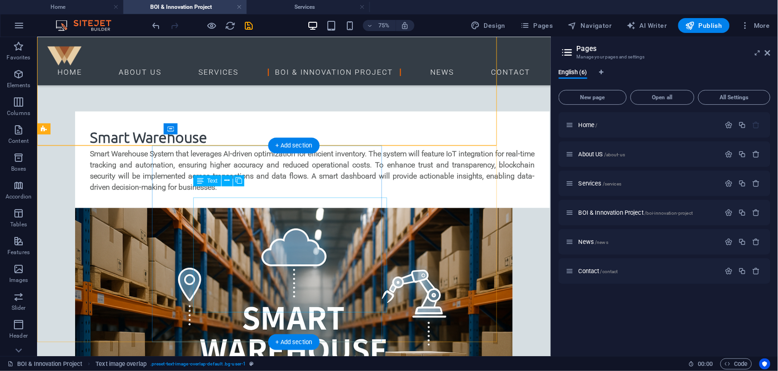
scroll to position [532, 0]
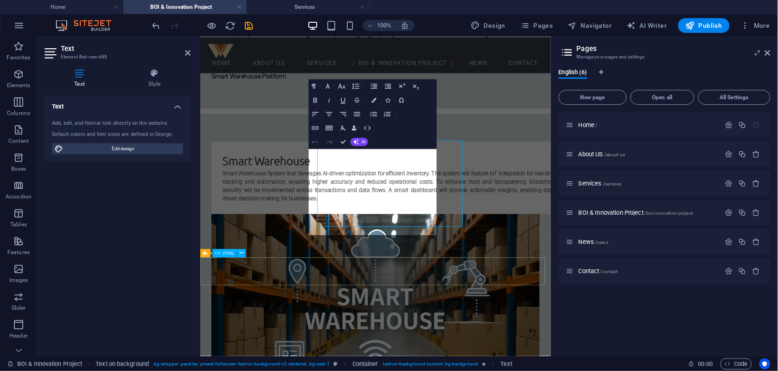
scroll to position [543, 0]
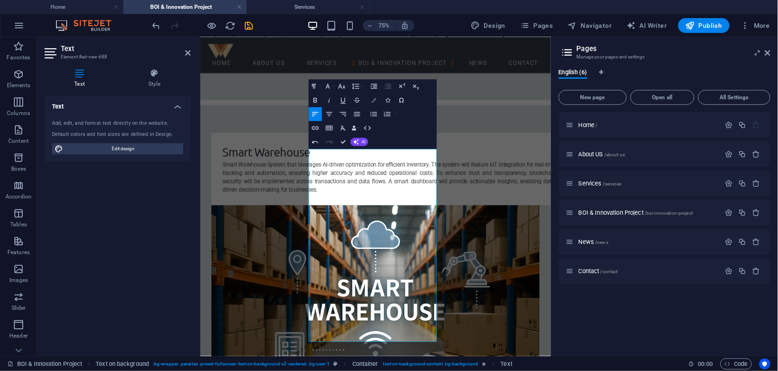
click at [367, 103] on button "Colors" at bounding box center [373, 100] width 13 height 14
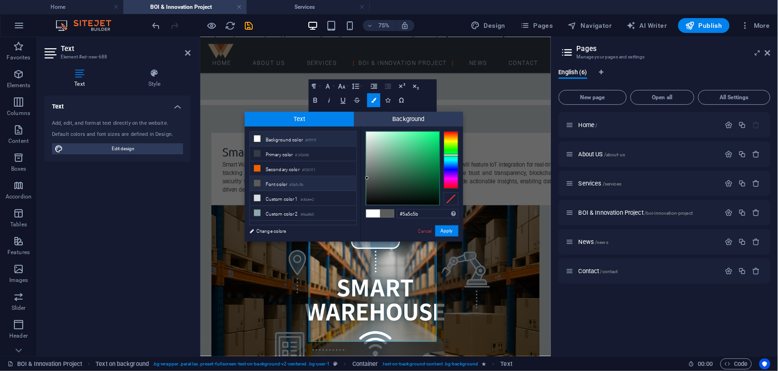
click at [291, 184] on li "Font color #5a5c5b" at bounding box center [303, 183] width 107 height 15
click at [452, 229] on button "Apply" at bounding box center [446, 230] width 23 height 11
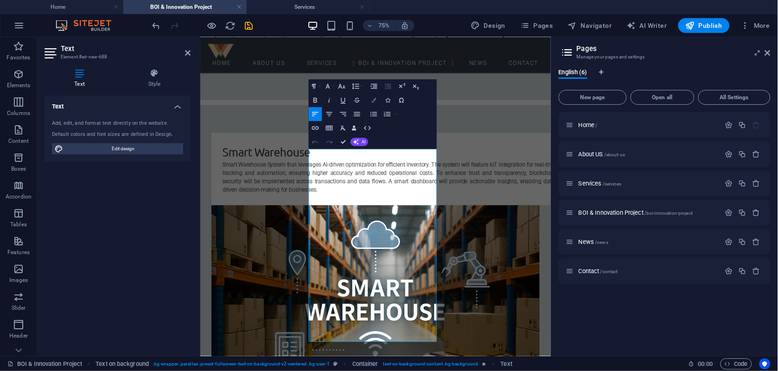
click at [373, 95] on button "Colors" at bounding box center [373, 100] width 13 height 14
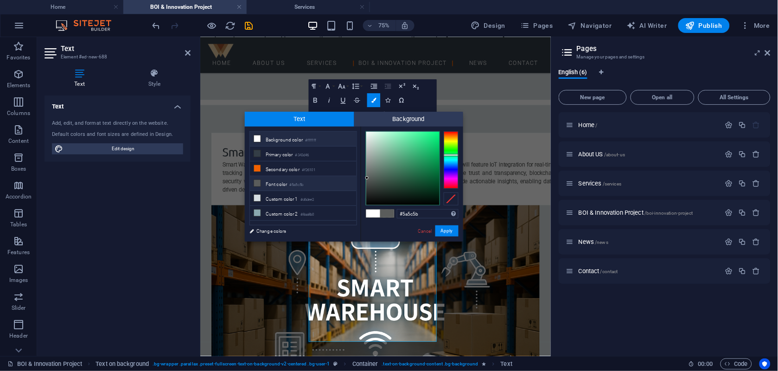
click at [284, 178] on li "Font color #5a5c5b" at bounding box center [303, 183] width 107 height 15
drag, startPoint x: 367, startPoint y: 180, endPoint x: 390, endPoint y: 209, distance: 37.3
click at [390, 209] on div "#000000 Supported formats #0852ed rgb(8, 82, 237) rgba(8, 82, 237, 90%) hsv(221…" at bounding box center [412, 251] width 102 height 249
click at [412, 203] on div at bounding box center [412, 203] width 3 height 3
drag, startPoint x: 412, startPoint y: 203, endPoint x: 412, endPoint y: 209, distance: 7.0
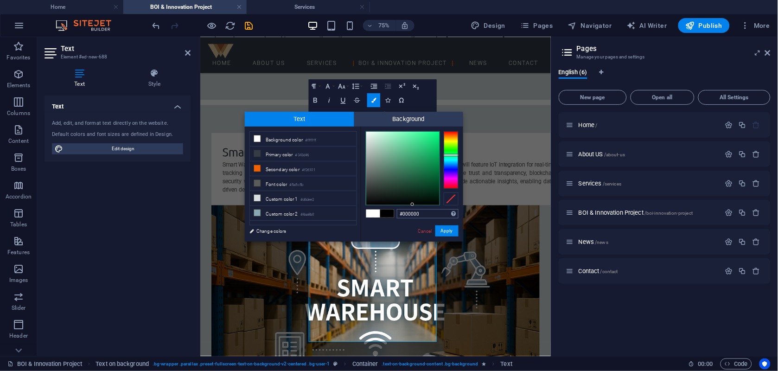
click at [412, 209] on div "#000000 Supported formats #0852ed rgb(8, 82, 237) rgba(8, 82, 237, 90%) hsv(221…" at bounding box center [412, 251] width 102 height 249
type input "#000000"
click at [415, 210] on input "#000000" at bounding box center [428, 213] width 62 height 9
click at [442, 231] on button "Apply" at bounding box center [446, 230] width 23 height 11
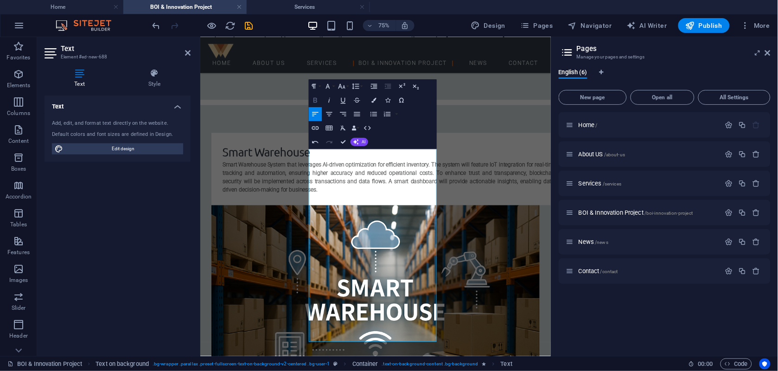
click at [313, 100] on icon "button" at bounding box center [315, 100] width 4 height 5
click at [423, 290] on div "Drag here to replace the existing content. Press “Ctrl” if you want to create a…" at bounding box center [375, 196] width 350 height 319
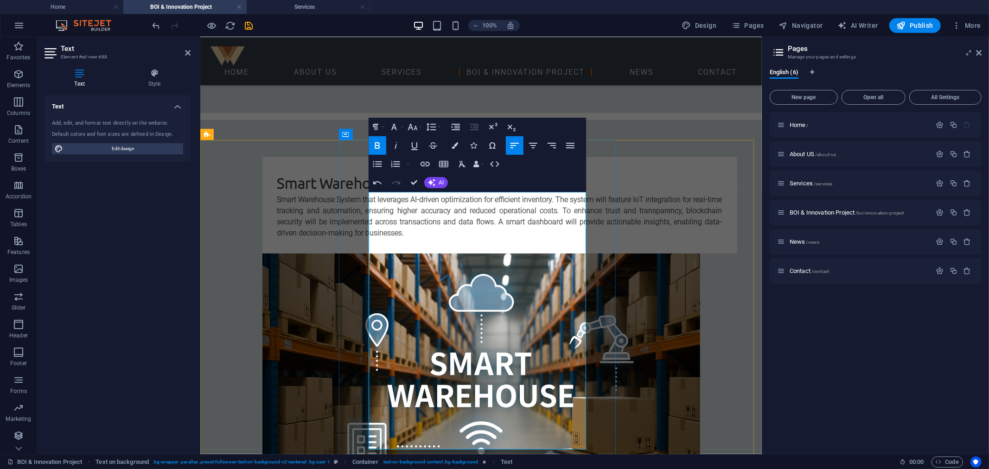
scroll to position [526, 0]
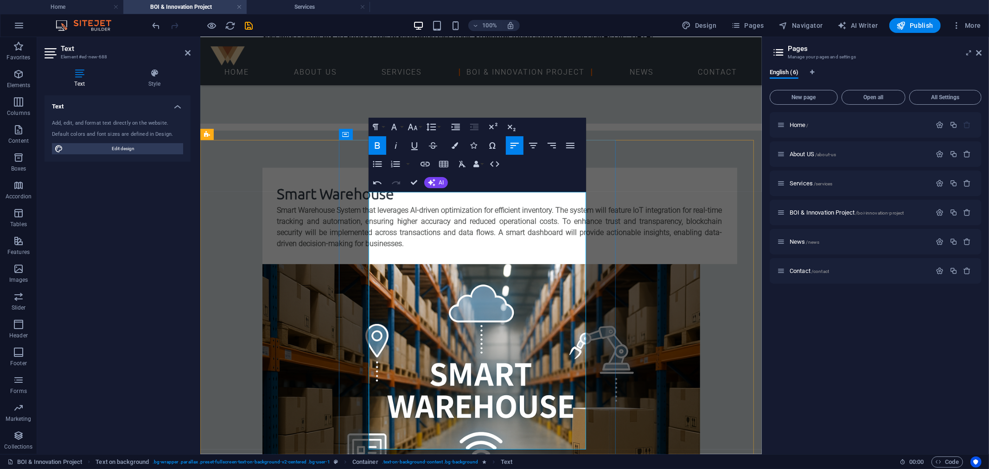
drag, startPoint x: 424, startPoint y: 266, endPoint x: 472, endPoint y: 316, distance: 69.5
click at [427, 132] on icon "button" at bounding box center [430, 126] width 11 height 11
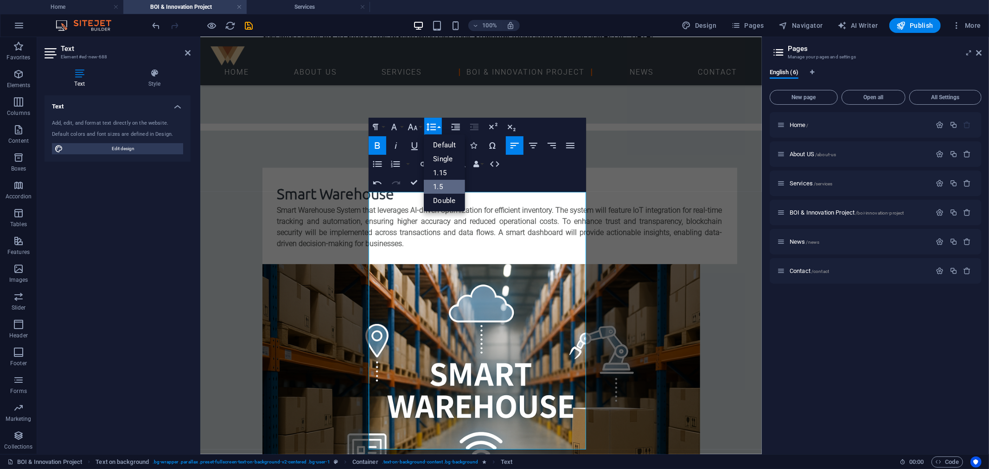
scroll to position [0, 0]
click at [450, 183] on link "1.5" at bounding box center [444, 187] width 41 height 14
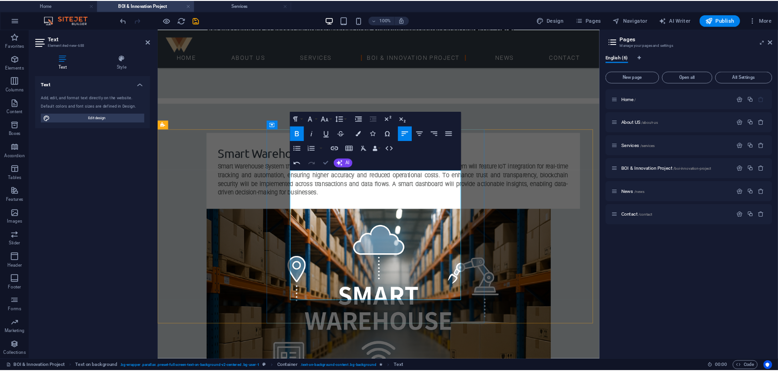
scroll to position [475, 0]
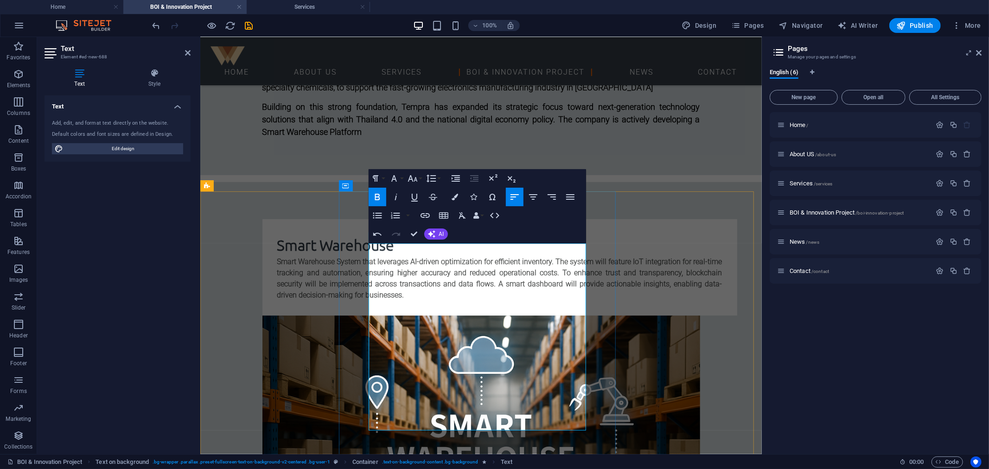
click at [381, 218] on icon "button" at bounding box center [377, 216] width 9 height 6
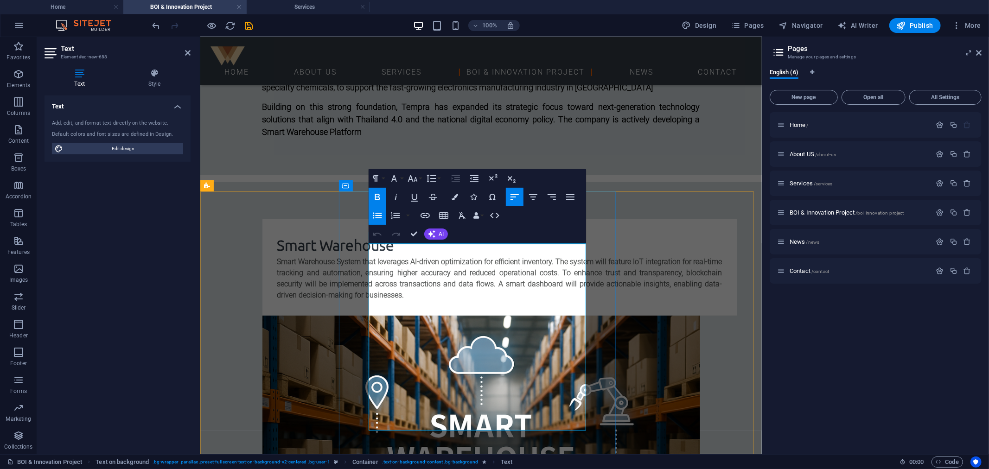
click at [378, 219] on icon "button" at bounding box center [377, 215] width 11 height 11
click at [378, 212] on icon "button" at bounding box center [377, 215] width 11 height 11
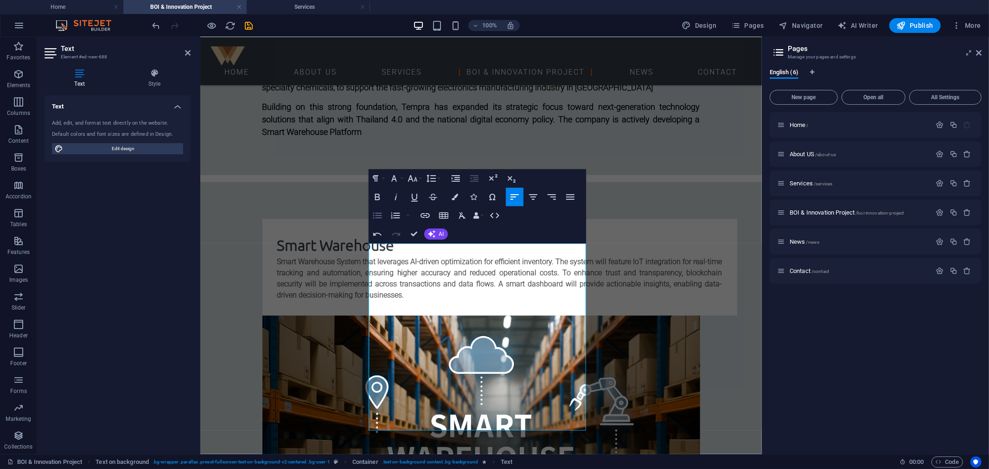
click at [375, 218] on icon "button" at bounding box center [377, 216] width 9 height 6
click at [457, 202] on button "Colors" at bounding box center [455, 197] width 18 height 19
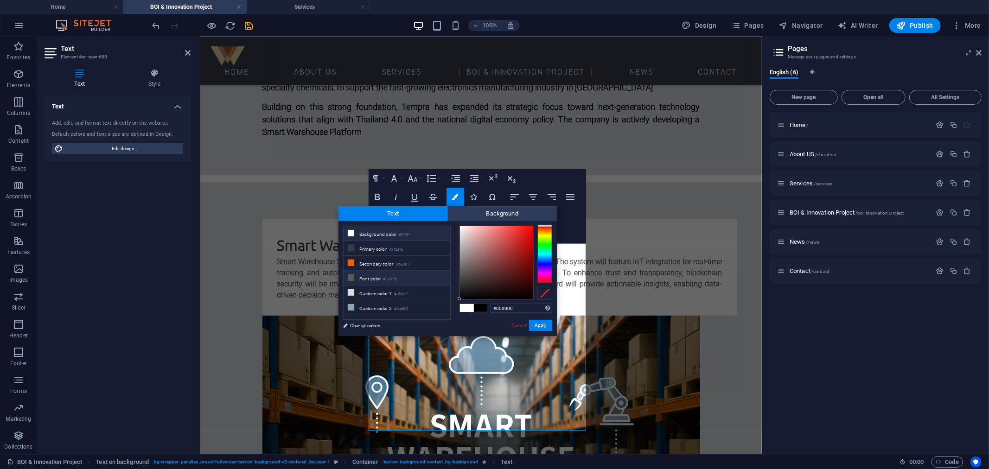
click at [385, 279] on small "#5a5c5b" at bounding box center [390, 279] width 14 height 6
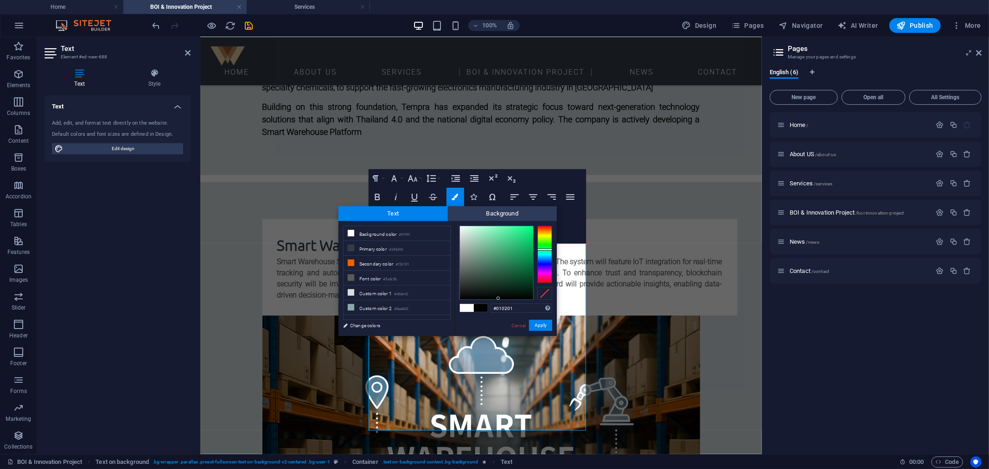
type input "#000000"
drag, startPoint x: 460, startPoint y: 272, endPoint x: 498, endPoint y: 299, distance: 46.8
click at [498, 299] on div at bounding box center [497, 298] width 3 height 3
click at [545, 328] on button "Apply" at bounding box center [540, 325] width 23 height 11
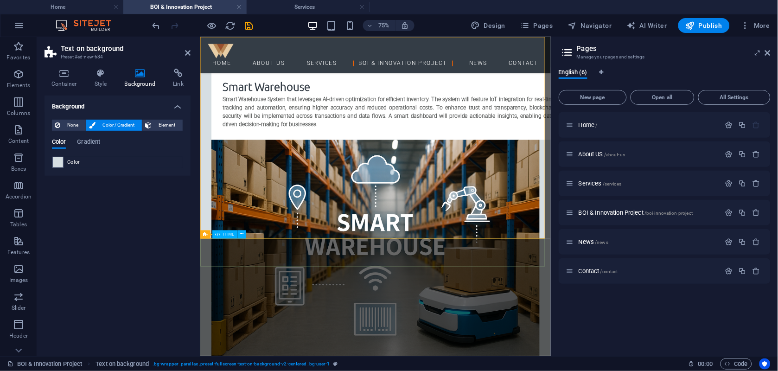
scroll to position [641, 0]
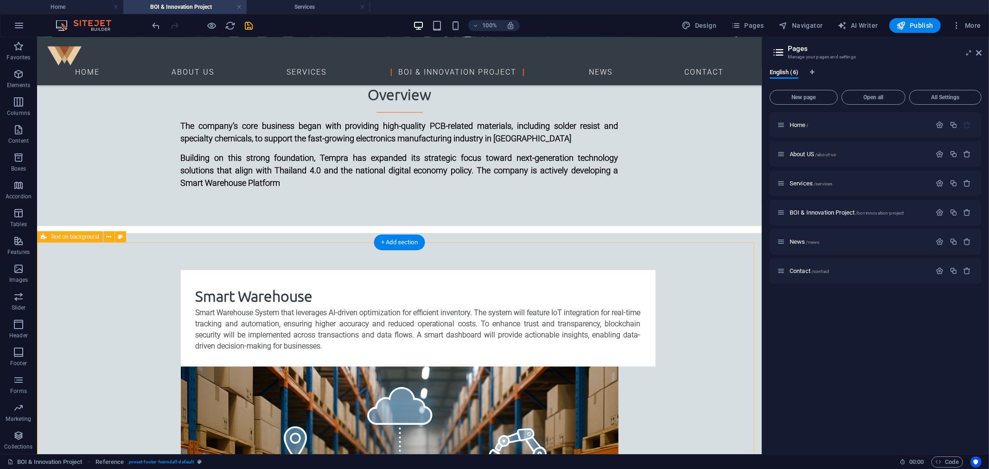
scroll to position [475, 0]
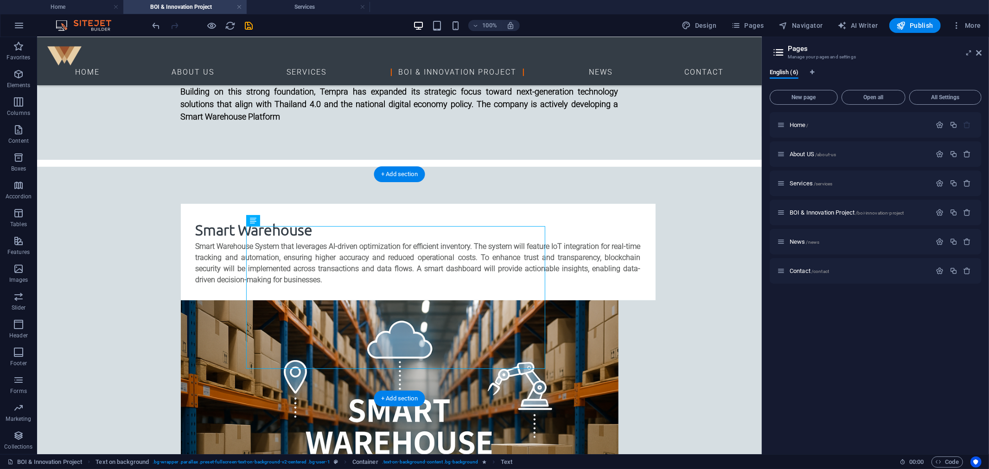
scroll to position [492, 0]
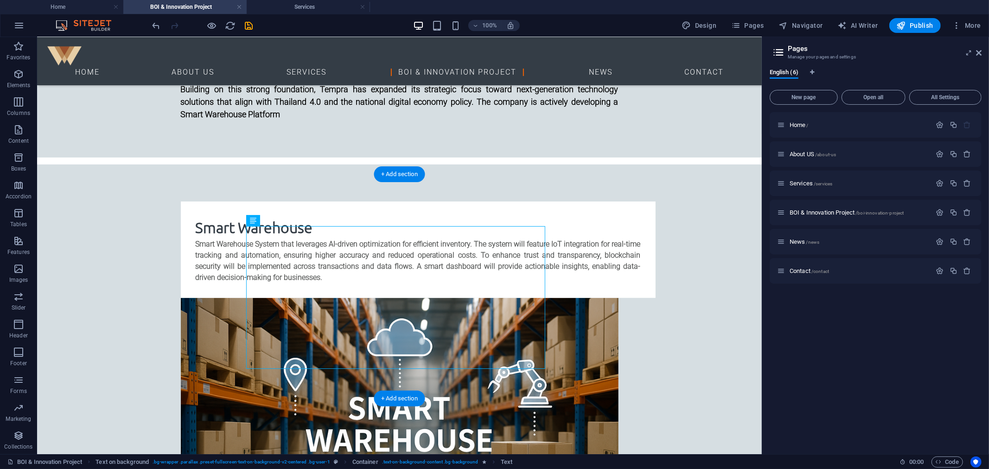
drag, startPoint x: 427, startPoint y: 251, endPoint x: 427, endPoint y: 309, distance: 57.5
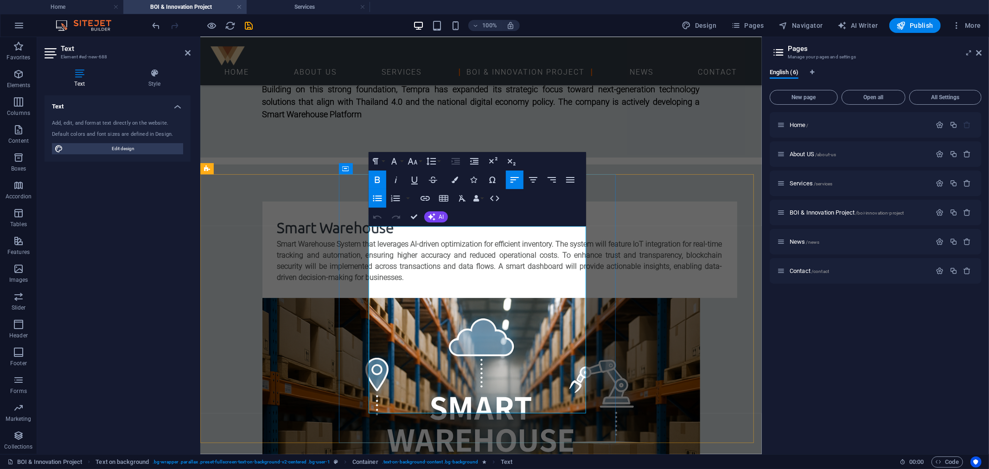
drag, startPoint x: 586, startPoint y: 296, endPoint x: 749, endPoint y: 295, distance: 162.7
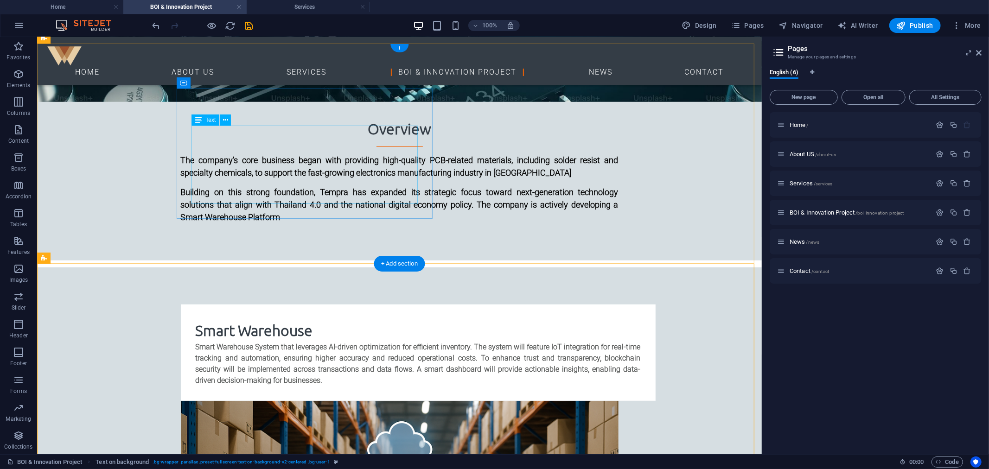
scroll to position [441, 0]
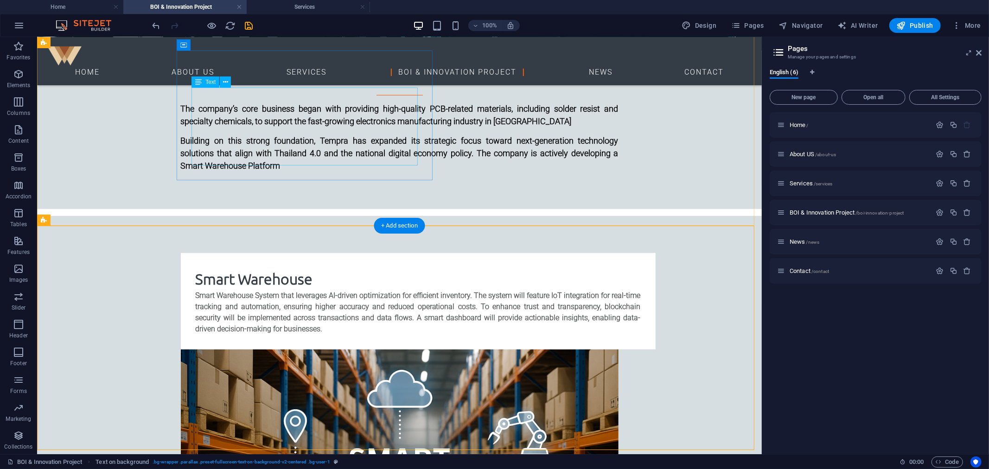
click at [310, 290] on div "Smart Warehouse System that leverages AI-driven optimization for efficient inve…" at bounding box center [417, 312] width 445 height 44
click at [270, 290] on div "Smart Warehouse System that leverages AI-driven optimization for efficient inve…" at bounding box center [417, 312] width 445 height 44
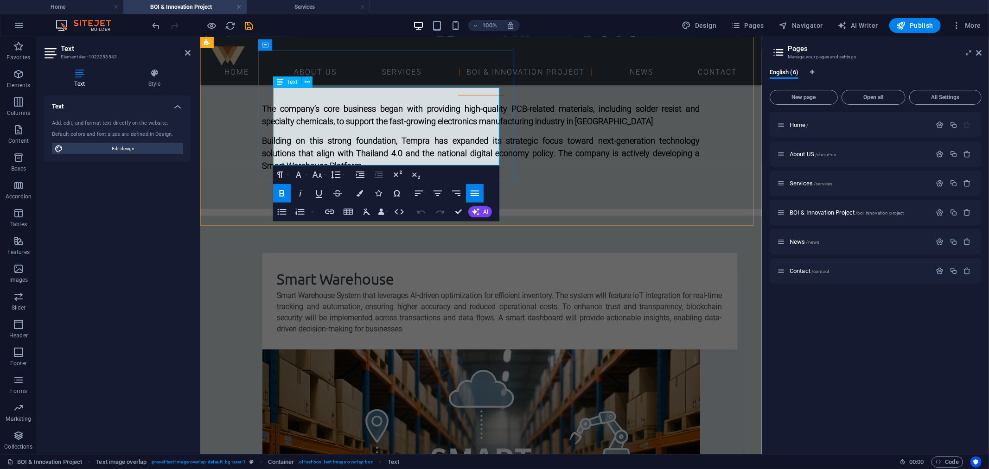
click at [357, 291] on strong "Smart Warehouse System that leverages AI-driven optimization for efficient inve…" at bounding box center [499, 312] width 445 height 42
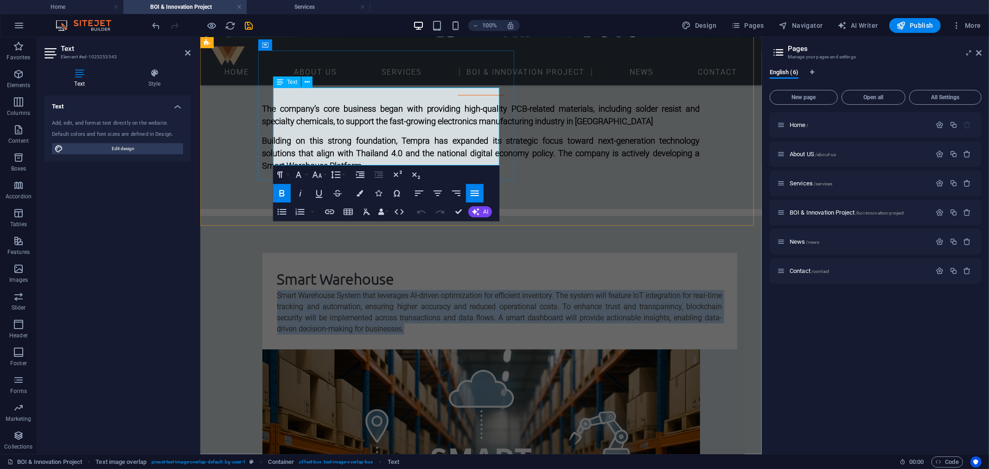
click at [357, 291] on strong "Smart Warehouse System that leverages AI-driven optimization for efficient inve…" at bounding box center [499, 312] width 445 height 42
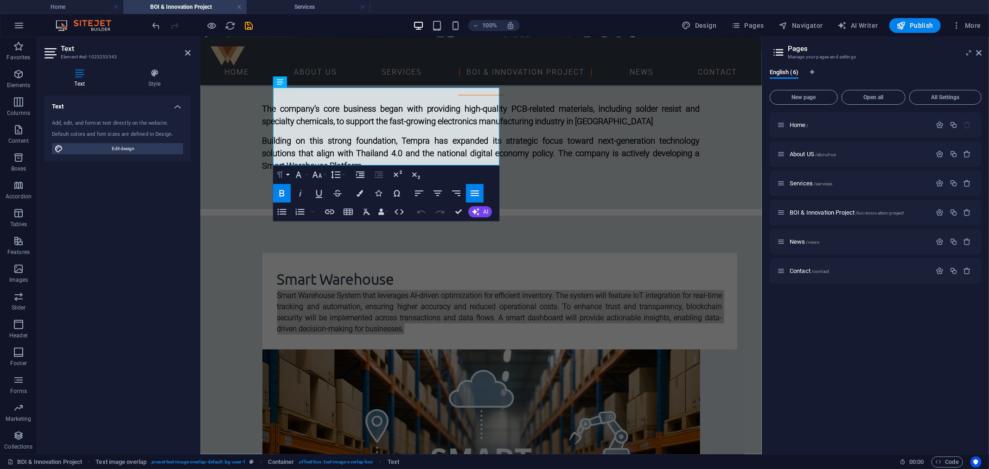
click at [282, 172] on icon "button" at bounding box center [279, 174] width 11 height 11
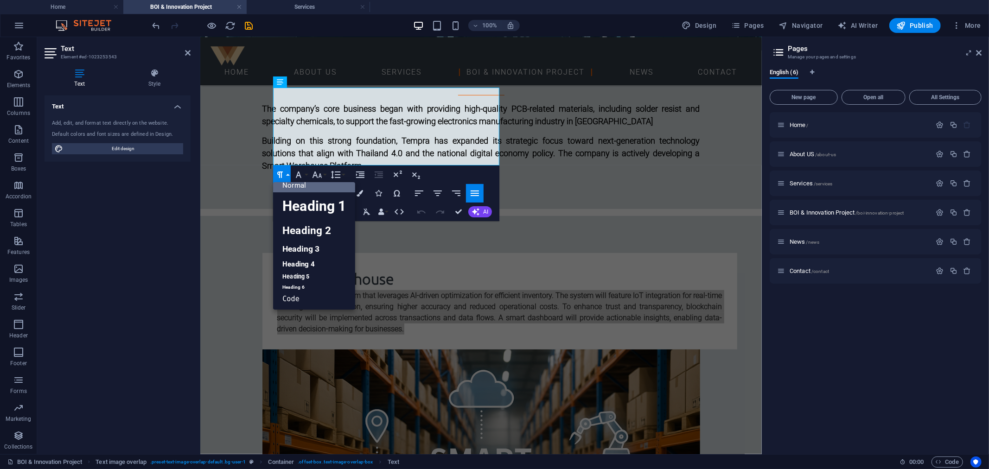
scroll to position [7, 0]
click at [282, 172] on icon "button" at bounding box center [279, 174] width 11 height 11
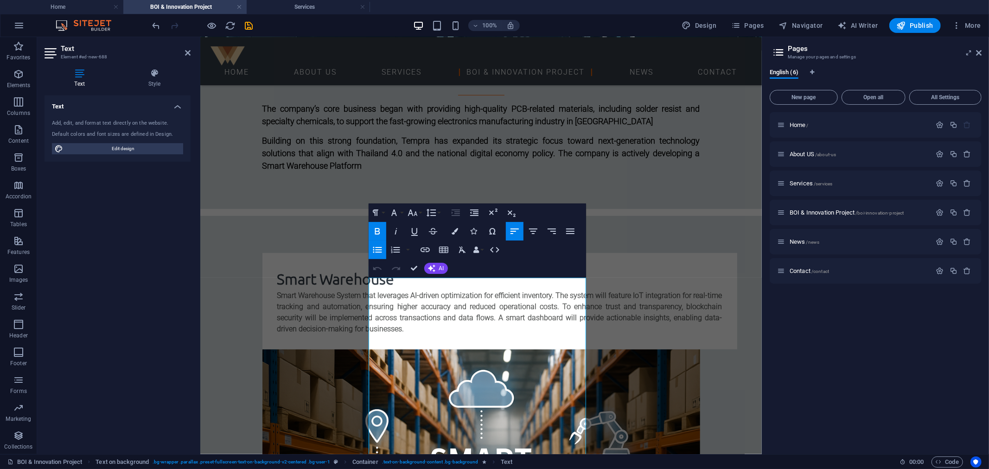
click at [381, 215] on button "Paragraph Format" at bounding box center [377, 212] width 18 height 19
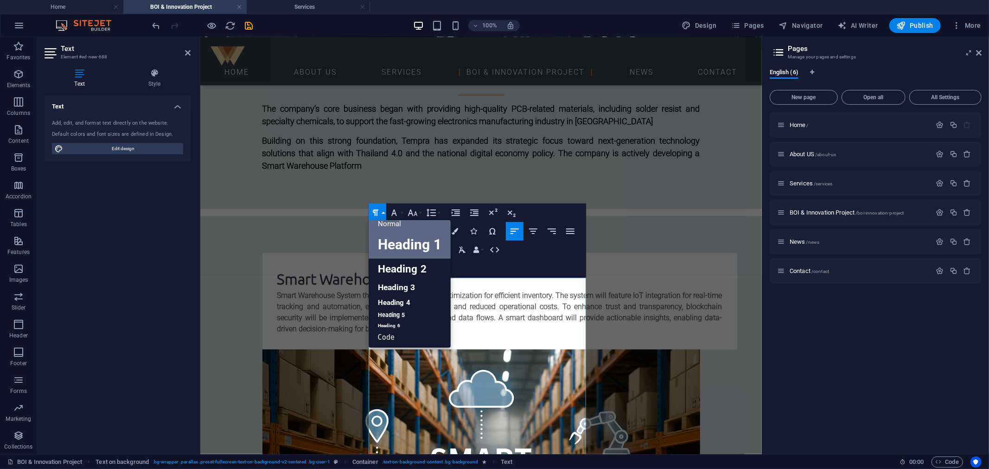
scroll to position [0, 0]
click at [406, 229] on link "Normal" at bounding box center [409, 231] width 82 height 14
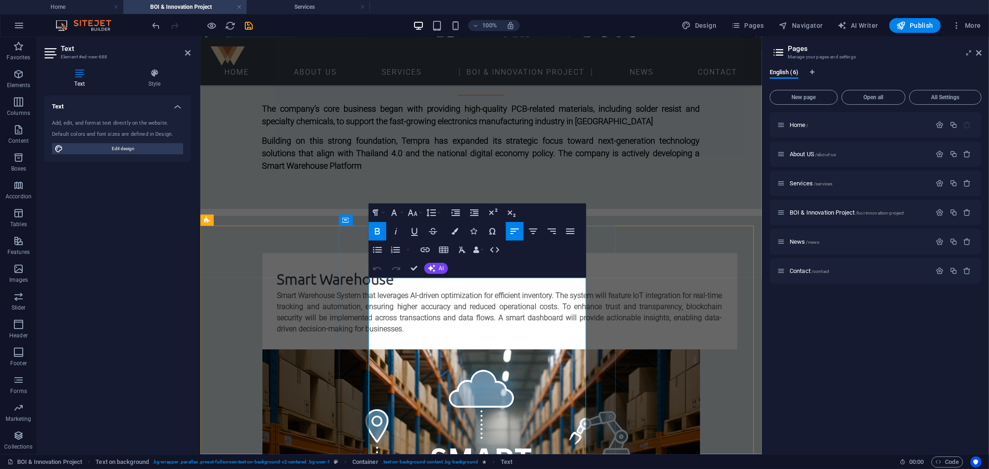
click at [381, 216] on button "Paragraph Format" at bounding box center [377, 212] width 18 height 19
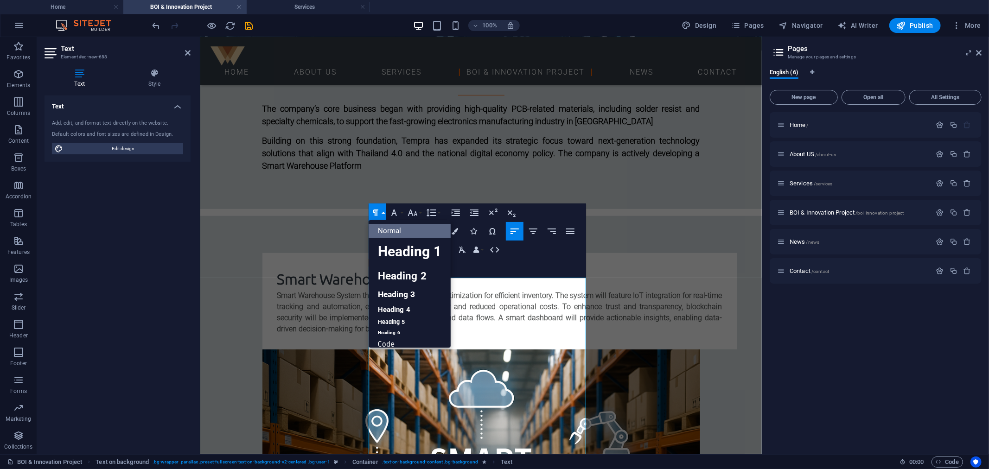
click at [385, 229] on link "Normal" at bounding box center [409, 231] width 82 height 14
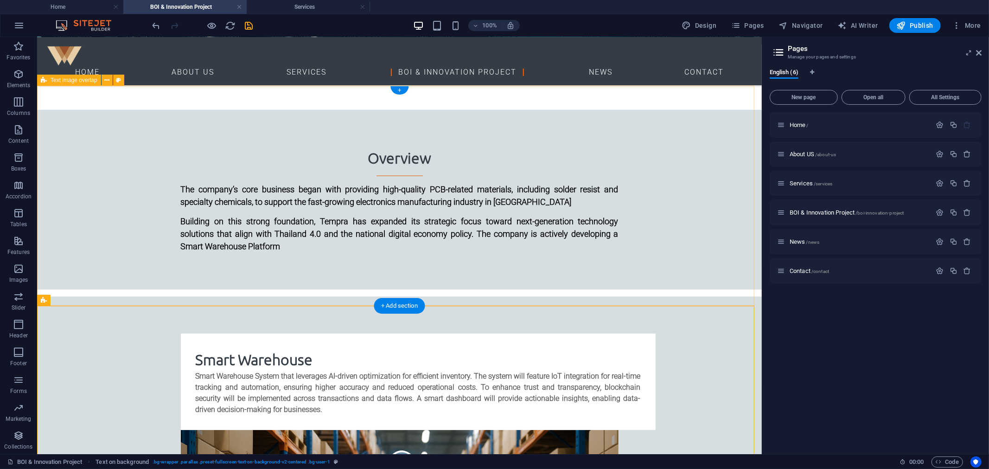
scroll to position [669, 0]
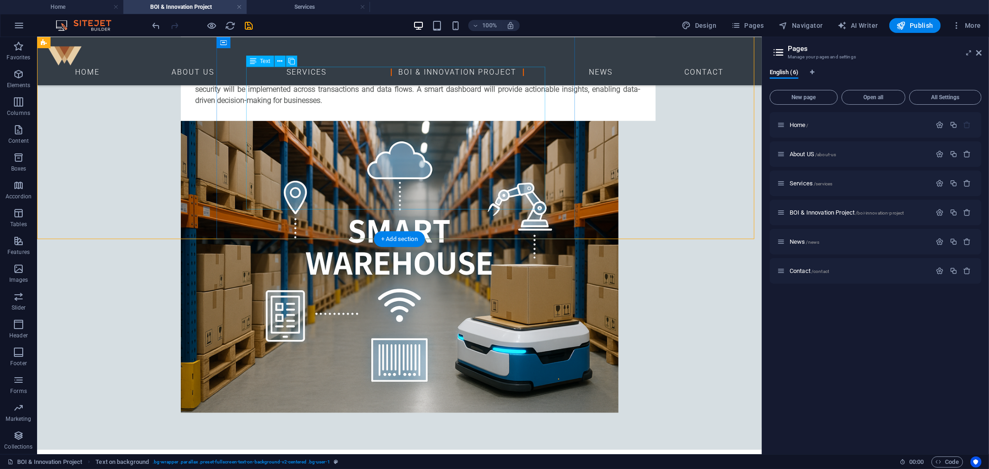
scroll to position [566, 0]
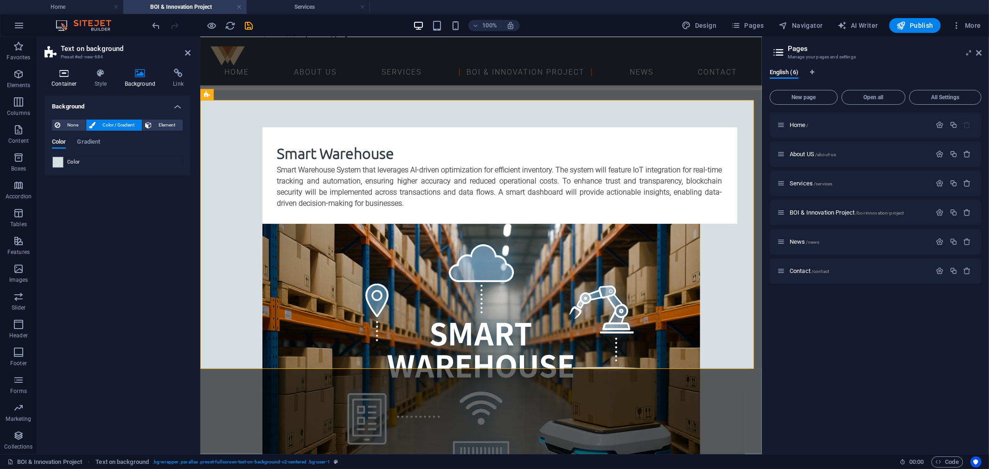
click at [66, 78] on h4 "Container" at bounding box center [65, 78] width 43 height 19
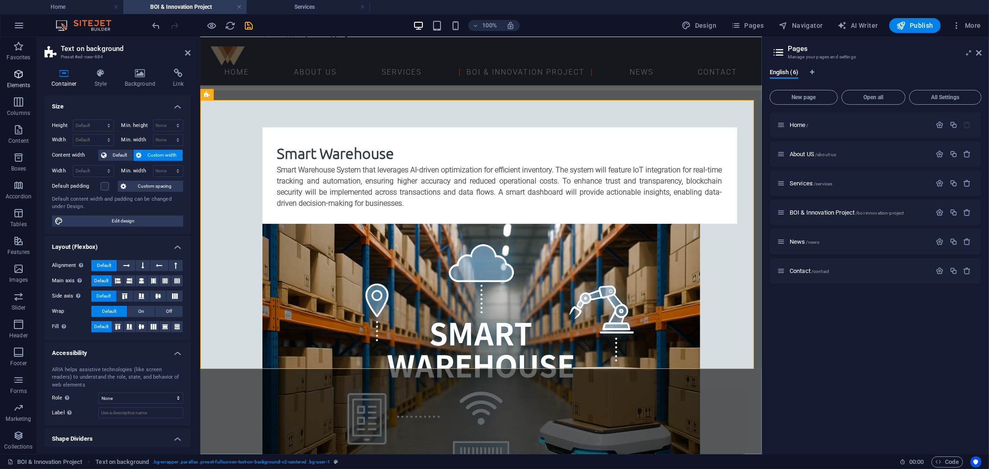
click at [21, 75] on icon "button" at bounding box center [18, 74] width 11 height 11
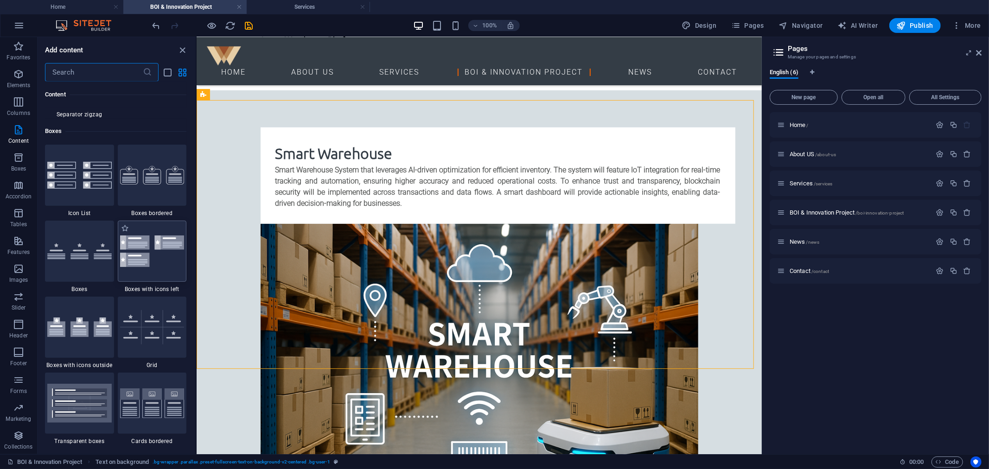
scroll to position [2519, 0]
click at [148, 191] on div at bounding box center [152, 176] width 69 height 61
click at [197, 191] on div "Drag here to replace the existing content. Press “Ctrl” if you want to create a…" at bounding box center [479, 245] width 565 height 417
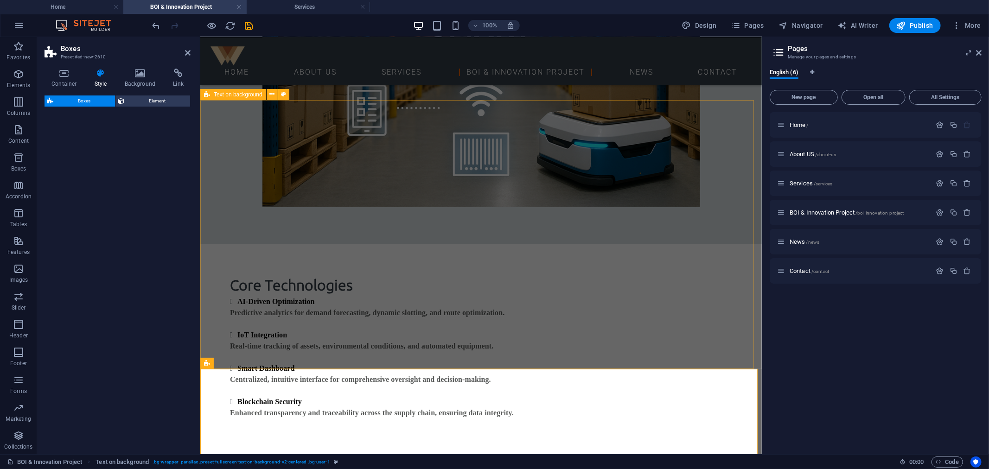
select select "rem"
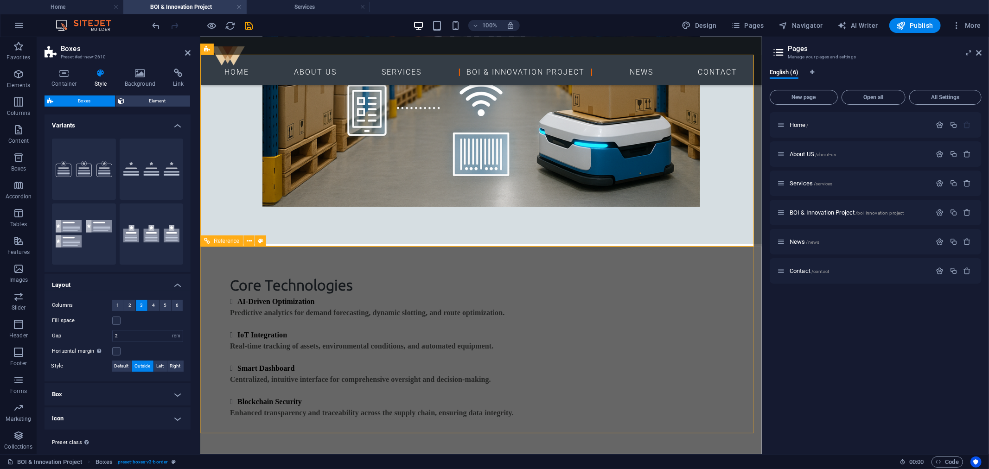
scroll to position [805, 0]
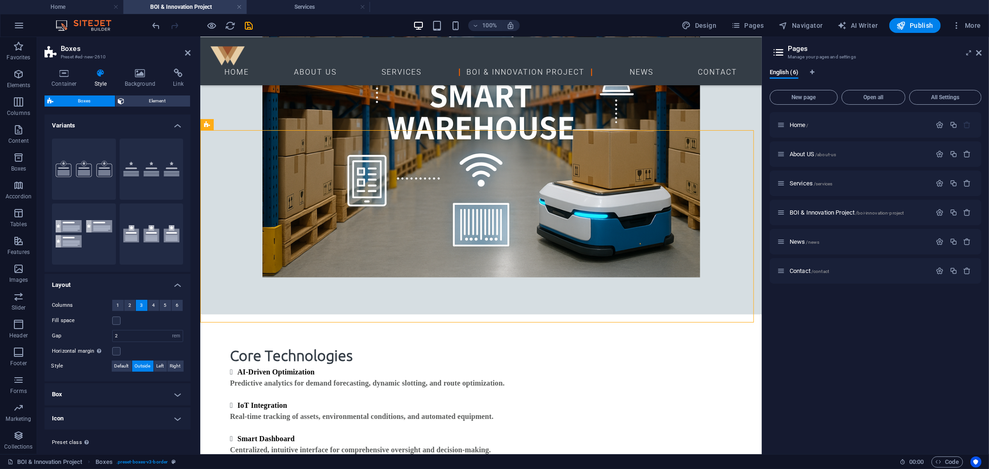
drag, startPoint x: 329, startPoint y: 248, endPoint x: 306, endPoint y: 264, distance: 28.3
click at [303, 202] on div "H3" at bounding box center [295, 196] width 25 height 11
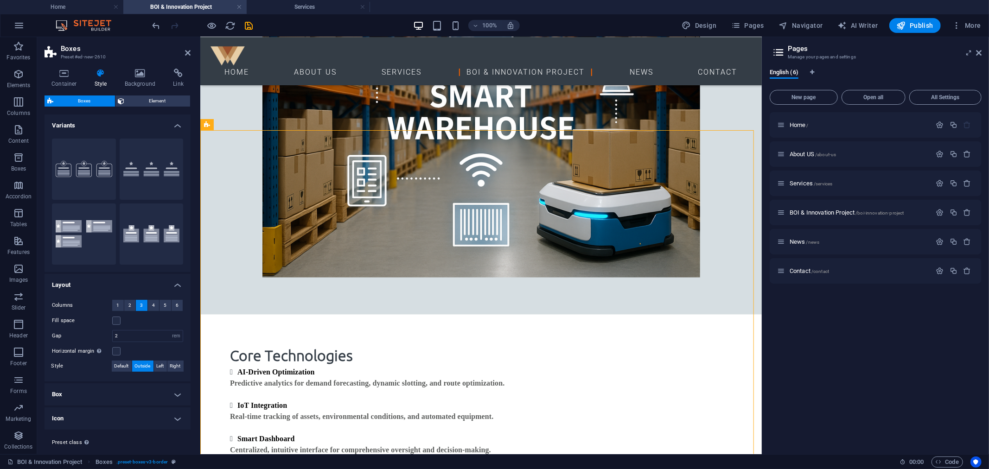
drag, startPoint x: 279, startPoint y: 157, endPoint x: 604, endPoint y: 279, distance: 347.0
drag, startPoint x: 594, startPoint y: 277, endPoint x: 805, endPoint y: 283, distance: 211.0
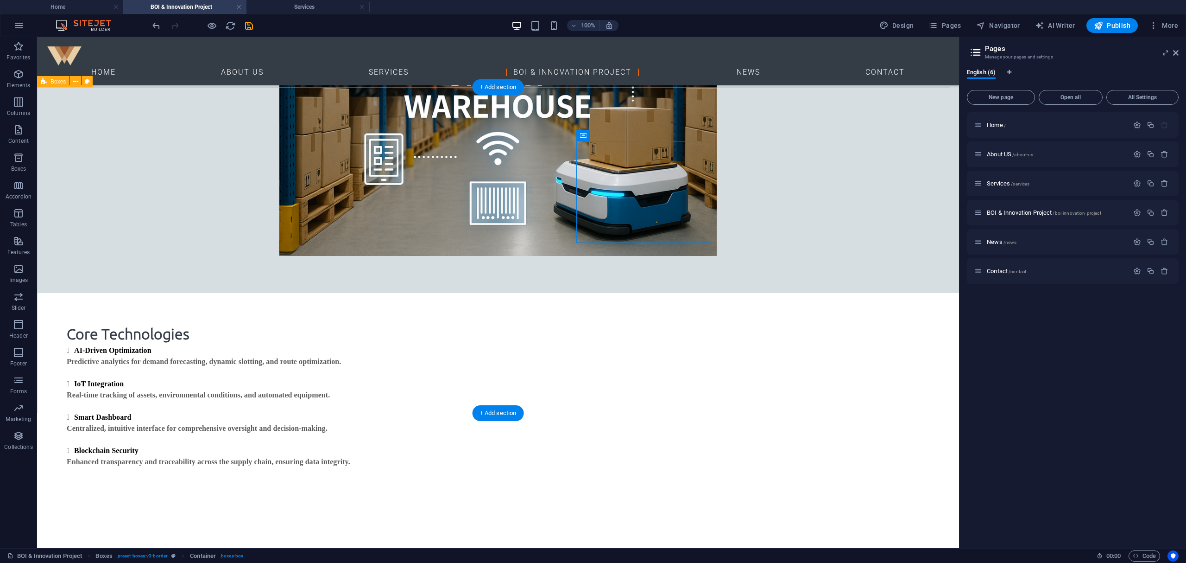
scroll to position [803, 0]
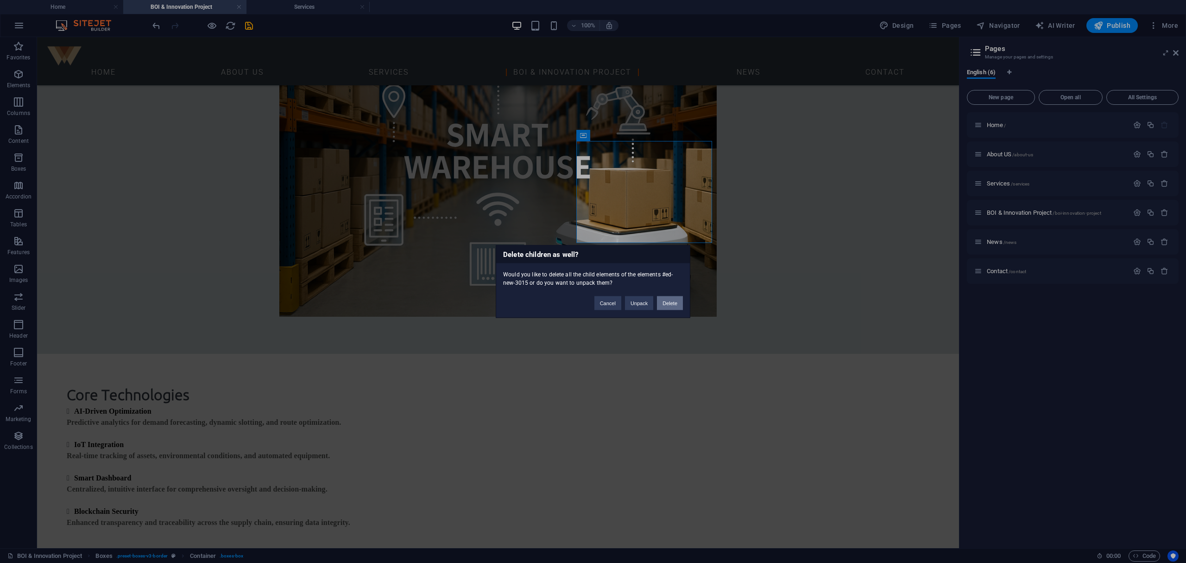
click at [672, 305] on button "Delete" at bounding box center [670, 303] width 26 height 14
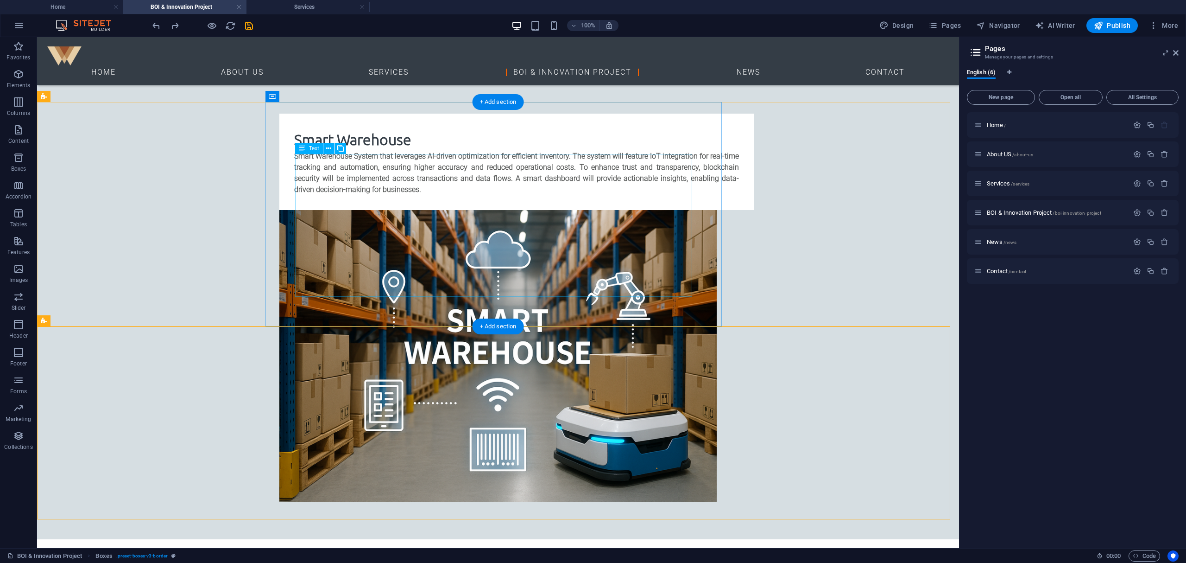
scroll to position [494, 0]
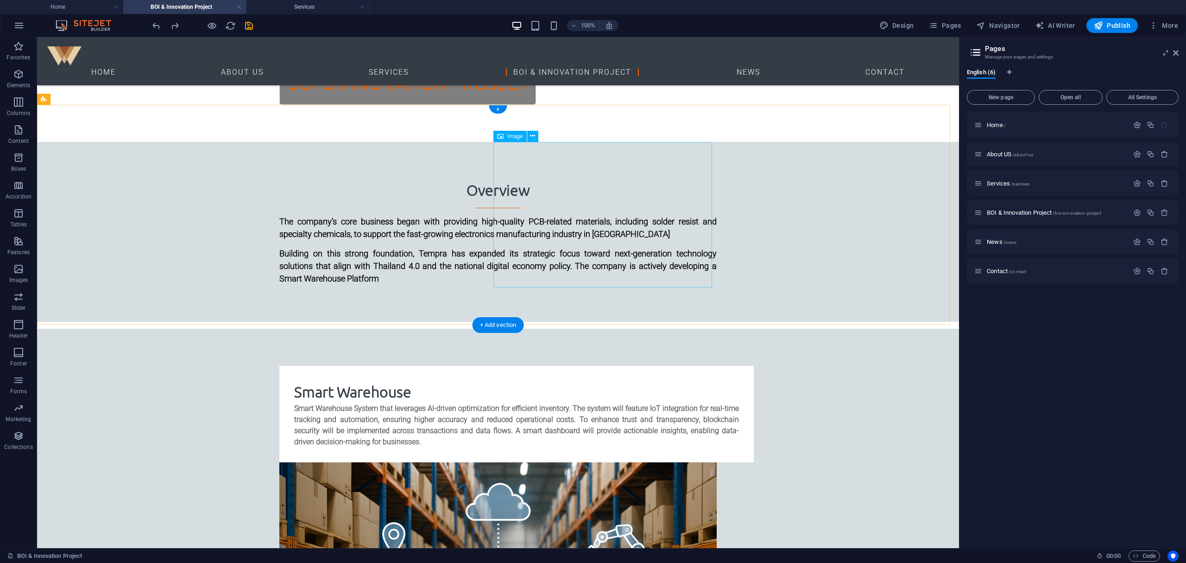
scroll to position [371, 0]
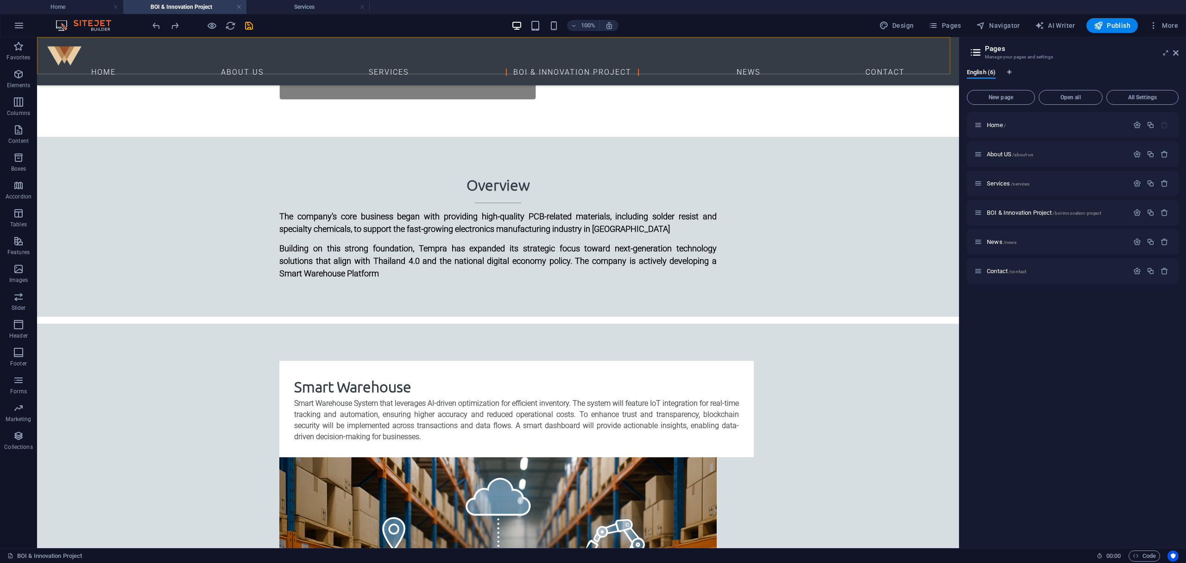
click at [429, 67] on nav "Home About US Services BOI & Innovation Project News Contact" at bounding box center [497, 72] width 907 height 11
click at [310, 9] on h4 "Services" at bounding box center [308, 7] width 123 height 10
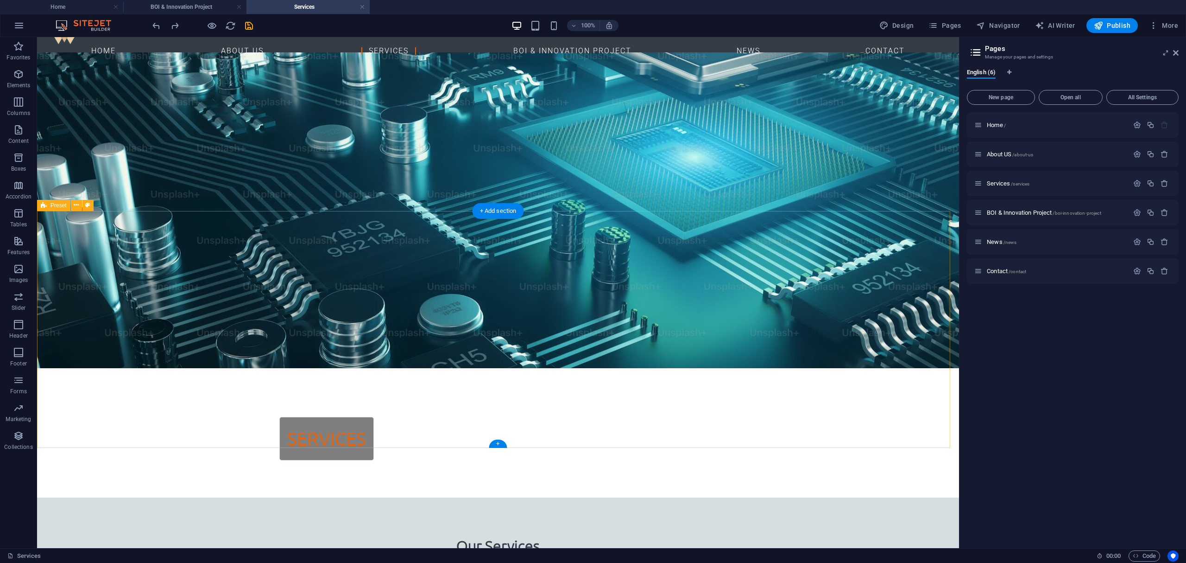
scroll to position [0, 0]
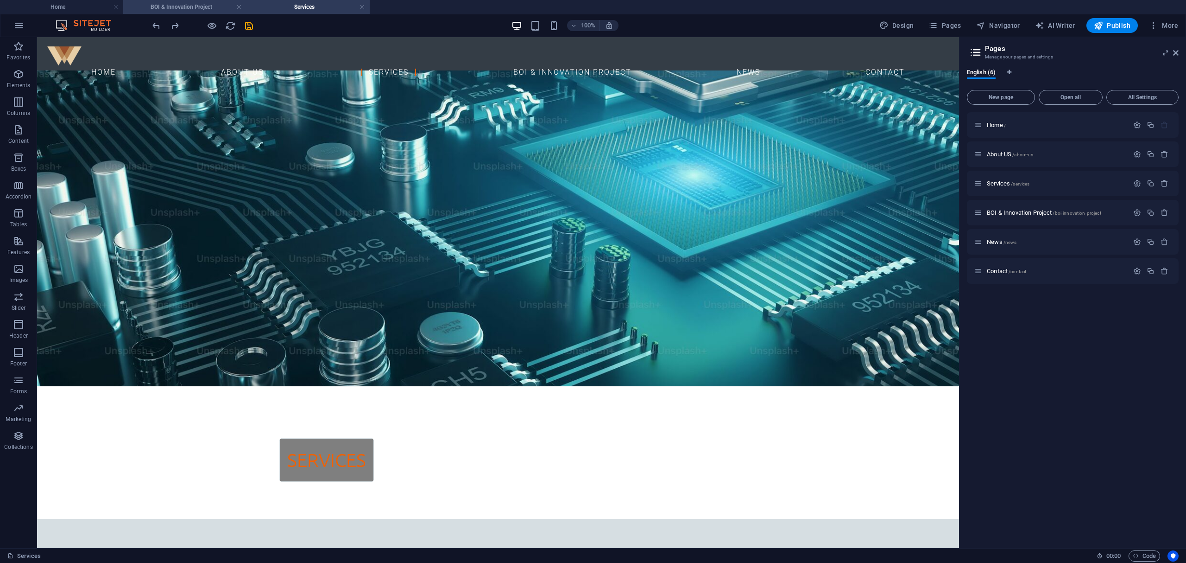
click at [192, 7] on h4 "BOI & Innovation Project" at bounding box center [184, 7] width 123 height 10
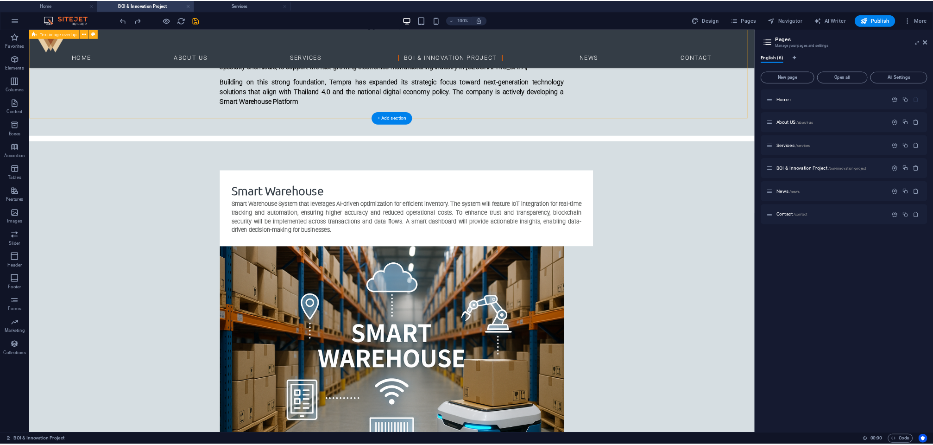
scroll to position [577, 0]
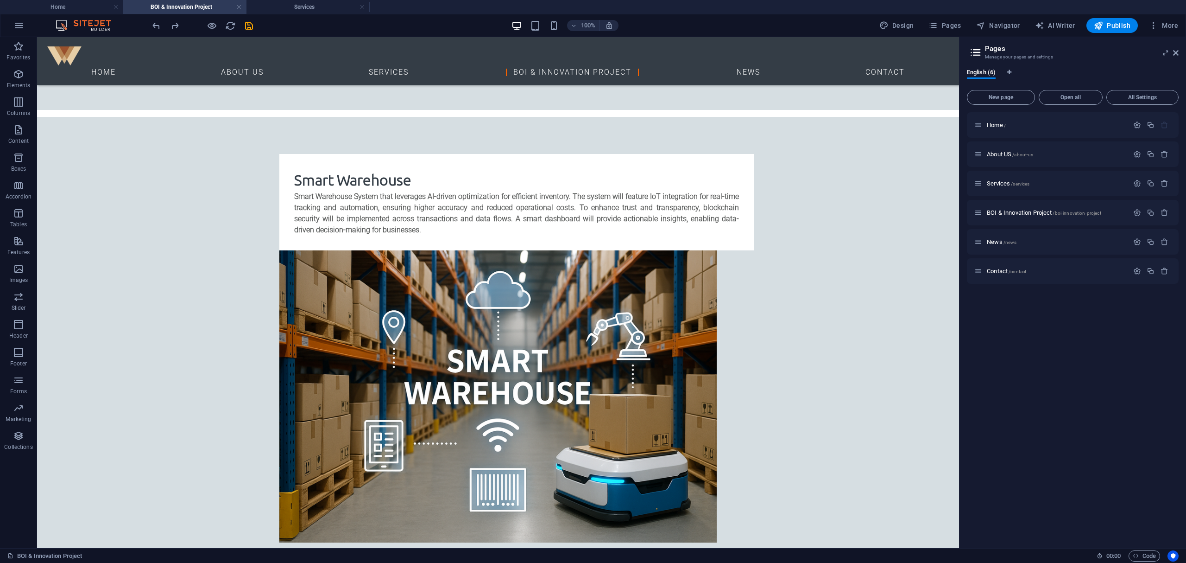
click at [700, 336] on div "Home / About US /about-us Services /services BOI & Innovation Project /boi-inno…" at bounding box center [1073, 326] width 212 height 428
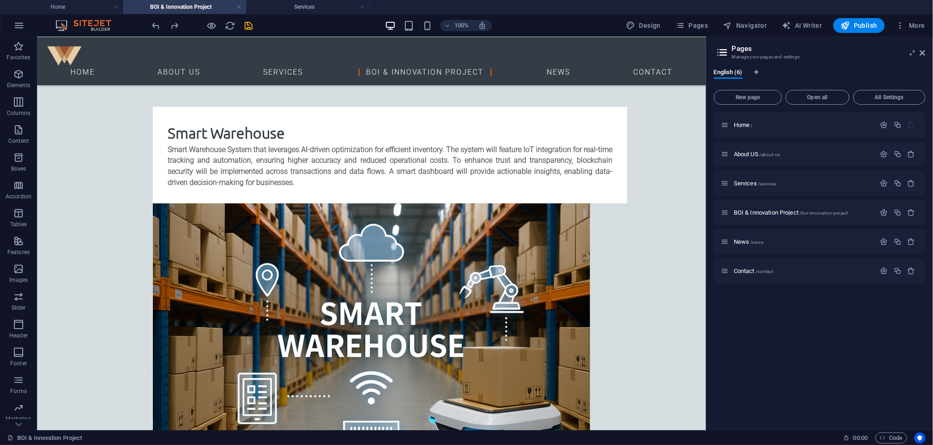
click at [243, 30] on div at bounding box center [203, 25] width 104 height 15
click at [244, 30] on icon "save" at bounding box center [249, 25] width 11 height 11
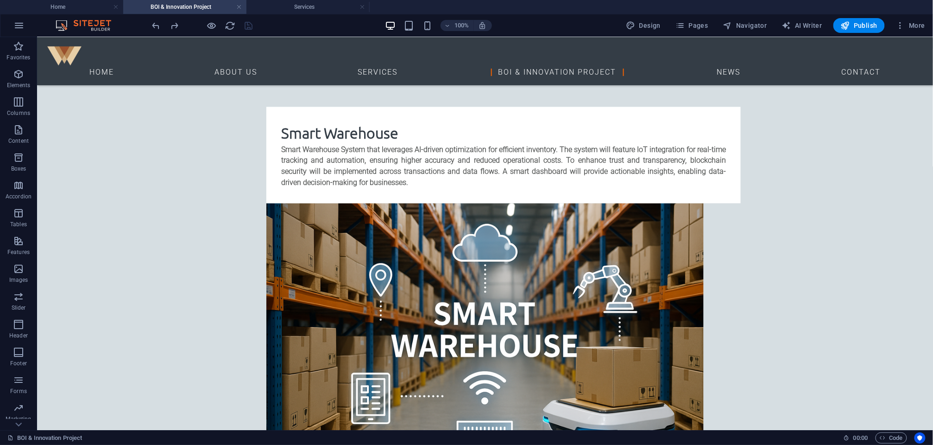
click at [84, 14] on div "100% Design Pages Navigator AI Writer Publish More" at bounding box center [466, 25] width 933 height 22
click at [84, 7] on h4 "Home" at bounding box center [61, 7] width 123 height 10
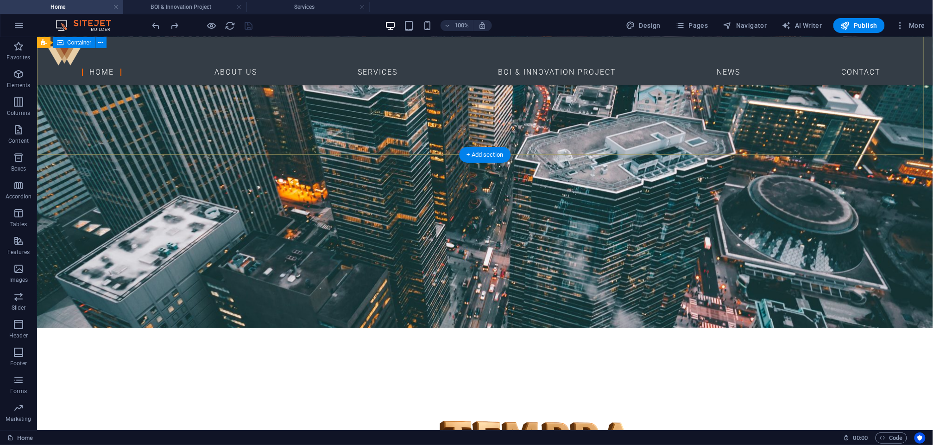
scroll to position [44, 0]
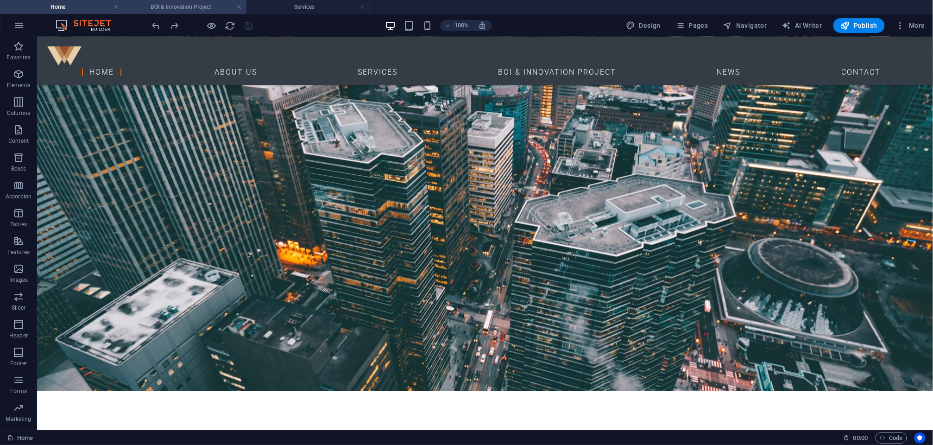
click at [182, 1] on li "BOI & Innovation Project" at bounding box center [184, 7] width 123 height 14
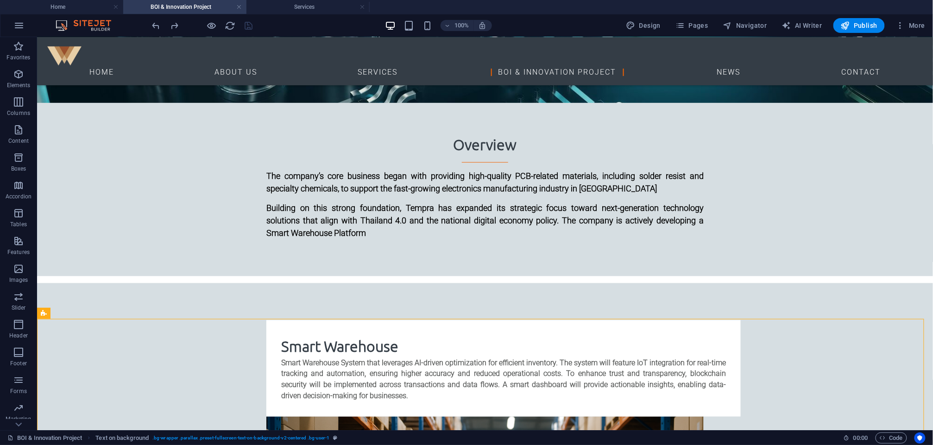
scroll to position [347, 0]
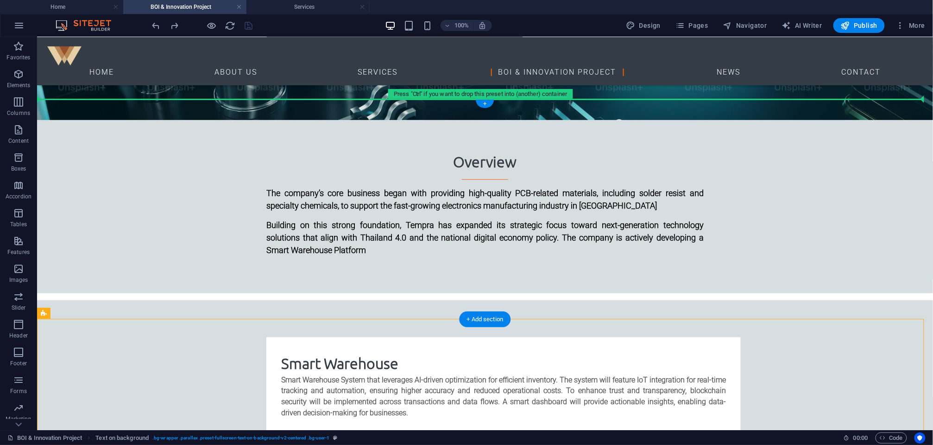
drag, startPoint x: 161, startPoint y: 338, endPoint x: 329, endPoint y: 99, distance: 292.1
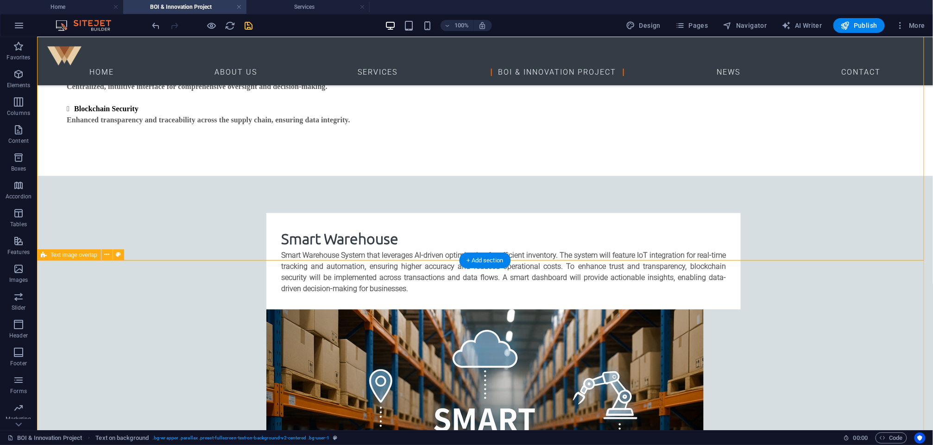
scroll to position [387, 0]
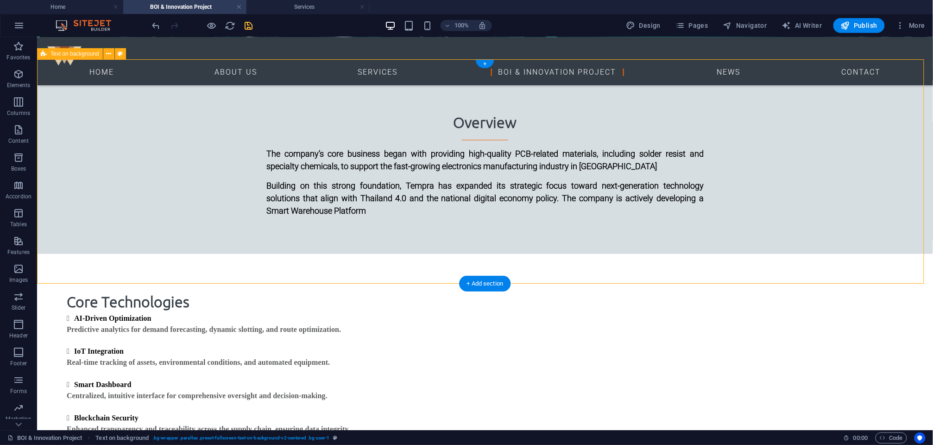
click at [700, 260] on div "Core Technologies AI-Driven Optimization Predictive analytics for demand foreca…" at bounding box center [485, 372] width 896 height 224
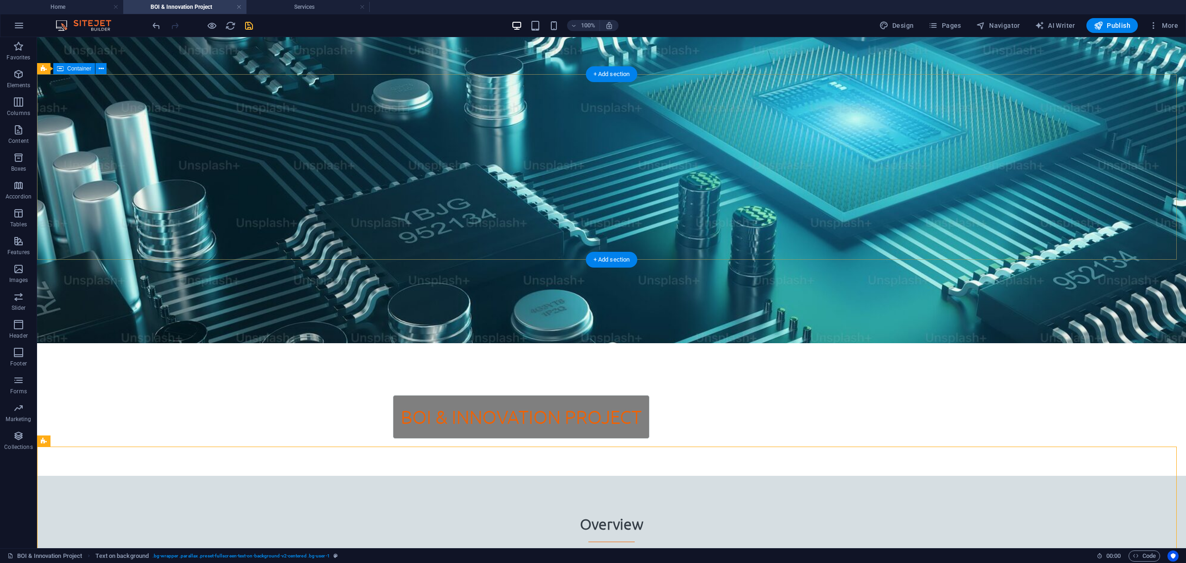
scroll to position [0, 0]
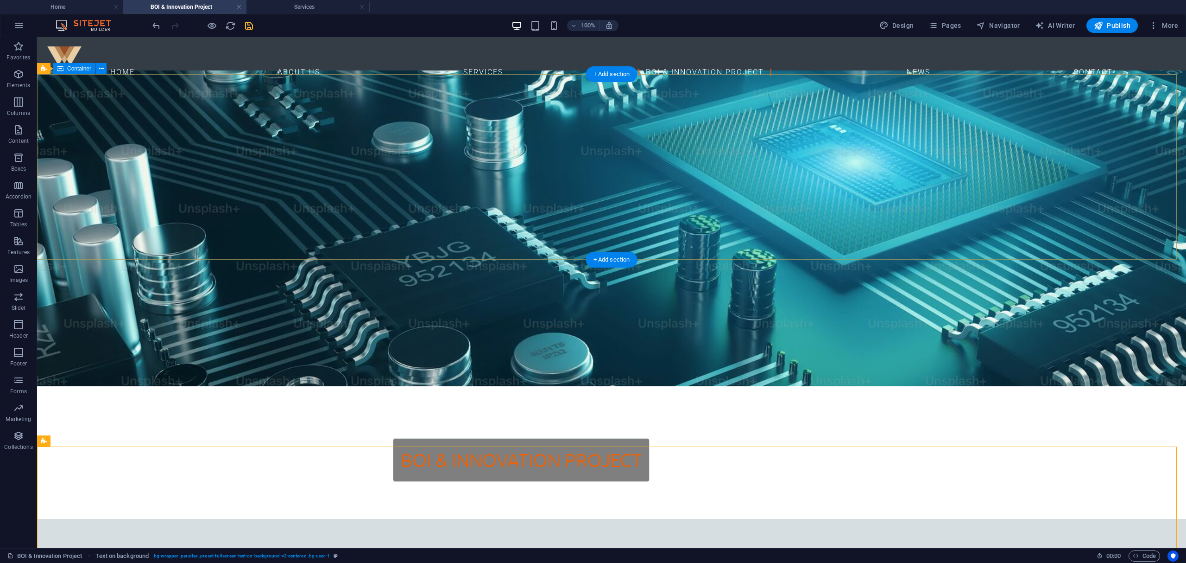
click at [700, 401] on div "BOI & Innovation Project" at bounding box center [611, 460] width 1149 height 118
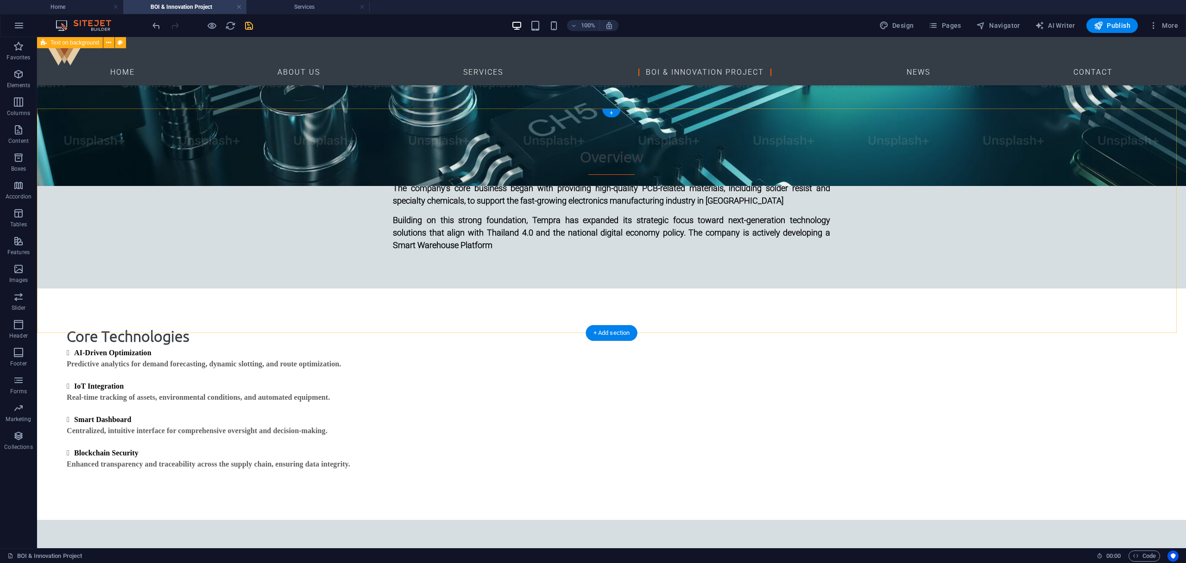
scroll to position [330, 0]
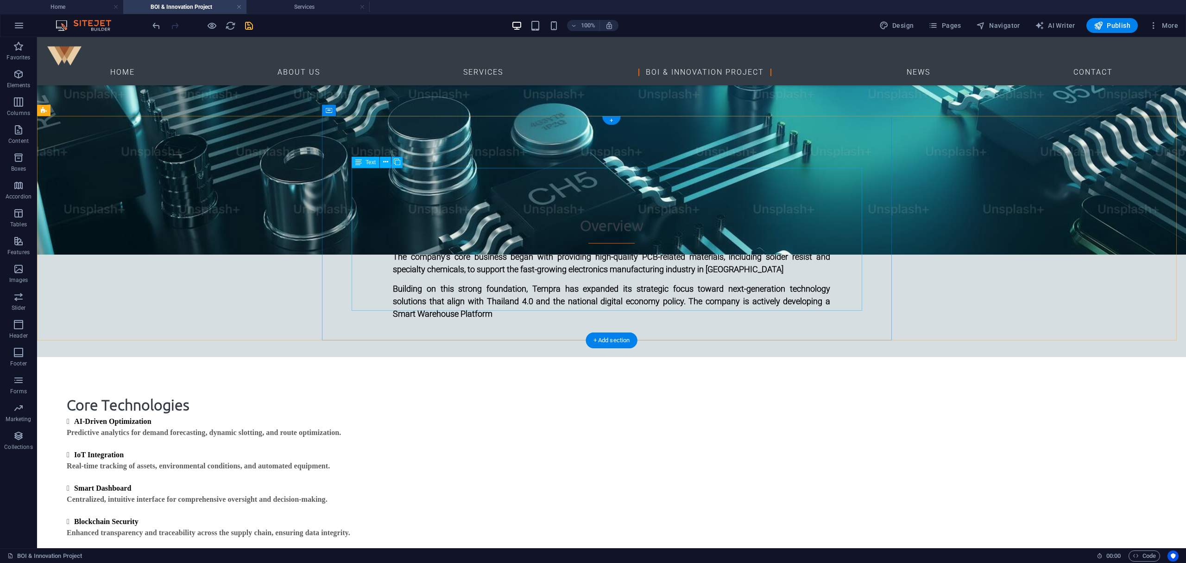
click at [700, 412] on div "AI-Driven Optimization Predictive analytics for demand forecasting, dynamic slo…" at bounding box center [612, 487] width 1090 height 143
click at [347, 364] on div "Core Technologies AI-Driven Optimization Predictive analytics for demand foreca…" at bounding box center [611, 476] width 1149 height 224
drag, startPoint x: 347, startPoint y: 141, endPoint x: 411, endPoint y: 169, distance: 69.7
click at [426, 364] on div "Core Technologies AI-Driven Optimization Predictive analytics for demand foreca…" at bounding box center [611, 476] width 1149 height 224
click at [627, 338] on div "+ Add section" at bounding box center [611, 340] width 51 height 16
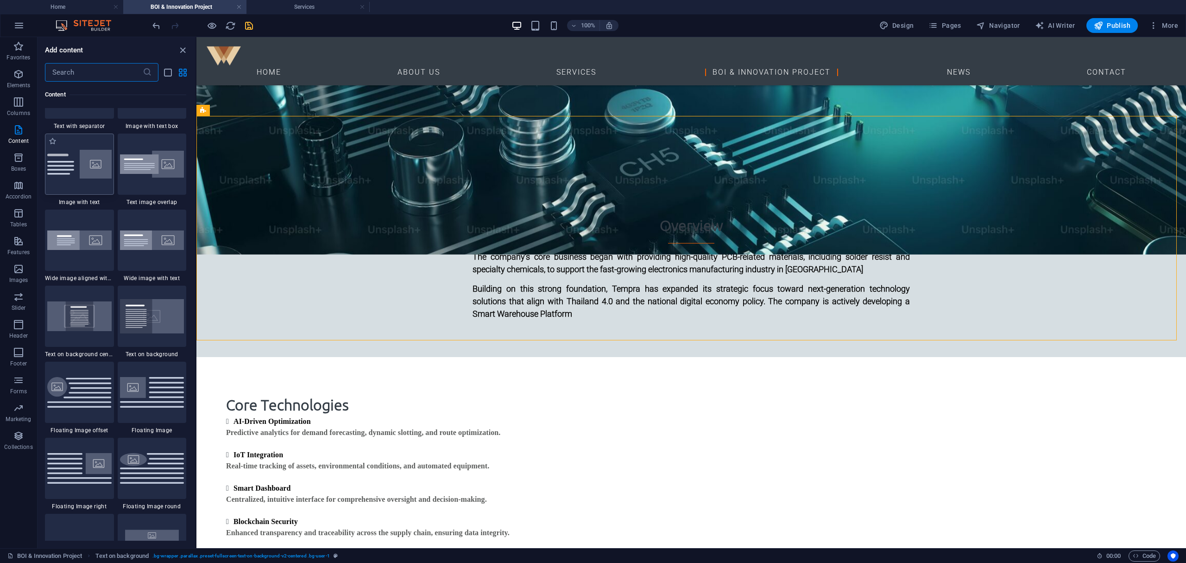
scroll to position [1745, 0]
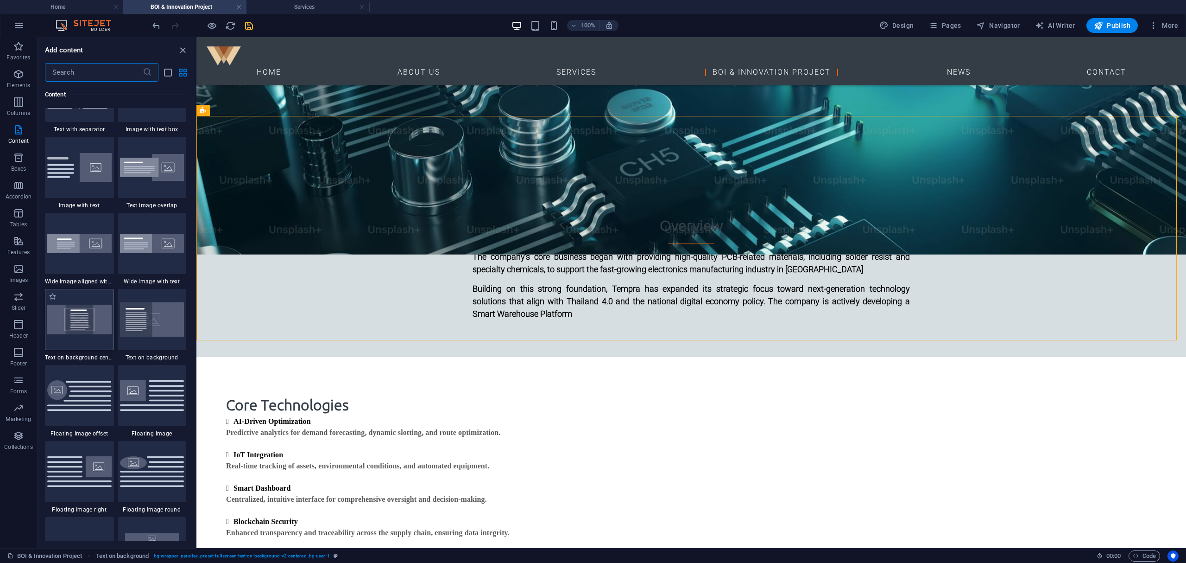
click at [75, 319] on img at bounding box center [79, 319] width 64 height 29
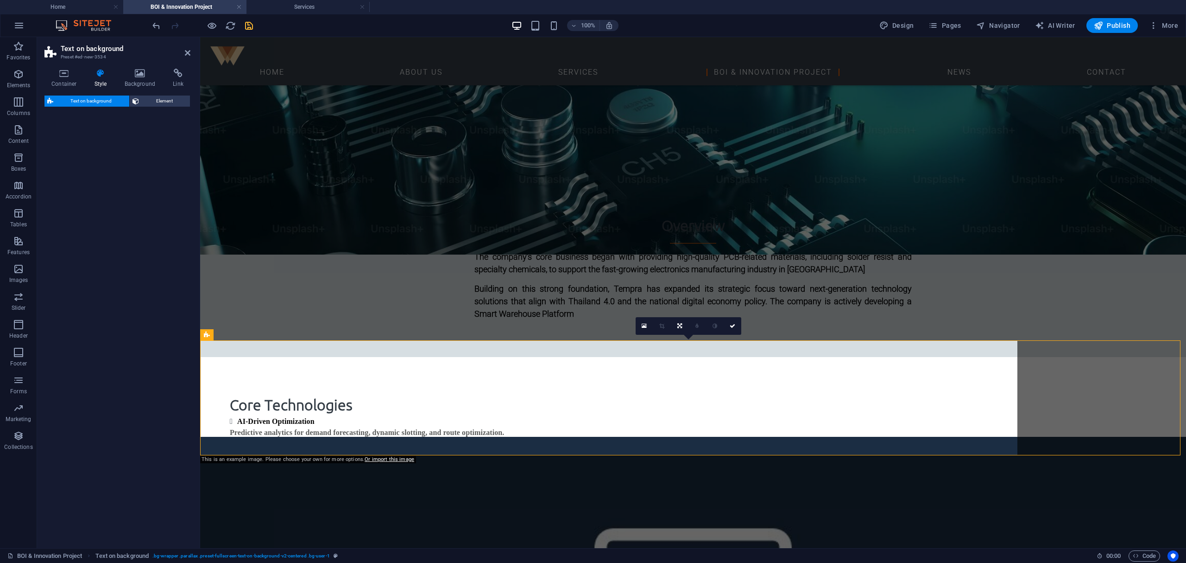
select select "%"
select select "rem"
select select "px"
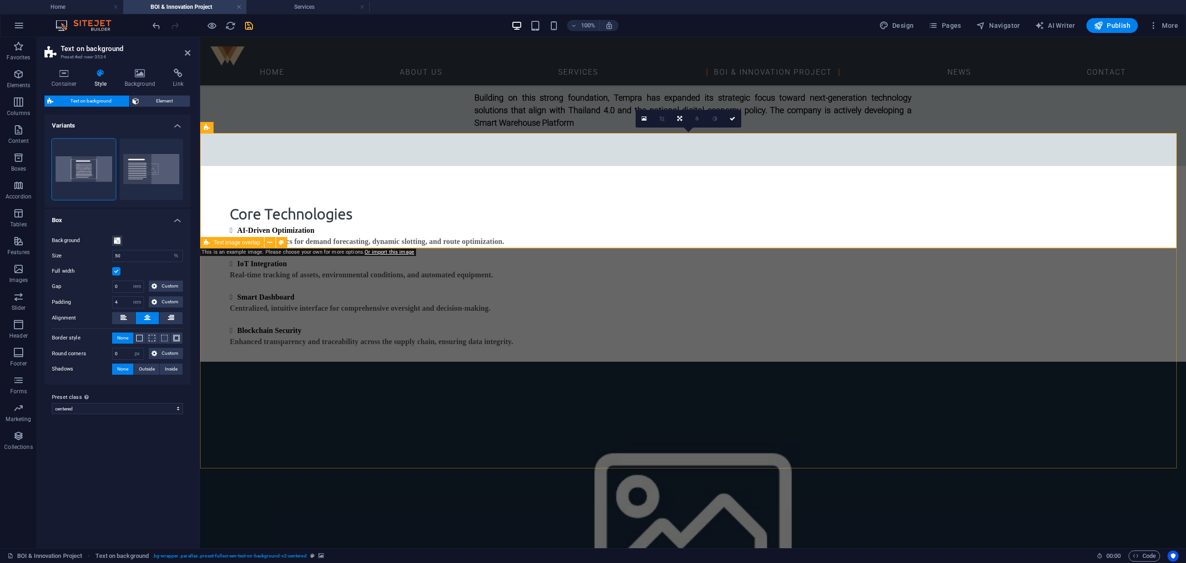
scroll to position [577, 0]
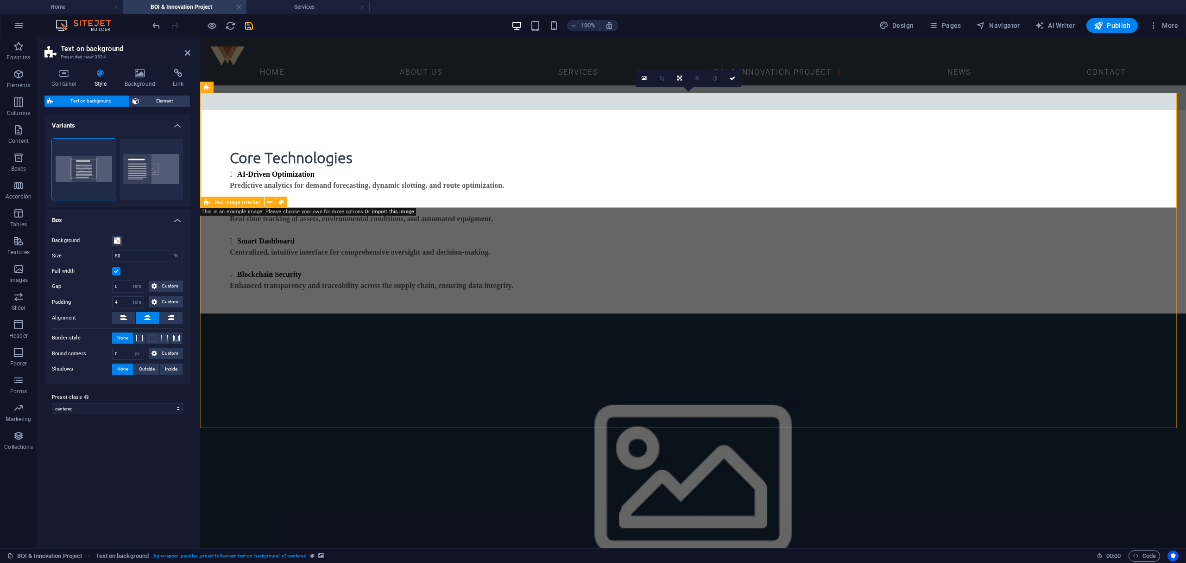
drag, startPoint x: 400, startPoint y: 316, endPoint x: 564, endPoint y: 317, distance: 163.6
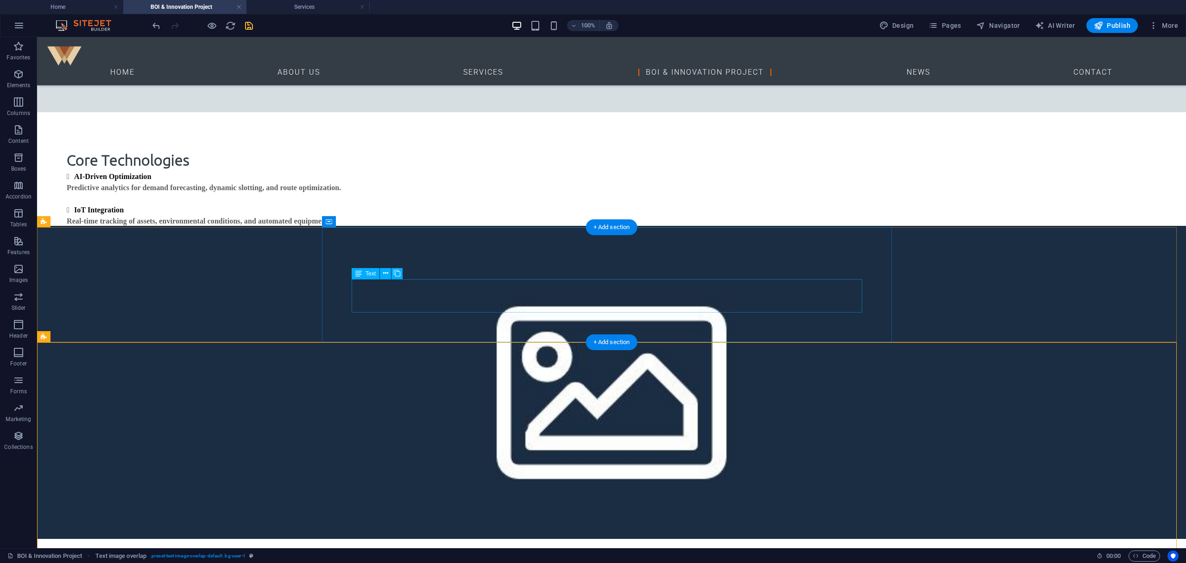
scroll to position [392, 0]
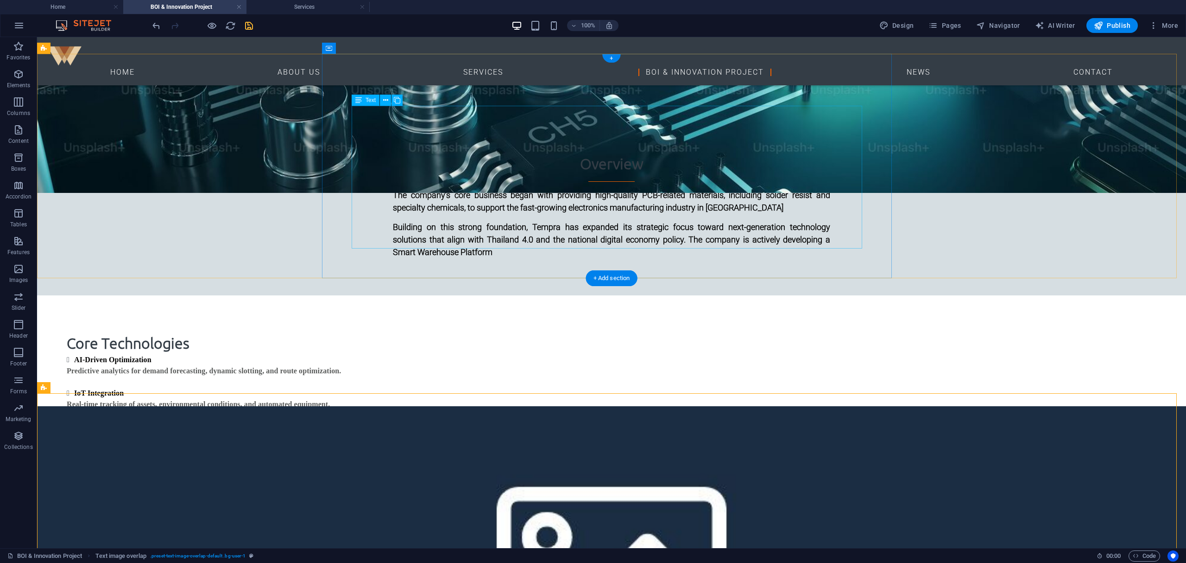
click at [414, 354] on div "AI-Driven Optimization Predictive analytics for demand forecasting, dynamic slo…" at bounding box center [612, 425] width 1090 height 143
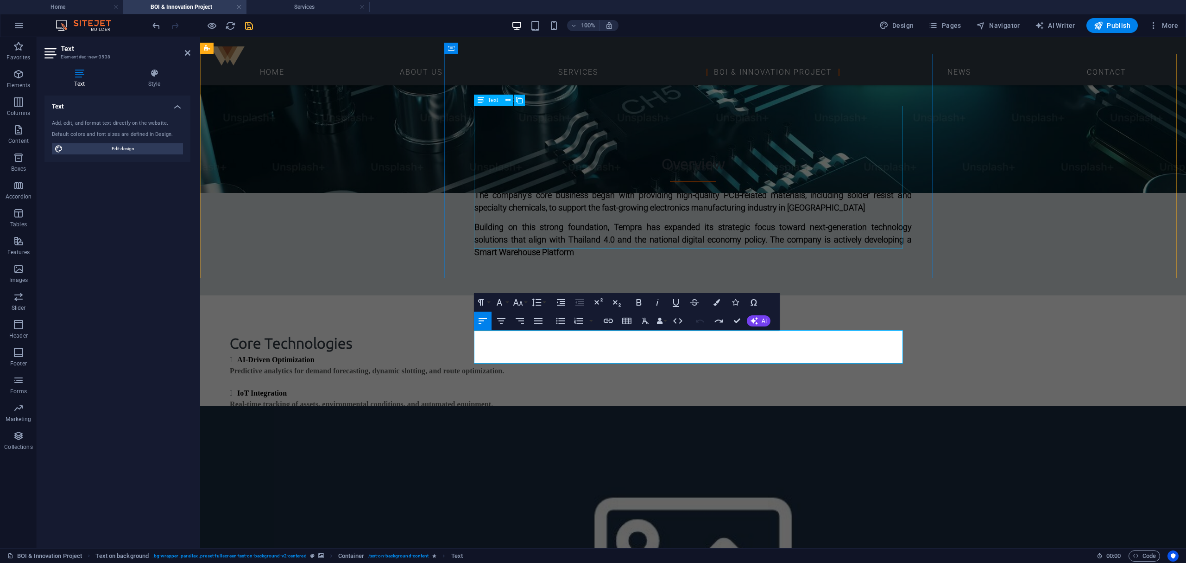
click at [646, 354] on div "AI-Driven Optimization Predictive analytics for demand forecasting, dynamic slo…" at bounding box center [693, 425] width 927 height 143
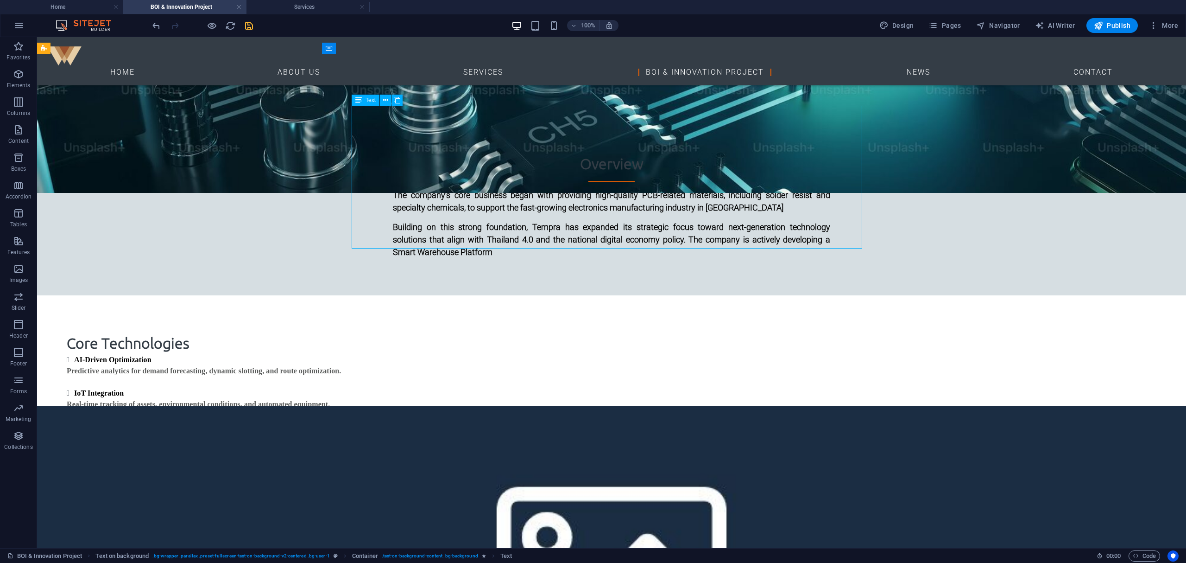
click at [646, 354] on div "AI-Driven Optimization Predictive analytics for demand forecasting, dynamic slo…" at bounding box center [612, 425] width 1090 height 143
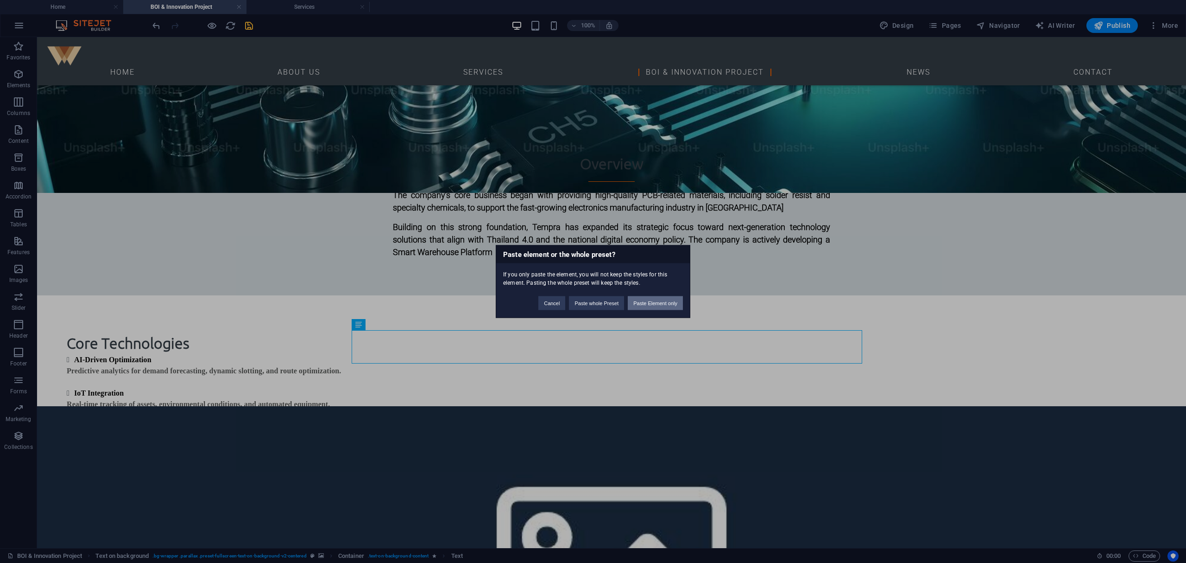
click at [655, 301] on button "Paste Element only" at bounding box center [655, 303] width 55 height 14
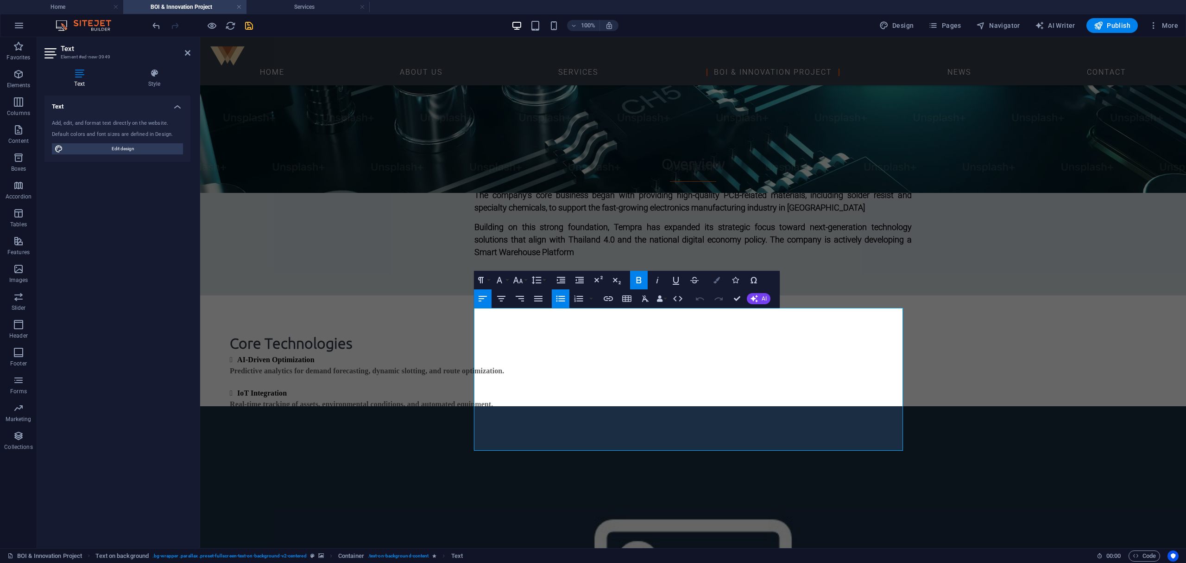
click at [700, 281] on button "Colors" at bounding box center [717, 280] width 18 height 19
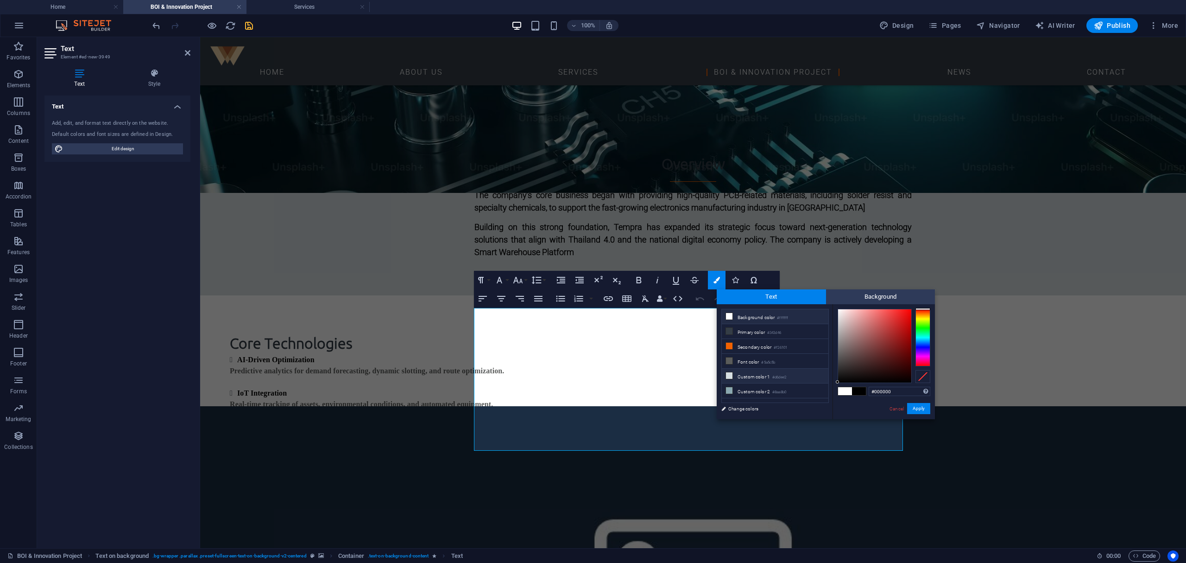
click at [700, 382] on li "Custom color 1 #d6dee2" at bounding box center [775, 375] width 107 height 15
click at [700, 316] on li "Background color #ffffff" at bounding box center [775, 316] width 107 height 15
type input "#ffffff"
click at [700, 389] on span at bounding box center [859, 391] width 14 height 8
click at [700, 406] on button "Apply" at bounding box center [918, 408] width 23 height 11
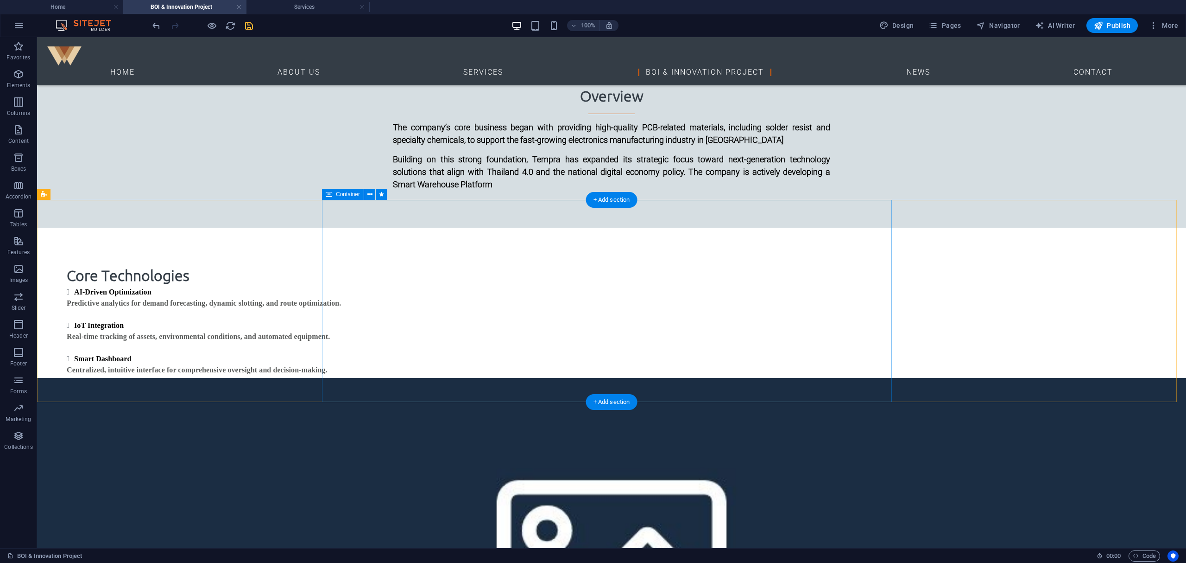
scroll to position [471, 0]
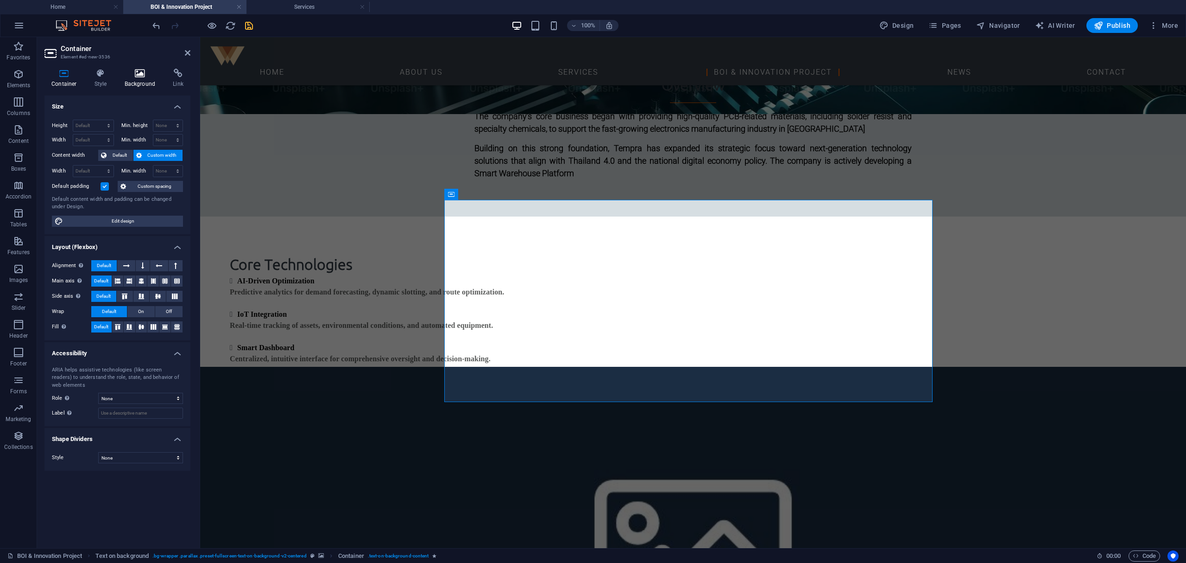
click at [140, 73] on icon at bounding box center [140, 73] width 45 height 9
